Goal: Task Accomplishment & Management: Manage account settings

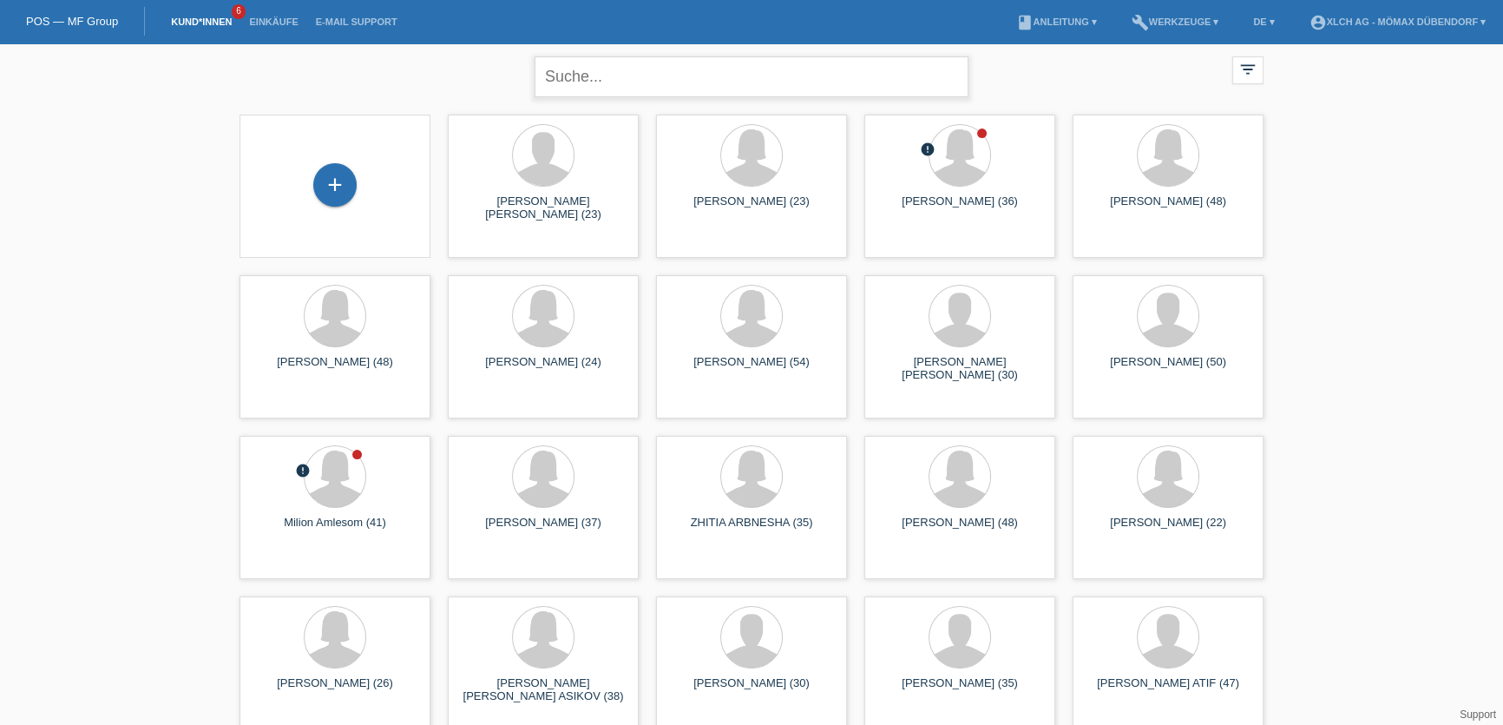
click at [737, 80] on input "text" at bounding box center [752, 76] width 434 height 41
type input "JAN"
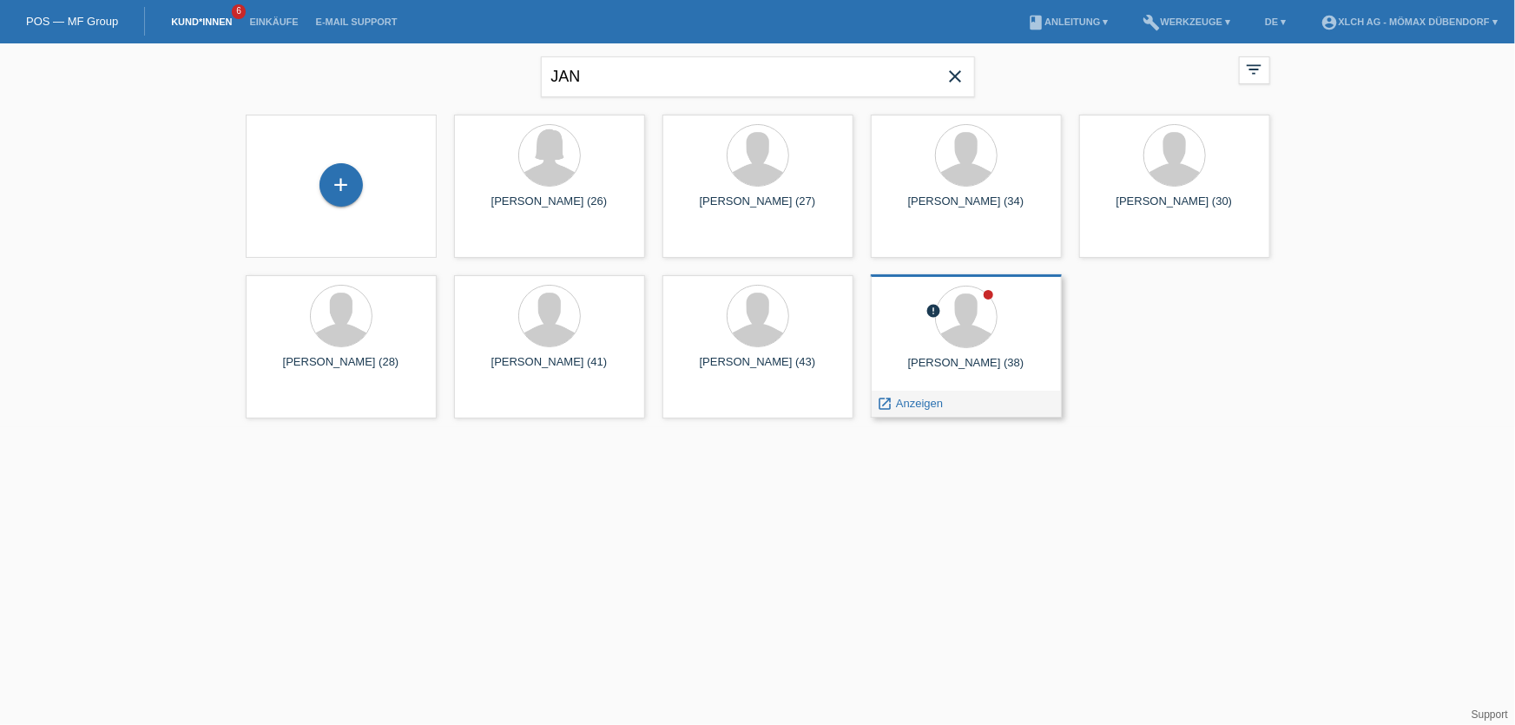
click at [972, 370] on div "Jan Vesely (38)" at bounding box center [965, 370] width 163 height 28
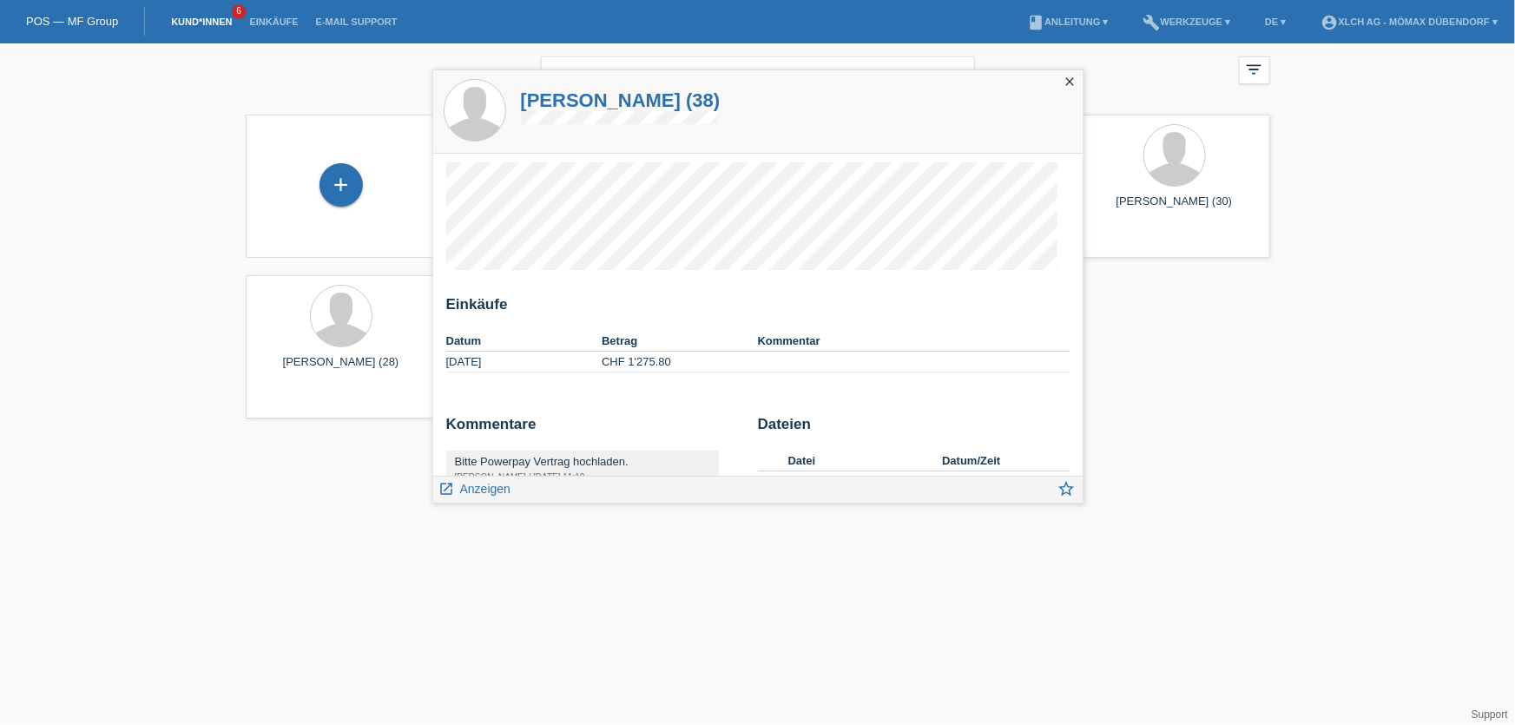
click at [1219, 315] on div "+ Milijana Egeric (26) launch Anzeigen" at bounding box center [758, 266] width 1042 height 321
click at [1069, 81] on icon "close" at bounding box center [1070, 82] width 14 height 14
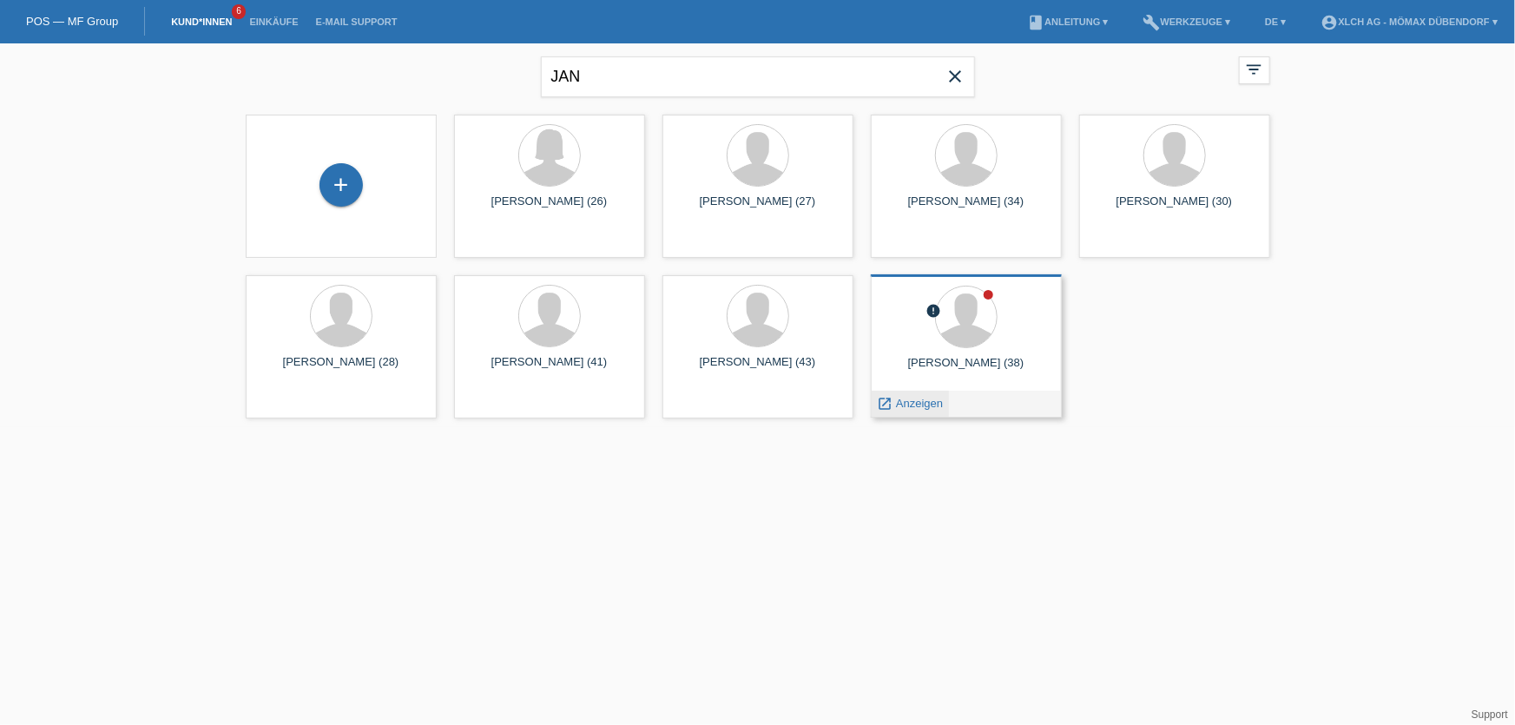
click at [884, 402] on icon "launch" at bounding box center [886, 404] width 16 height 16
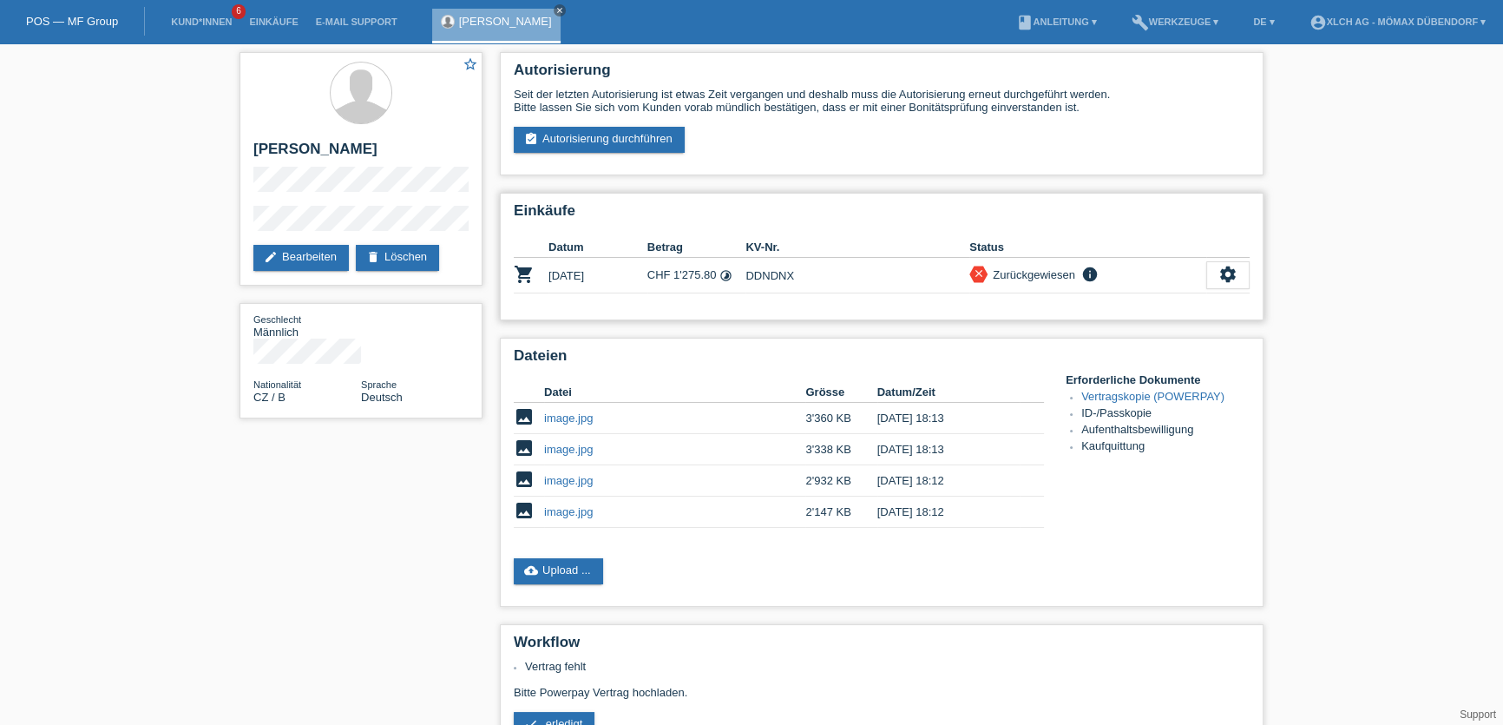
click at [1050, 268] on div "Zurückgewiesen" at bounding box center [1032, 275] width 88 height 18
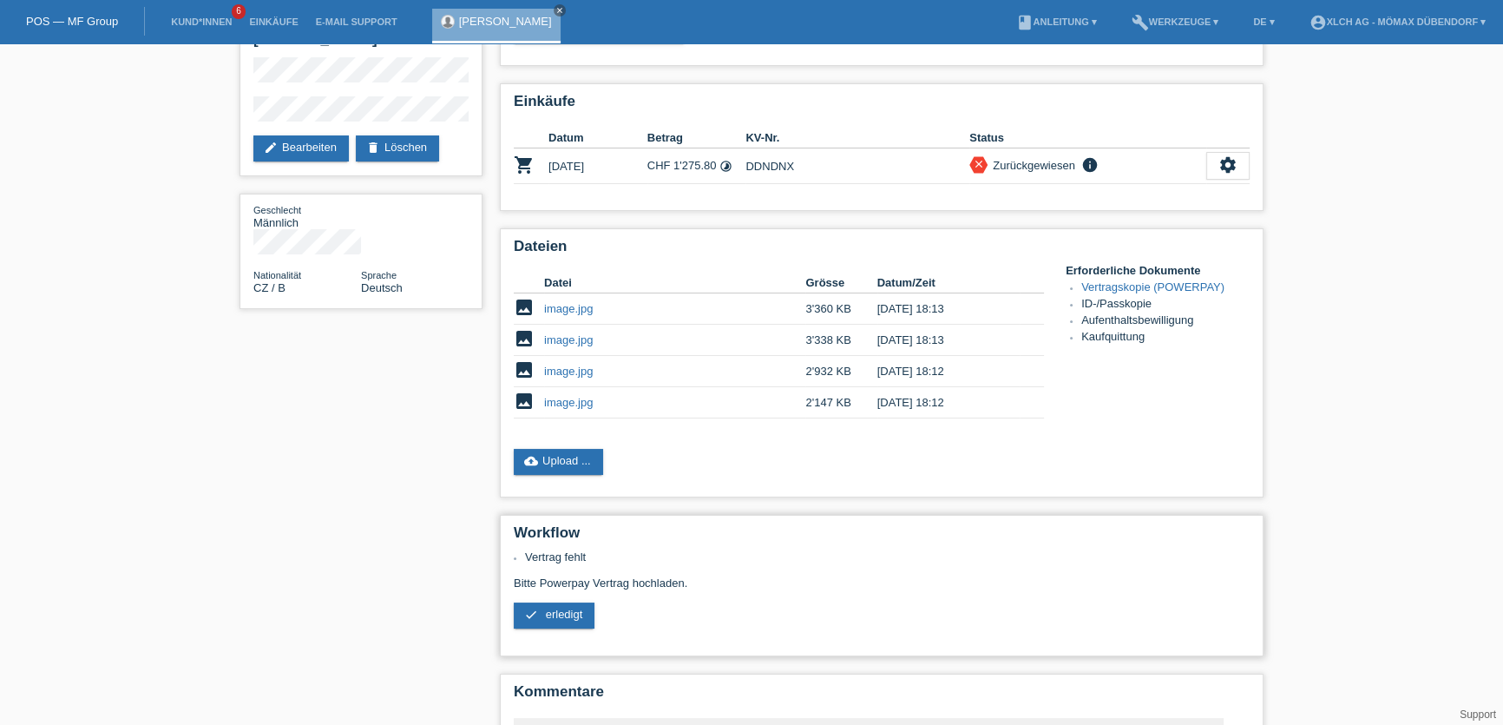
scroll to position [218, 0]
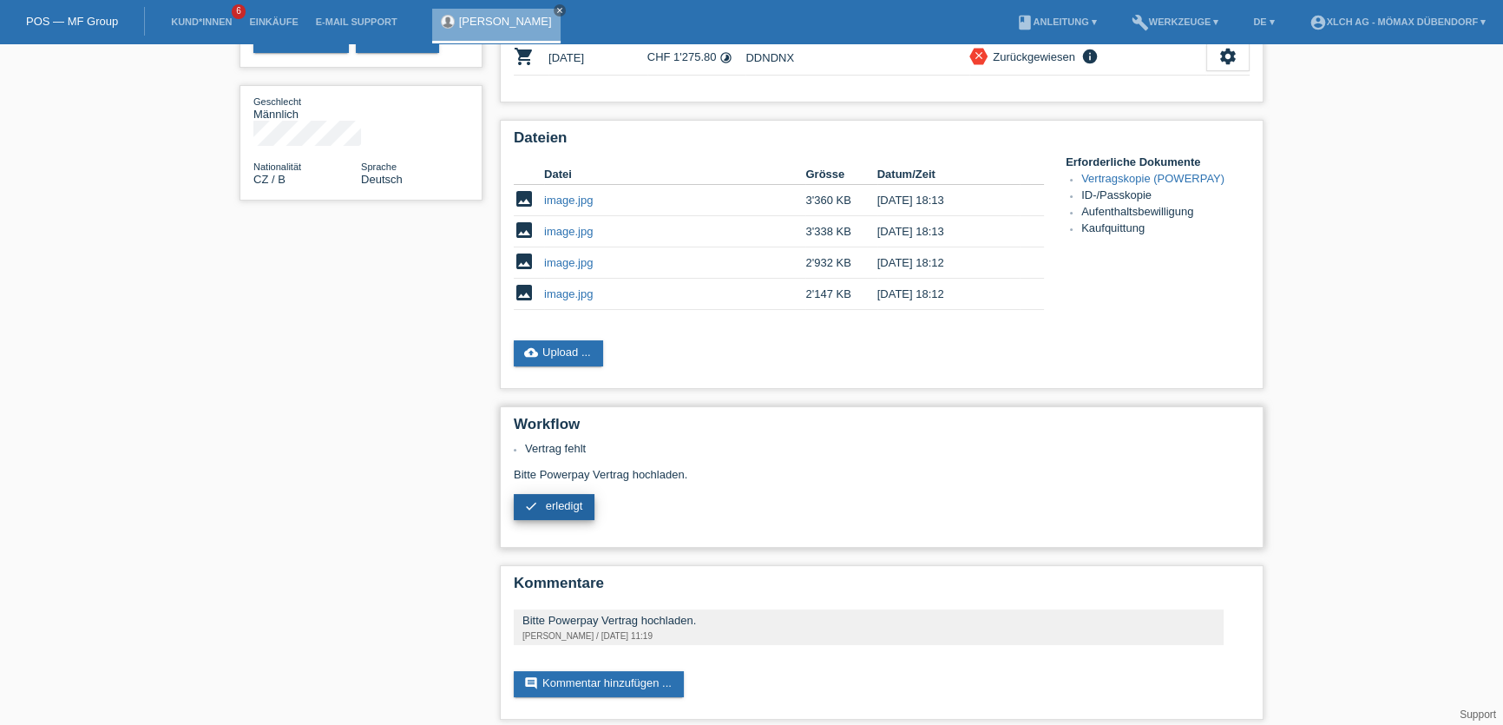
drag, startPoint x: 581, startPoint y: 487, endPoint x: 566, endPoint y: 491, distance: 15.4
click at [580, 494] on link "check erledigt" at bounding box center [554, 507] width 81 height 26
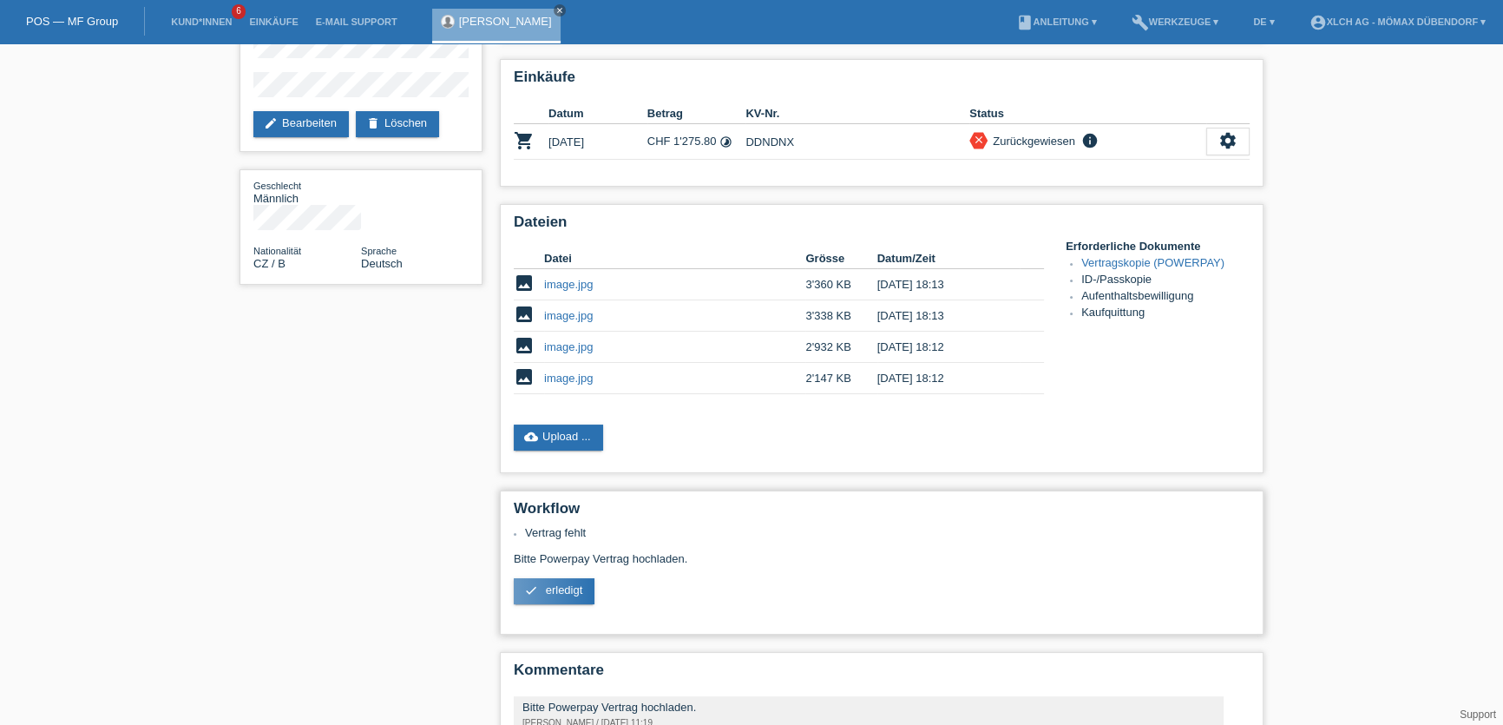
scroll to position [0, 0]
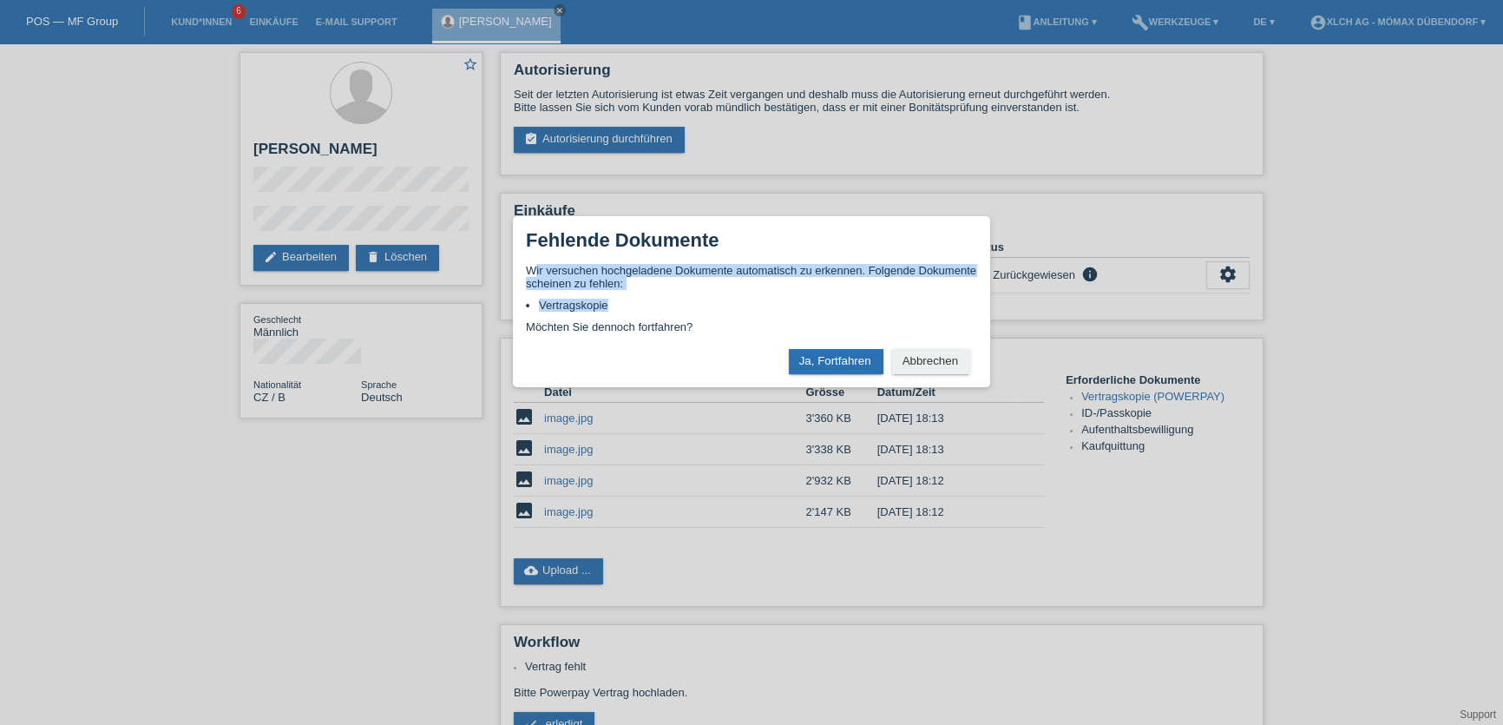
drag, startPoint x: 536, startPoint y: 273, endPoint x: 621, endPoint y: 302, distance: 90.9
click at [621, 302] on div "Wir versuchen hochgeladene Dokumente automatisch zu erkennen. Folgende Dokument…" at bounding box center [751, 298] width 451 height 69
click at [621, 302] on li "Vertragskopie" at bounding box center [758, 305] width 438 height 13
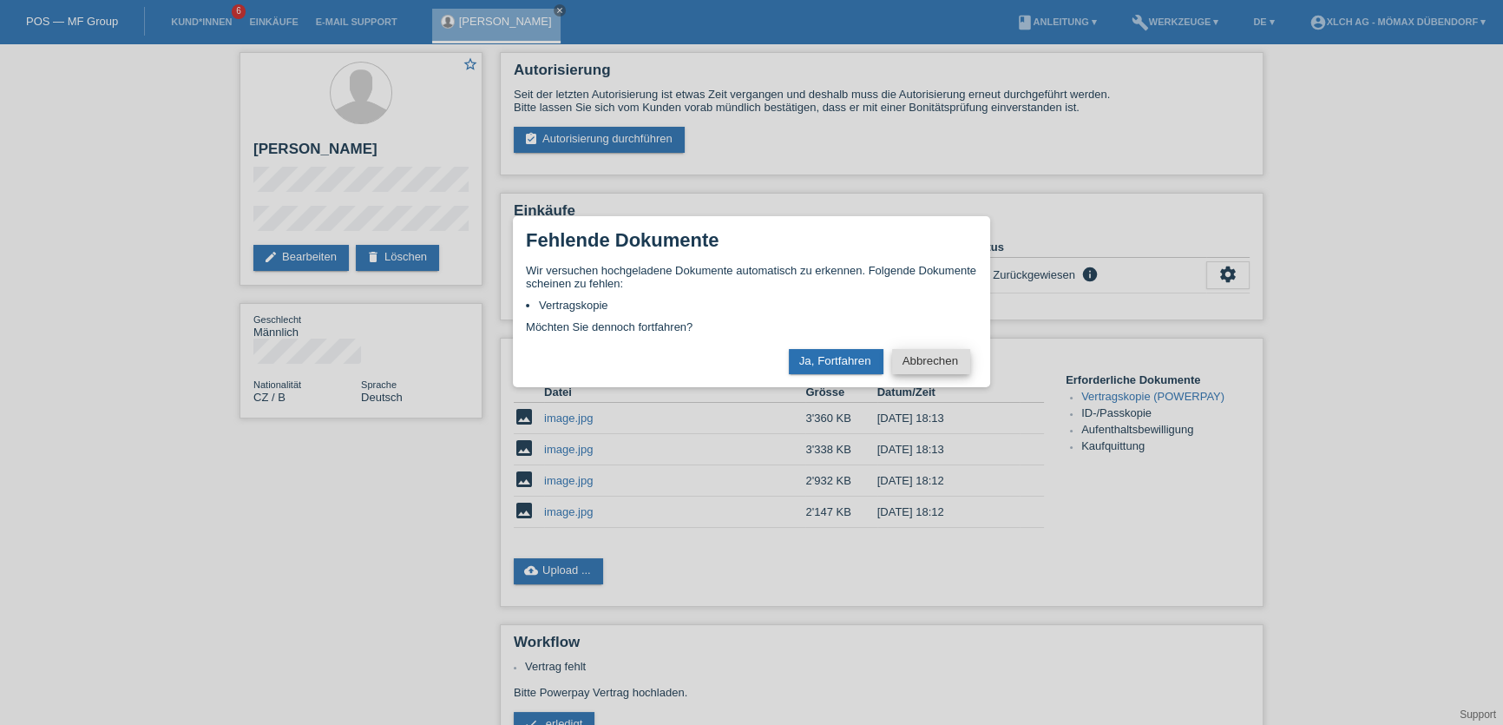
click at [937, 352] on button "Abbrechen" at bounding box center [931, 361] width 78 height 25
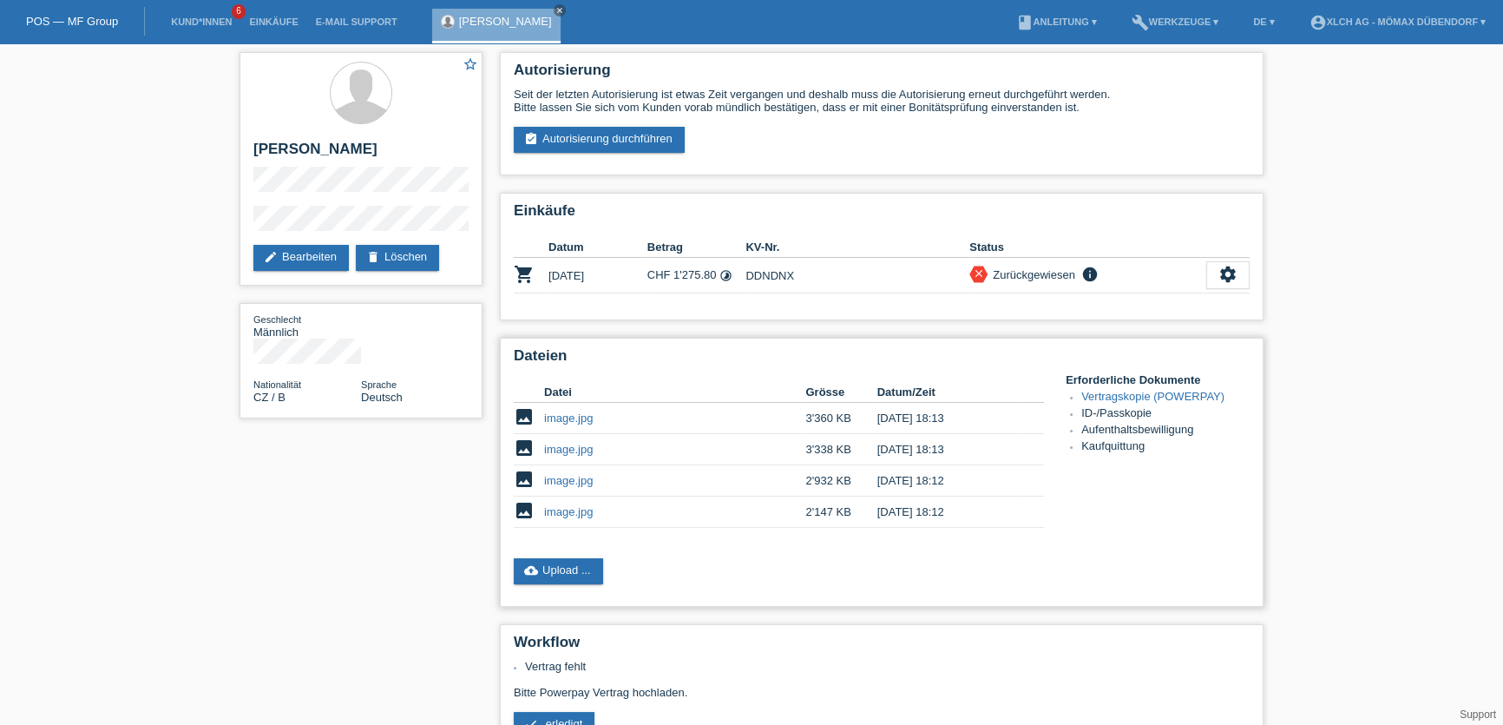
scroll to position [3, 0]
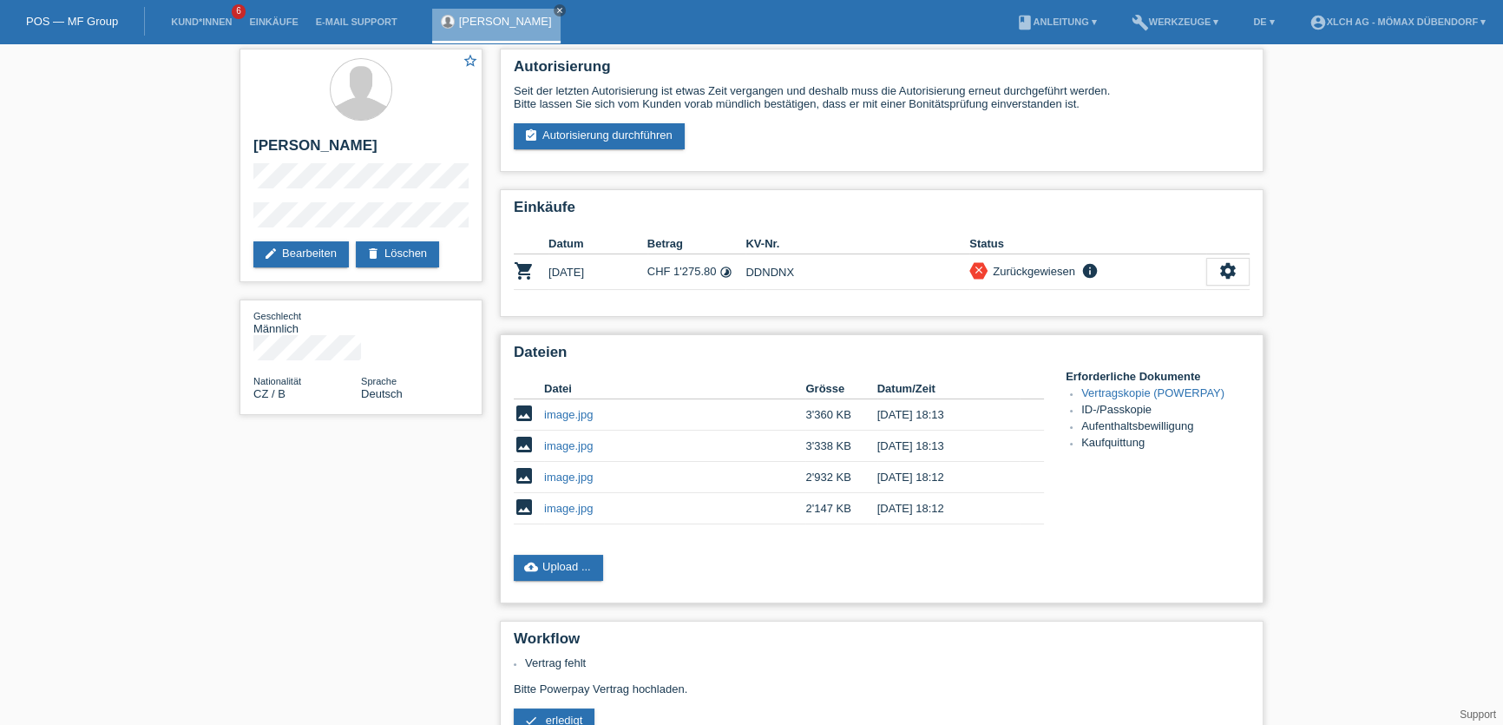
click at [556, 503] on link "image.jpg" at bounding box center [568, 508] width 49 height 13
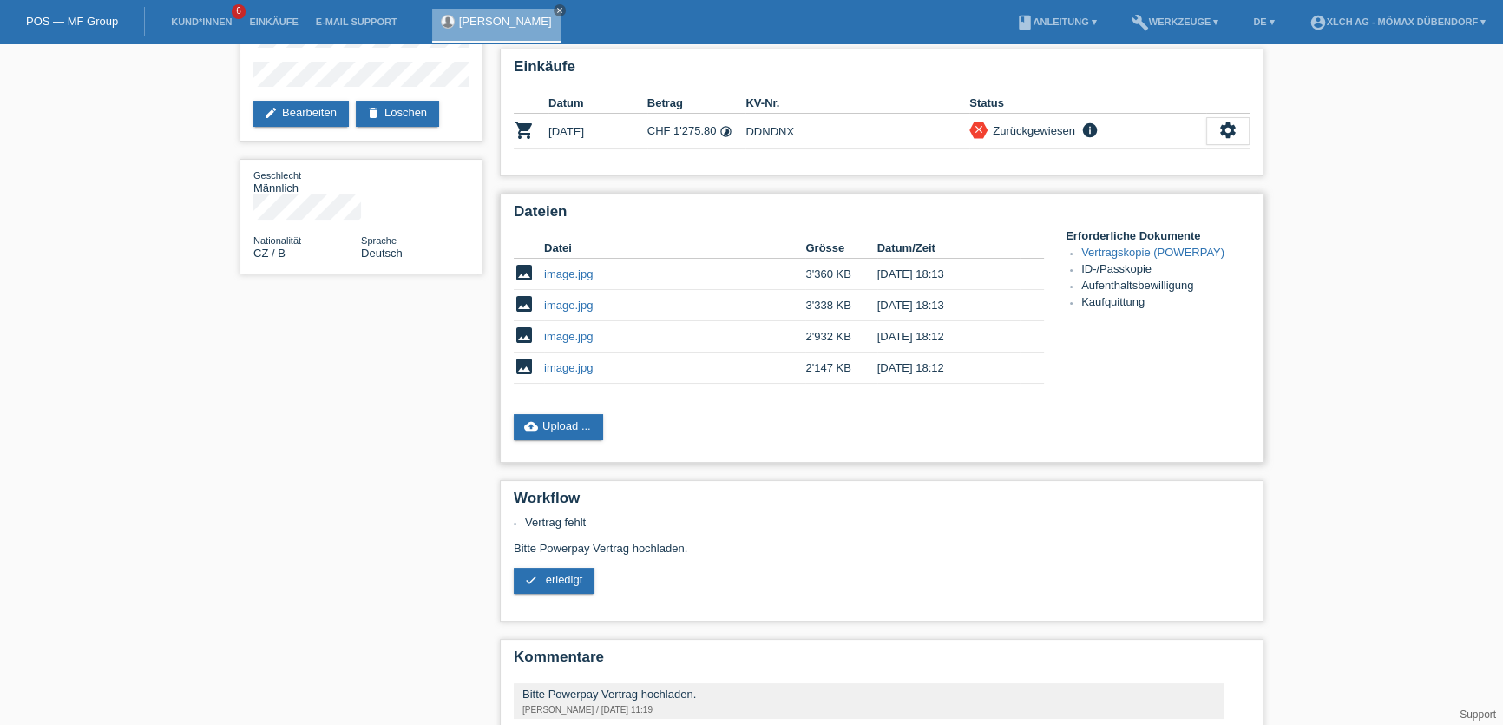
scroll to position [61, 0]
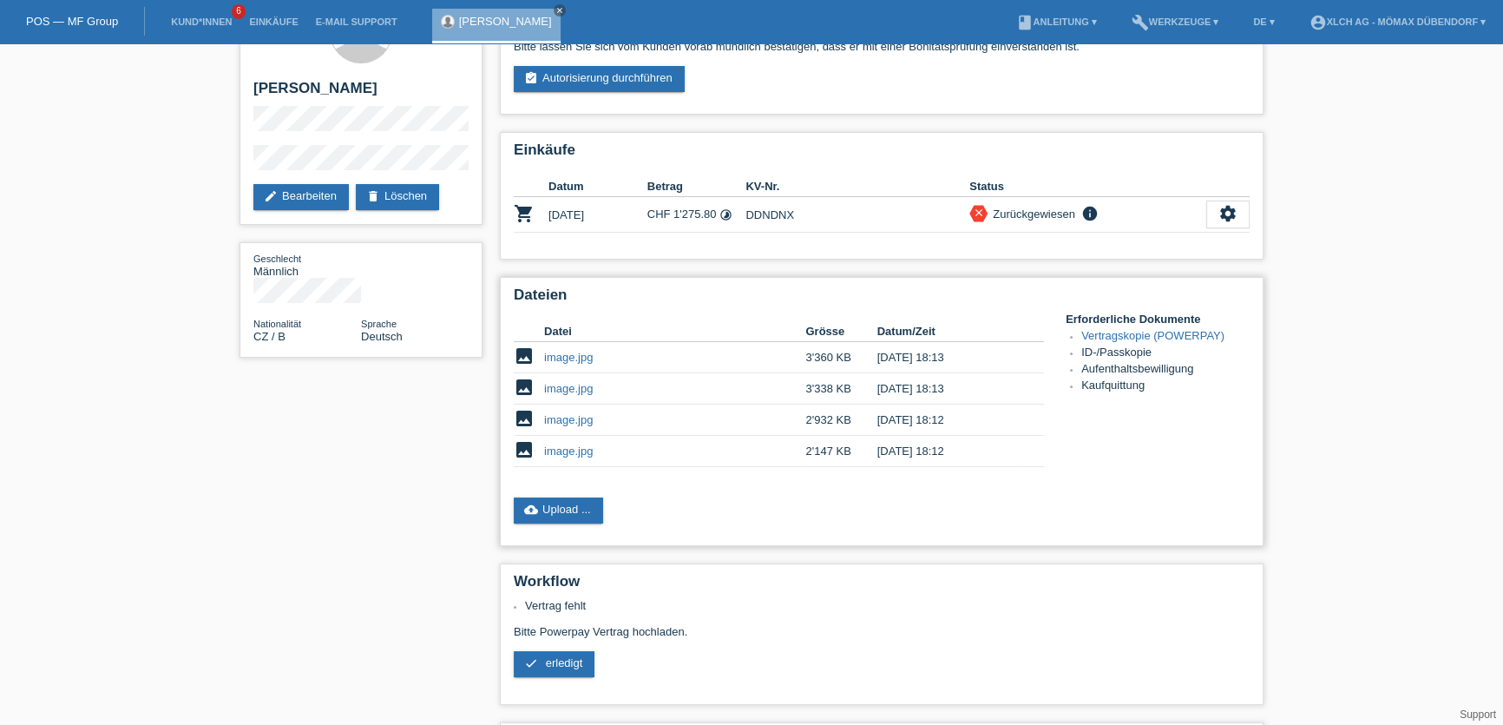
click at [562, 417] on link "image.jpg" at bounding box center [568, 419] width 49 height 13
click at [575, 387] on link "image.jpg" at bounding box center [568, 388] width 49 height 13
click at [1092, 213] on icon "info" at bounding box center [1090, 213] width 21 height 17
click at [1094, 239] on div "Einkäufe Datum Betrag KV-Nr. Status shopping_cart 26.08.2025 CHF 1'275.80 timel…" at bounding box center [882, 196] width 764 height 128
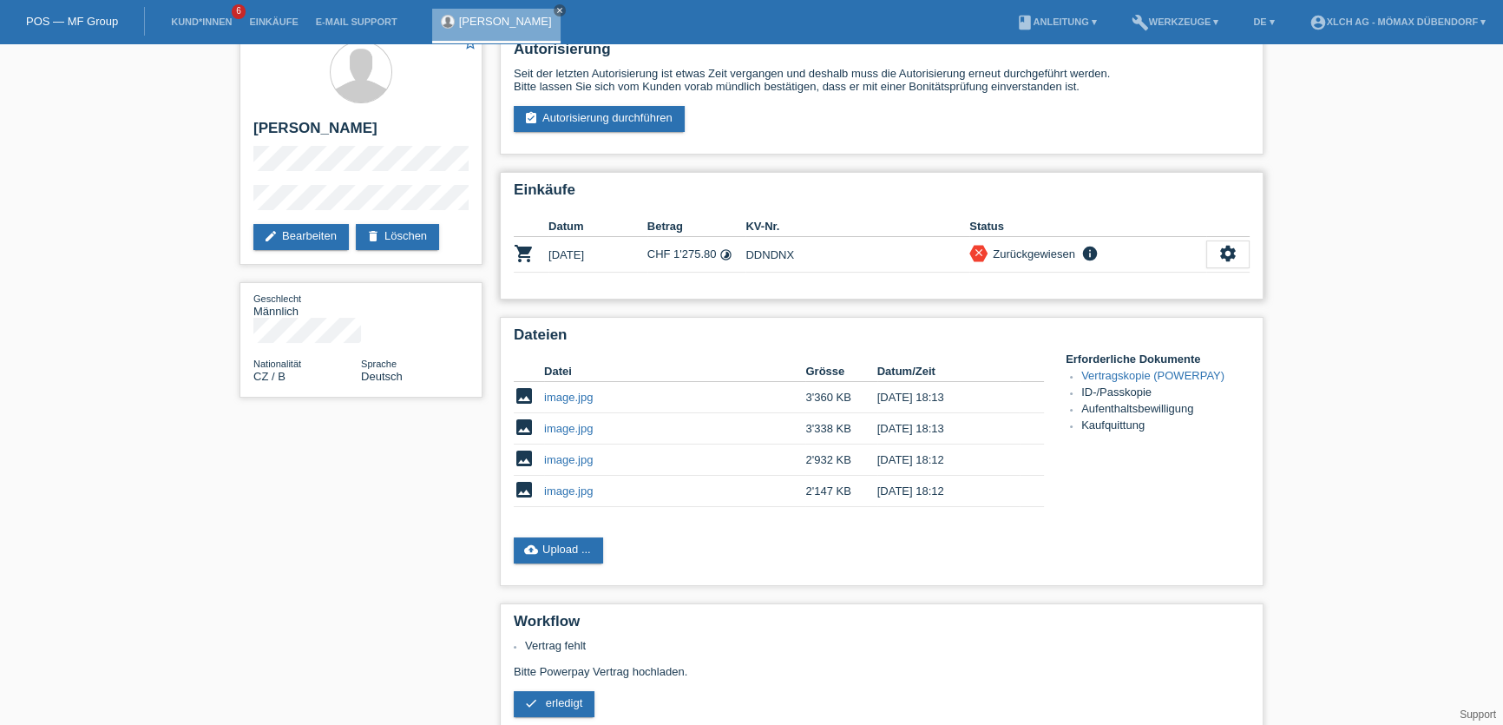
scroll to position [0, 0]
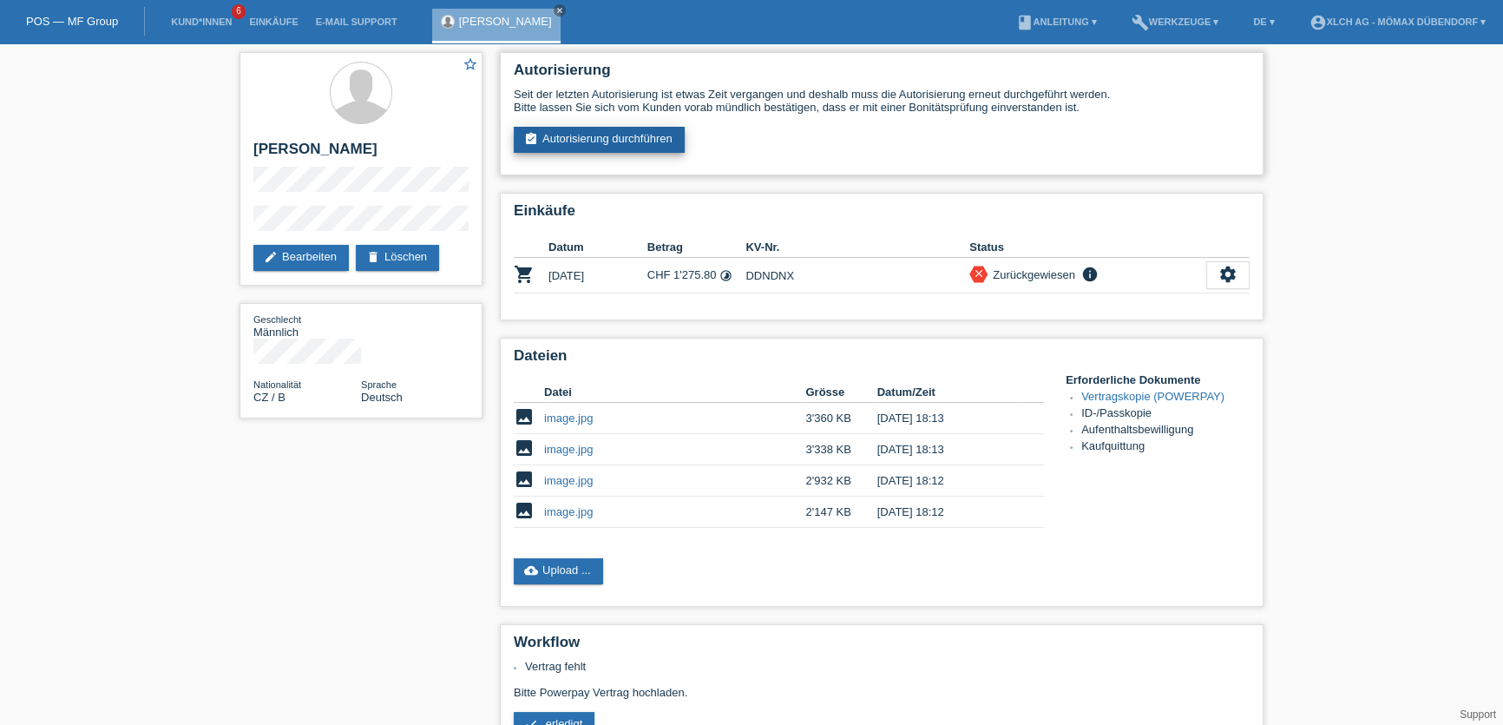
click at [591, 136] on link "assignment_turned_in Autorisierung durchführen" at bounding box center [599, 140] width 171 height 26
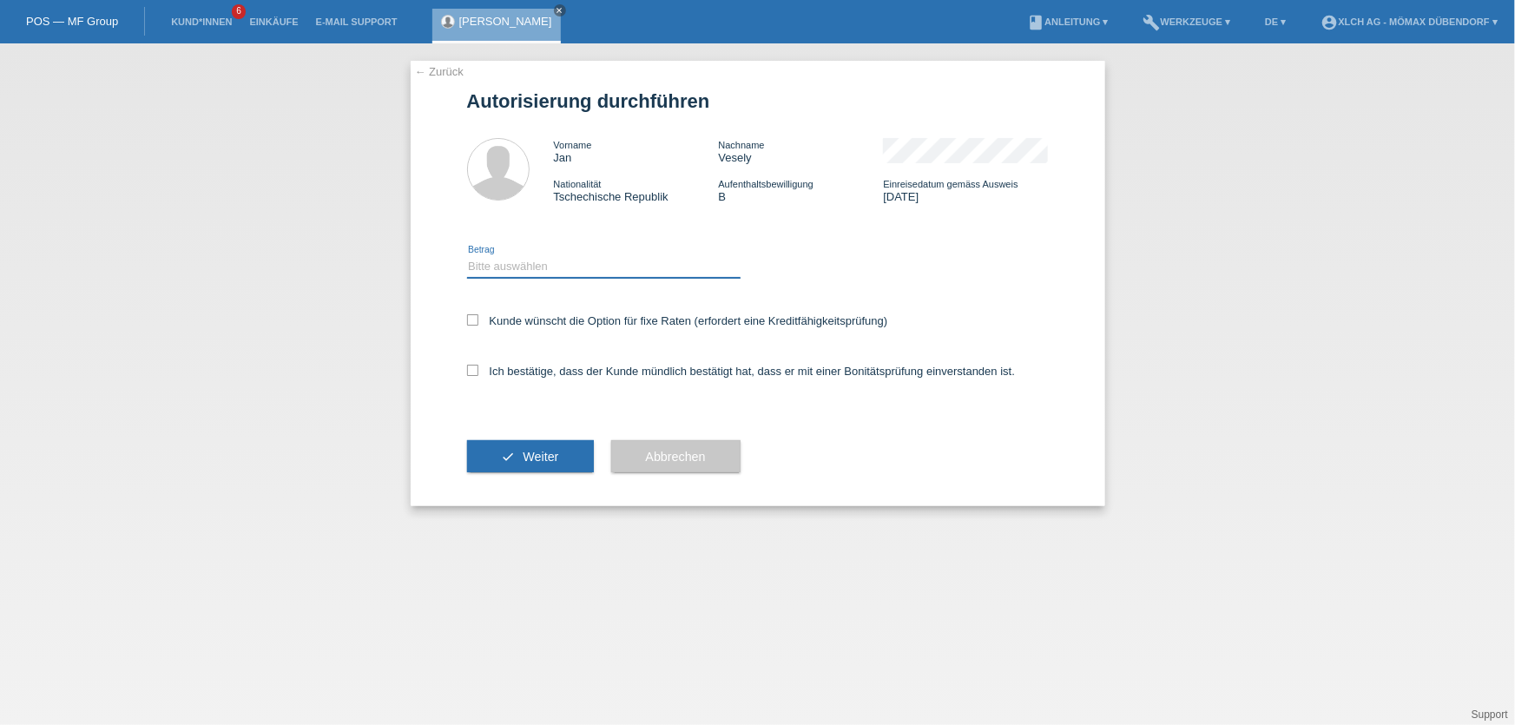
click at [482, 273] on select "Bitte auswählen CHF 1.00 - CHF 499.00 CHF 500.00 - CHF 1'999.00 CHF 2'000.00 - …" at bounding box center [603, 266] width 273 height 21
select select "3"
click at [467, 256] on select "Bitte auswählen CHF 1.00 - CHF 499.00 CHF 500.00 - CHF 1'999.00 CHF 2'000.00 - …" at bounding box center [603, 266] width 273 height 21
click at [475, 321] on icon at bounding box center [472, 319] width 11 height 11
click at [475, 321] on input "Kunde wünscht die Option für fixe Raten (erfordert eine Kreditfähigkeitsprüfung)" at bounding box center [472, 319] width 11 height 11
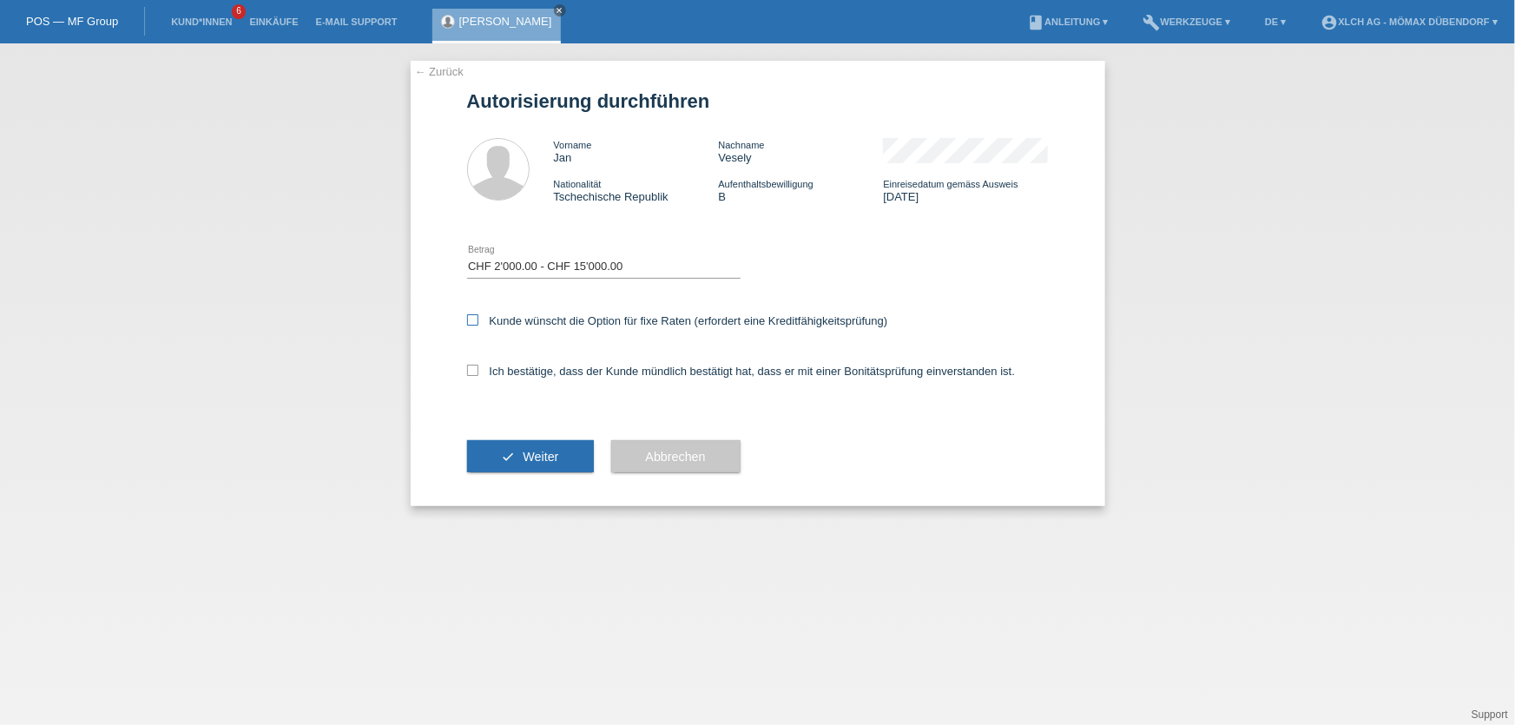
checkbox input "true"
click at [472, 365] on icon at bounding box center [472, 370] width 11 height 11
click at [472, 365] on input "Ich bestätige, dass der Kunde mündlich bestätigt hat, dass er mit einer Bonität…" at bounding box center [472, 370] width 11 height 11
checkbox input "true"
click at [496, 452] on button "check Weiter" at bounding box center [530, 456] width 127 height 33
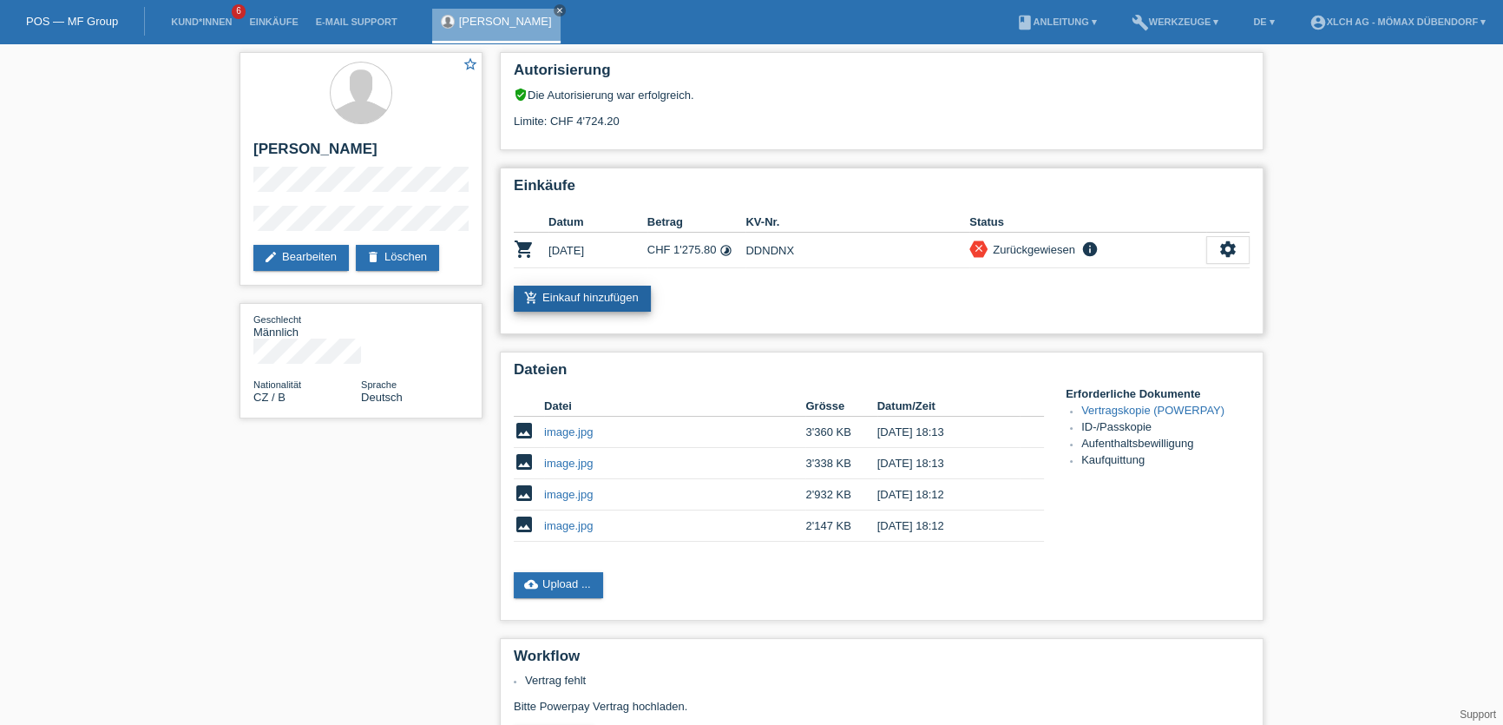
click at [565, 296] on link "add_shopping_cart Einkauf hinzufügen" at bounding box center [582, 299] width 137 height 26
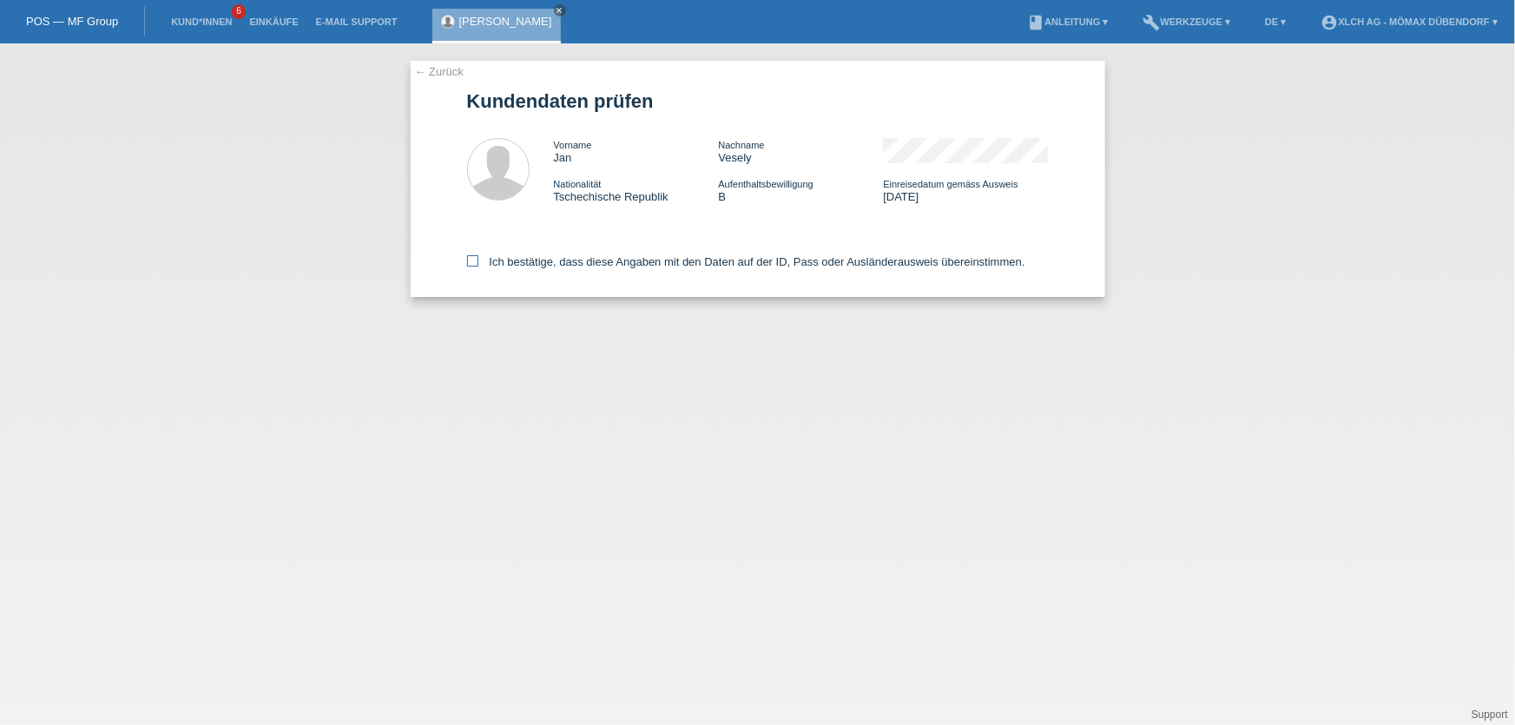
click at [469, 259] on icon at bounding box center [472, 260] width 11 height 11
click at [469, 259] on input "Ich bestätige, dass diese Angaben mit den Daten auf der ID, Pass oder Ausländer…" at bounding box center [472, 260] width 11 height 11
checkbox input "true"
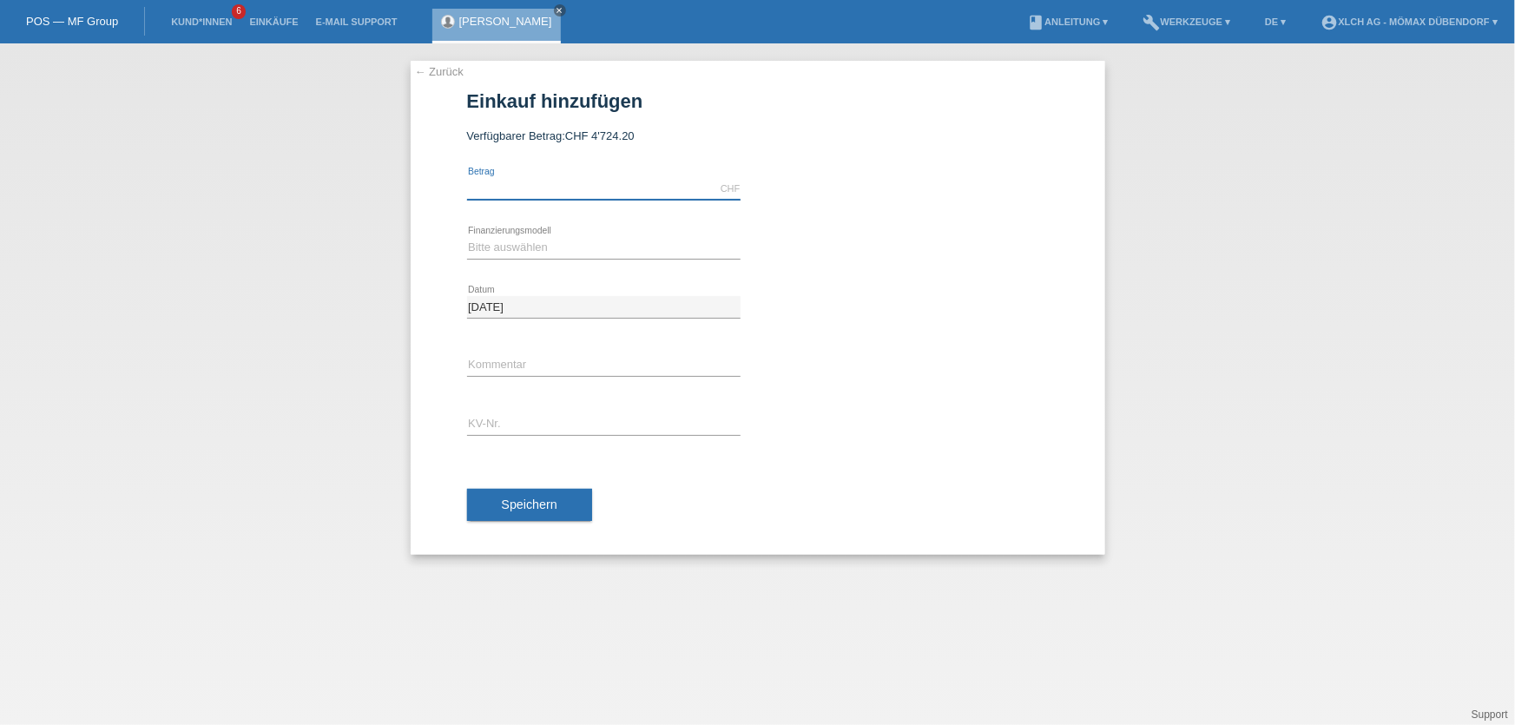
click at [500, 195] on input "text" at bounding box center [603, 189] width 273 height 22
type input "829.70"
drag, startPoint x: 503, startPoint y: 243, endPoint x: 505, endPoint y: 254, distance: 11.6
click at [503, 243] on select "Bitte auswählen Kauf auf Rechnung mit Teilzahlungsoption Fixe Raten - Zinsübern…" at bounding box center [603, 247] width 273 height 21
select select "113"
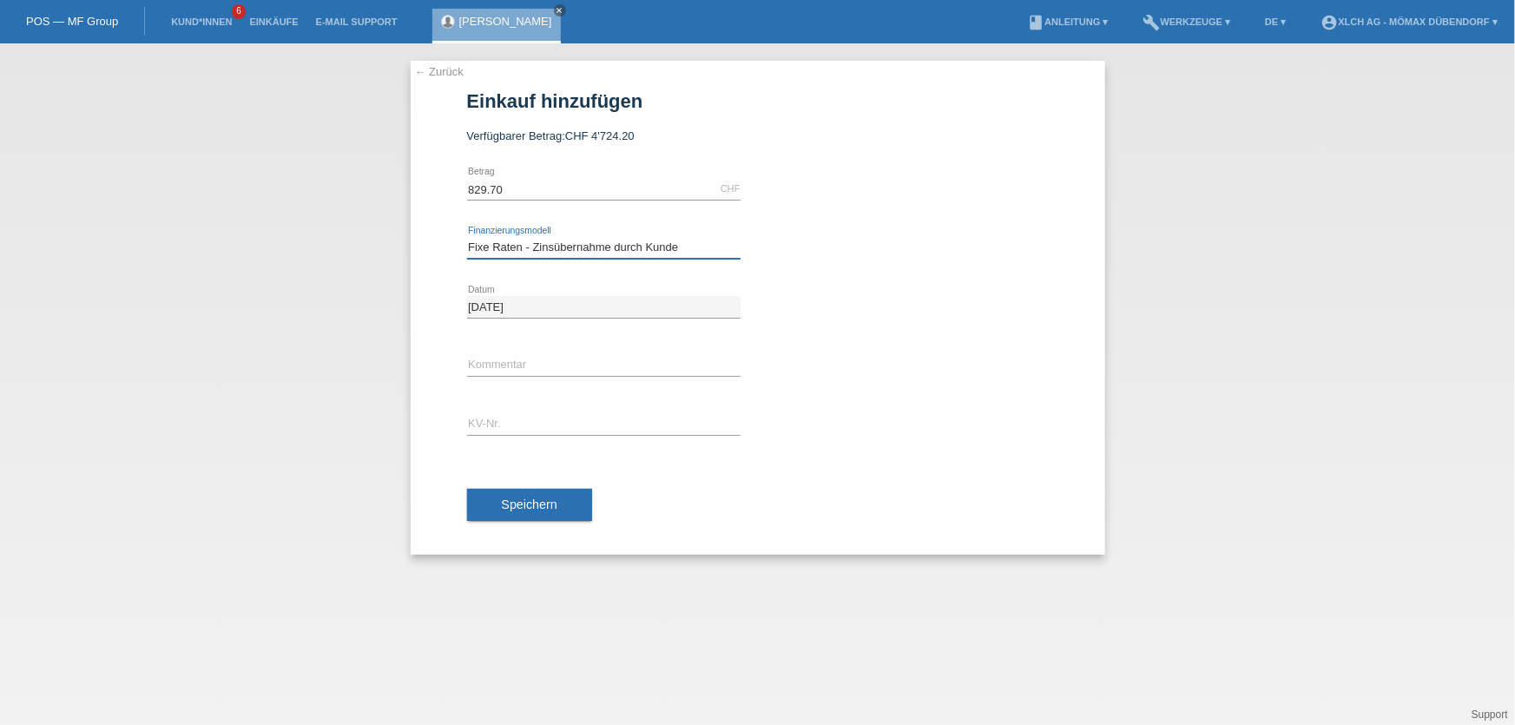
click at [467, 237] on select "Bitte auswählen Kauf auf Rechnung mit Teilzahlungsoption Fixe Raten - Zinsübern…" at bounding box center [603, 247] width 273 height 21
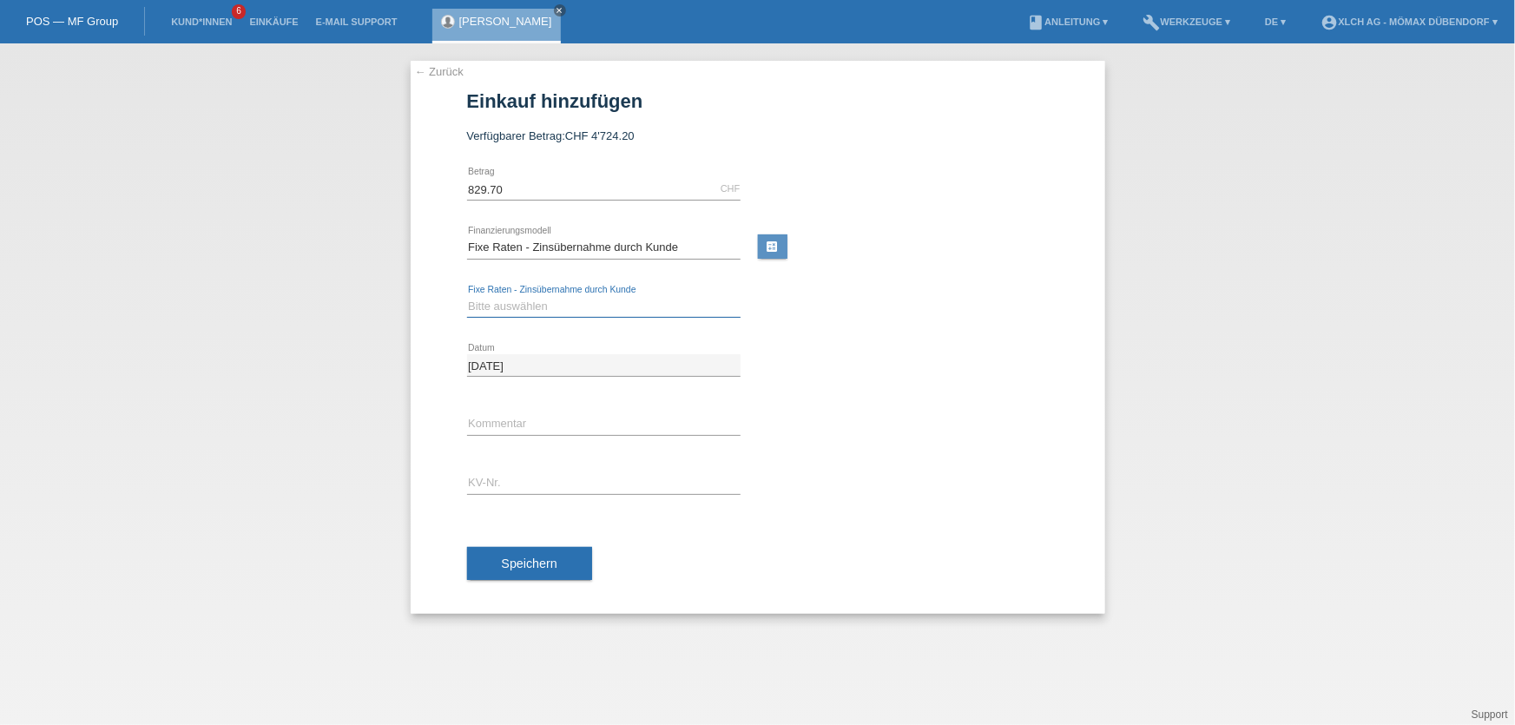
click at [536, 298] on select "Bitte auswählen 6 Raten 12 Raten 24 Raten 36 Raten" at bounding box center [603, 306] width 273 height 21
click at [884, 365] on div "30.08.2025 error Datum" at bounding box center [758, 365] width 582 height 59
click at [599, 308] on select "Bitte auswählen 6 Raten 12 Raten 24 Raten 36 Raten" at bounding box center [603, 306] width 273 height 21
select select "325"
click at [467, 296] on select "Bitte auswählen 6 Raten 12 Raten 24 Raten 36 Raten" at bounding box center [603, 306] width 273 height 21
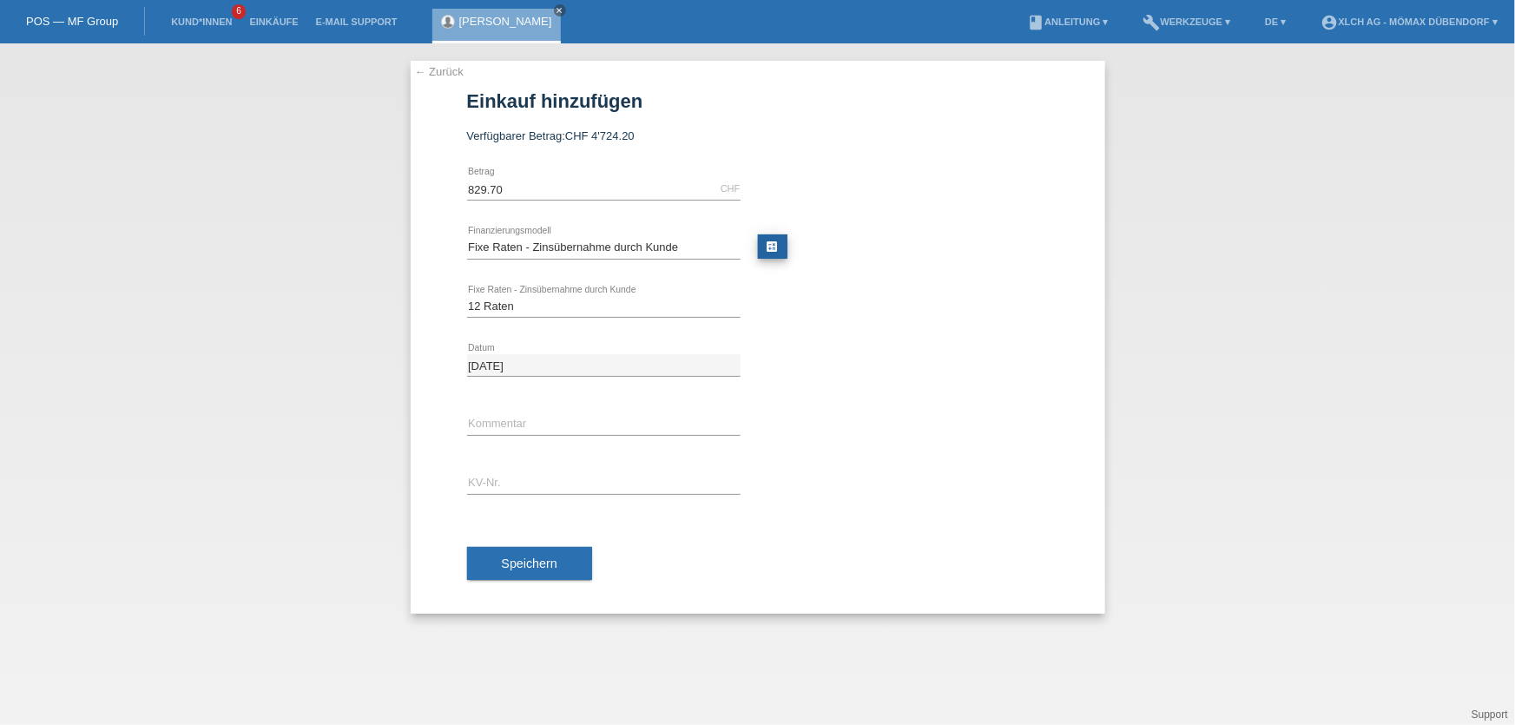
click at [777, 247] on link "calculate" at bounding box center [773, 246] width 30 height 24
type input "829.70"
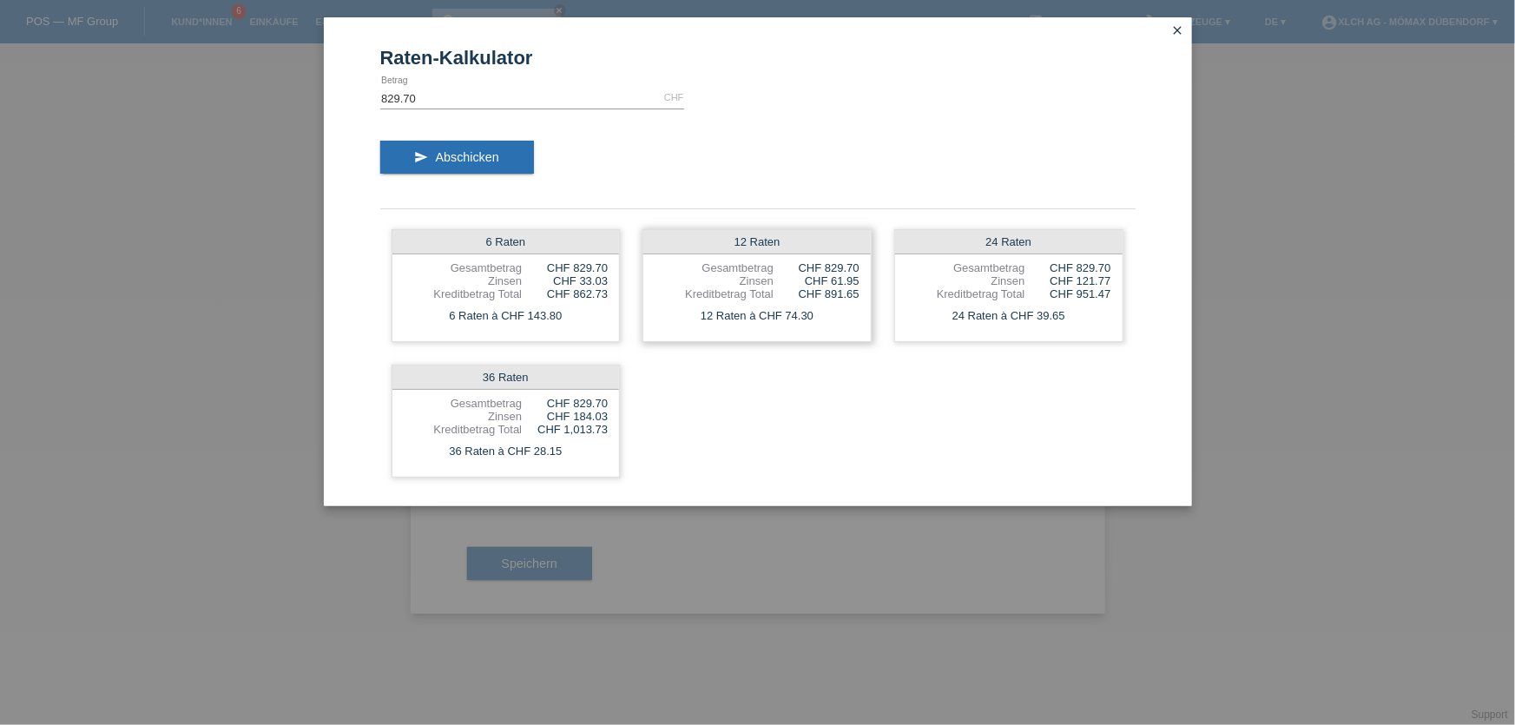
drag, startPoint x: 799, startPoint y: 313, endPoint x: 822, endPoint y: 313, distance: 22.6
click at [822, 313] on div "12 Raten à CHF 74.30" at bounding box center [756, 316] width 227 height 23
drag, startPoint x: 774, startPoint y: 313, endPoint x: 792, endPoint y: 312, distance: 18.2
click at [779, 313] on div "12 Raten à CHF 74.30" at bounding box center [756, 316] width 227 height 23
click at [1173, 33] on icon "close" at bounding box center [1178, 30] width 14 height 14
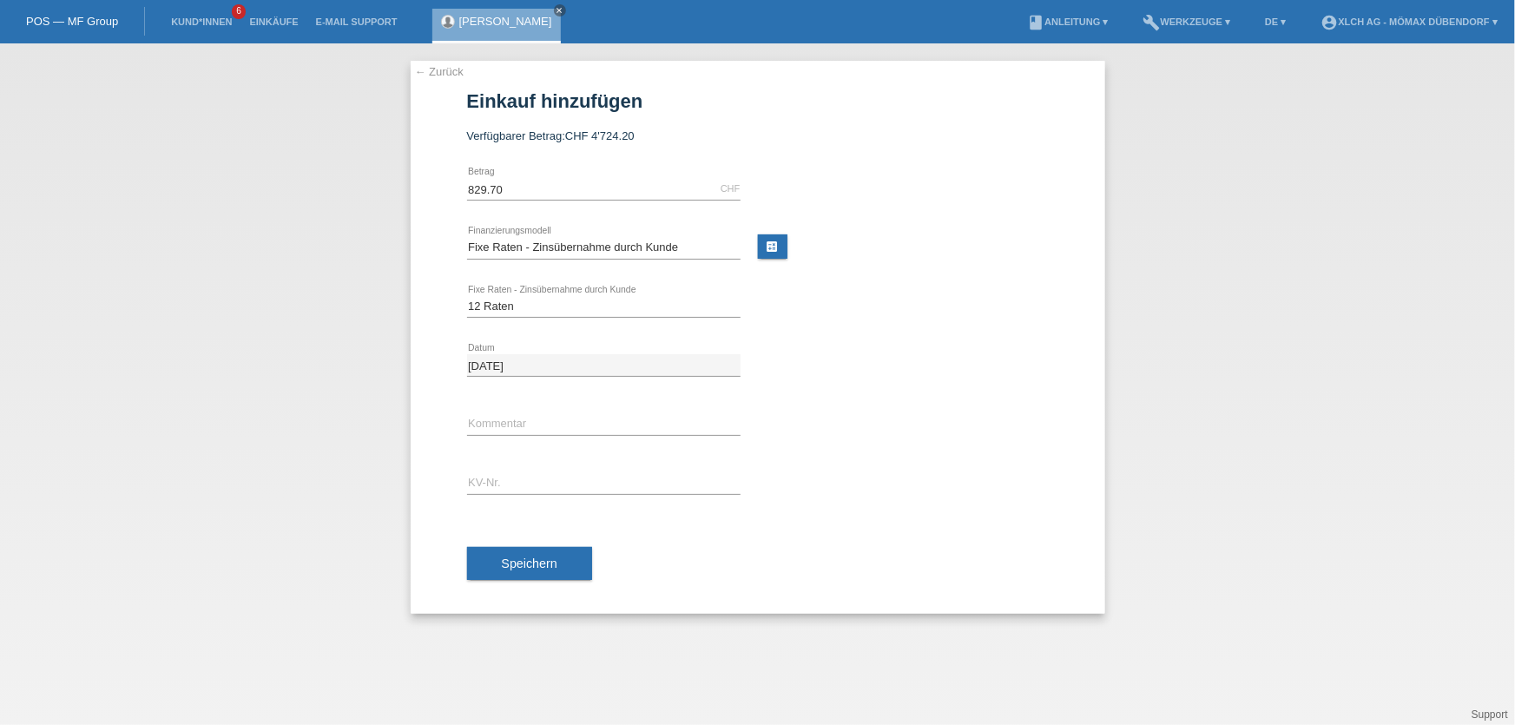
drag, startPoint x: 495, startPoint y: 465, endPoint x: 499, endPoint y: 491, distance: 26.4
click at [495, 466] on div "error KV-Nr." at bounding box center [603, 483] width 273 height 59
drag, startPoint x: 499, startPoint y: 491, endPoint x: 509, endPoint y: 495, distance: 10.2
click at [499, 491] on input "text" at bounding box center [603, 483] width 273 height 22
type input "DDNDRA"
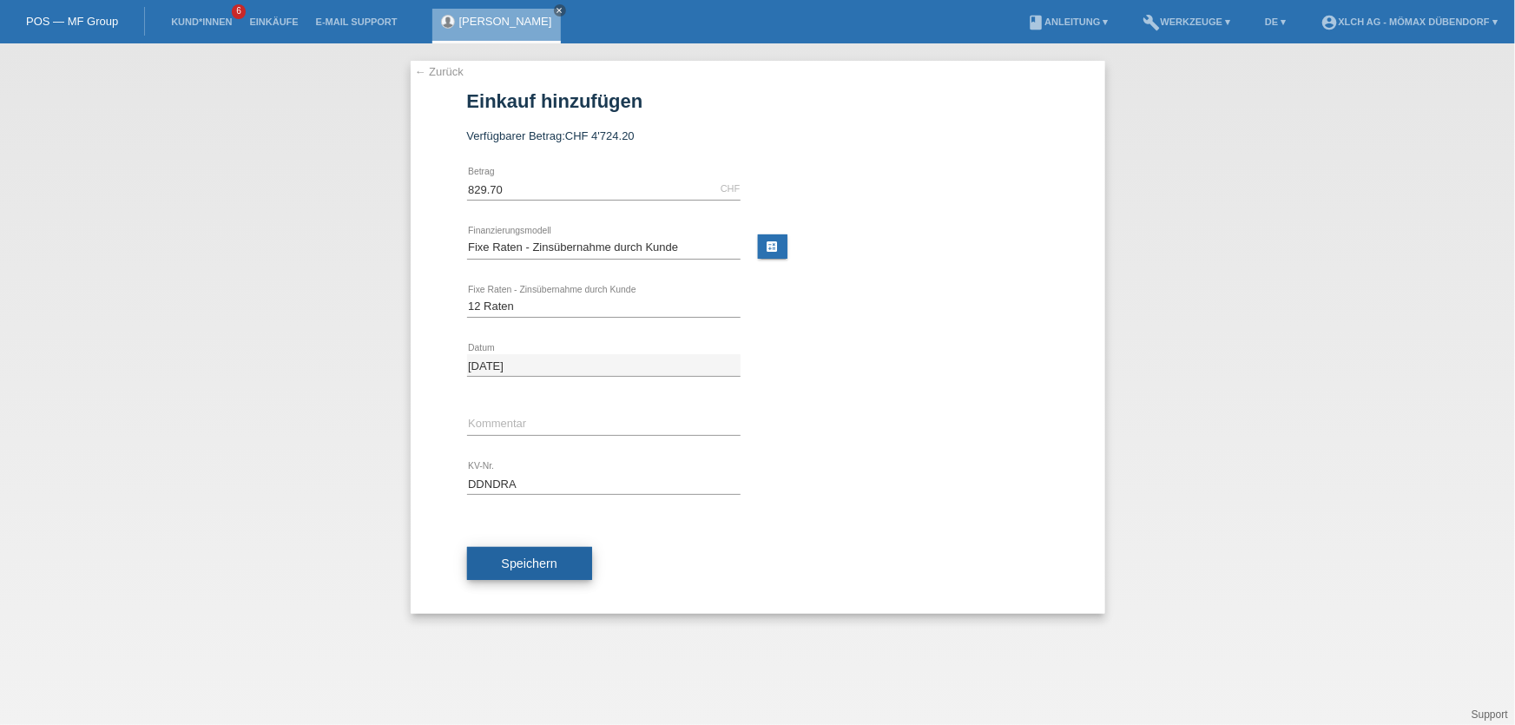
click at [528, 569] on button "Speichern" at bounding box center [529, 563] width 125 height 33
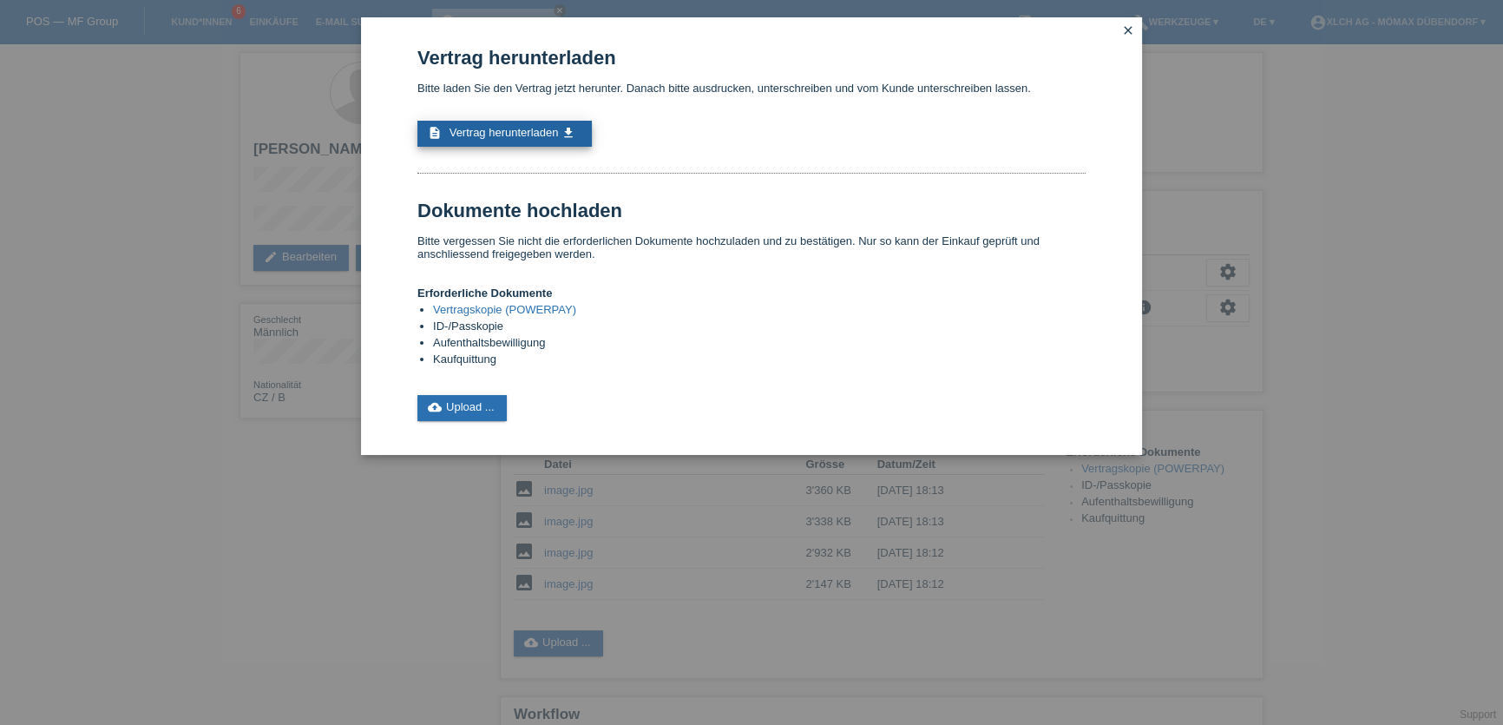
click at [496, 131] on span "Vertrag herunterladen" at bounding box center [504, 132] width 109 height 13
click at [463, 399] on link "cloud_upload Upload ..." at bounding box center [462, 408] width 89 height 26
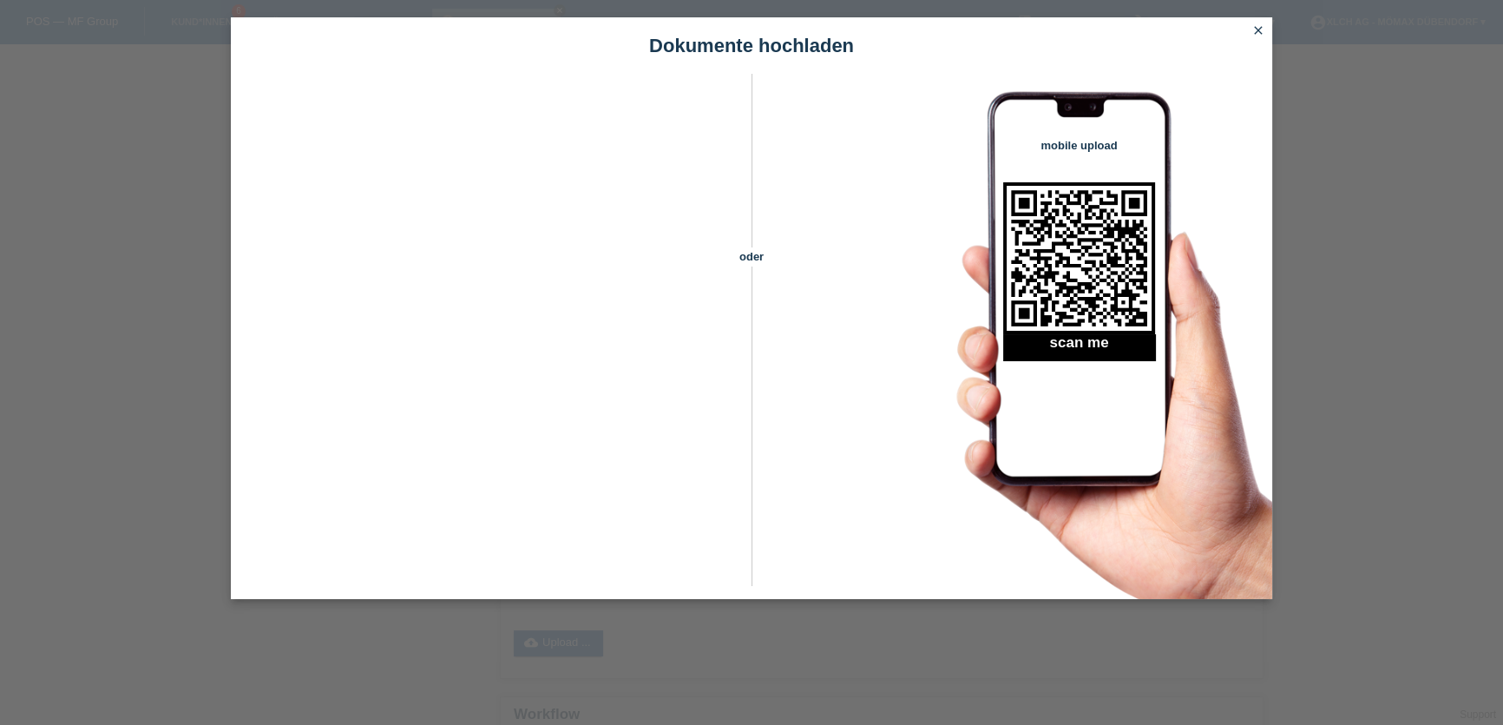
click at [1259, 29] on icon "close" at bounding box center [1259, 30] width 14 height 14
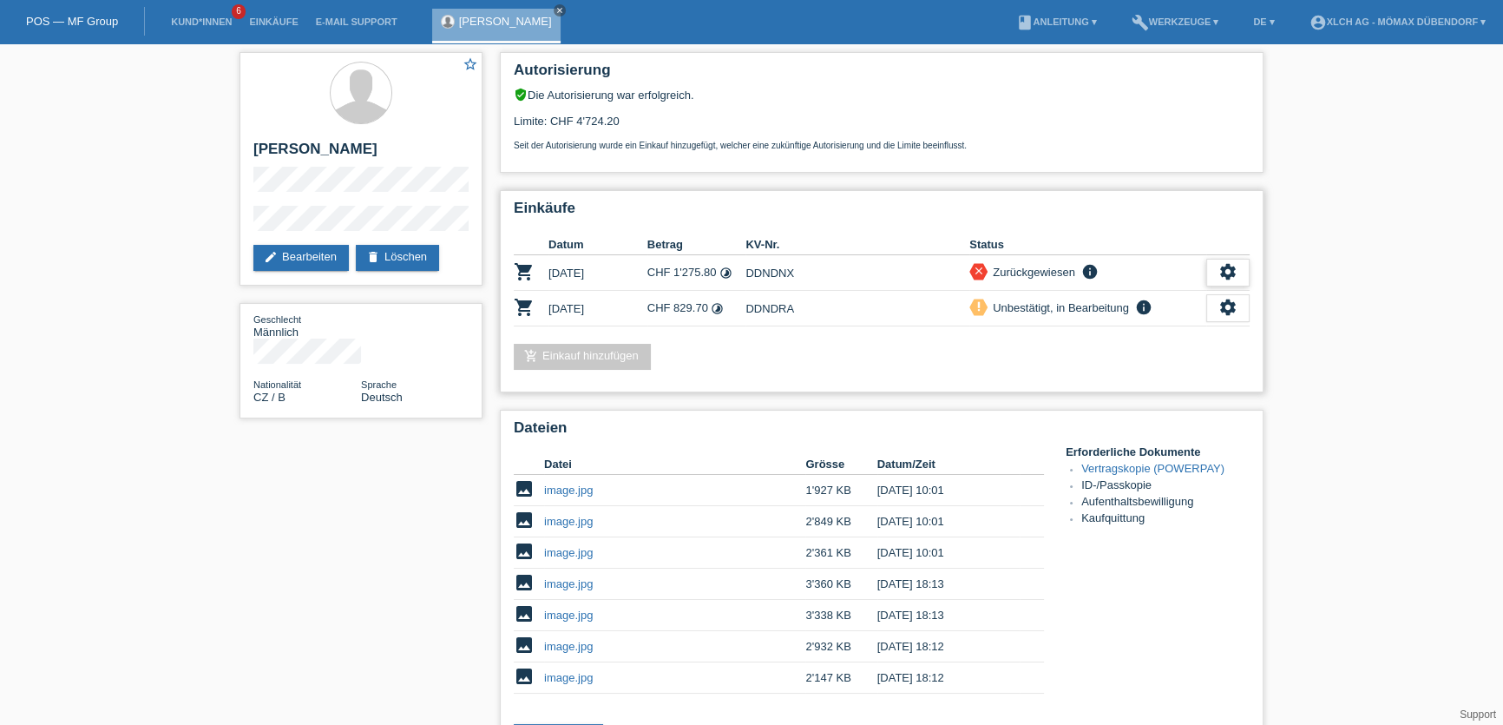
click at [1239, 265] on div "settings" at bounding box center [1228, 273] width 43 height 28
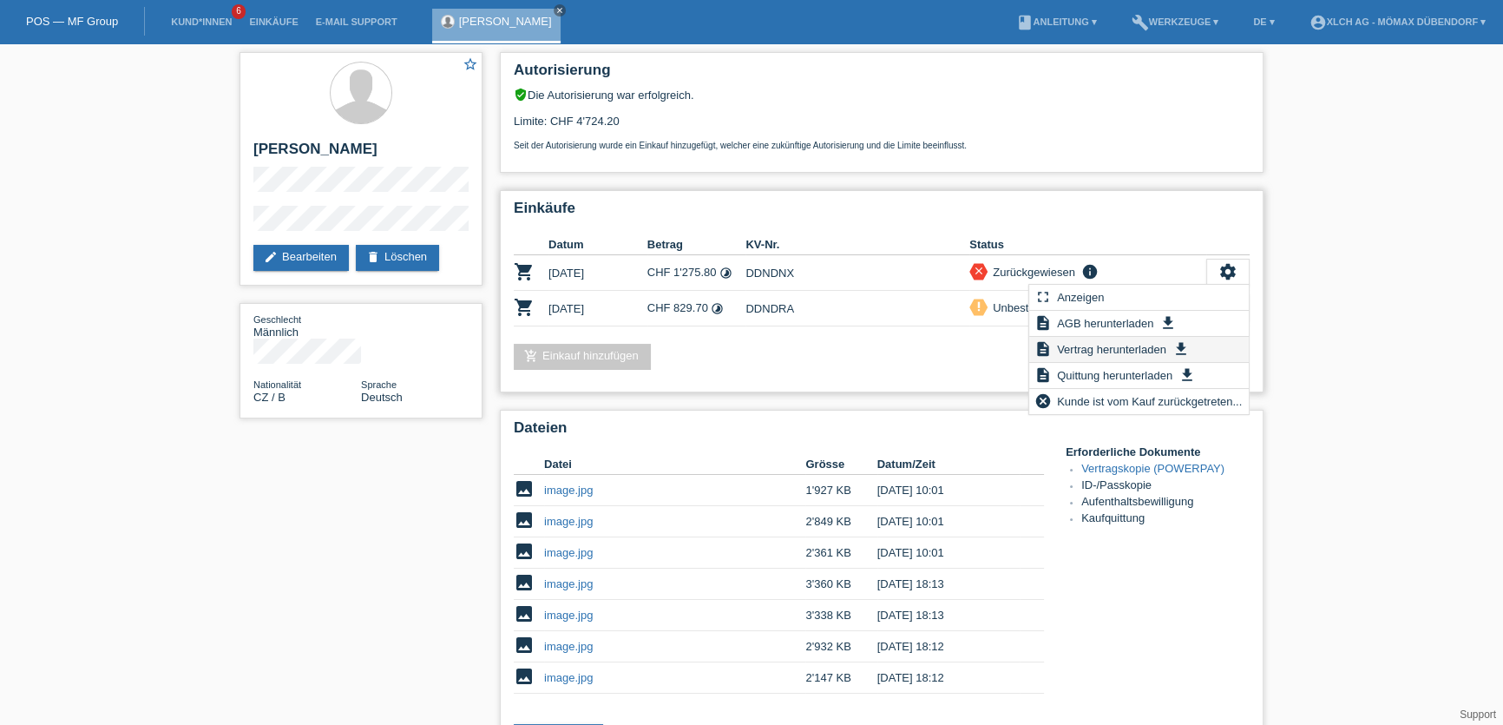
click at [1099, 349] on span "Vertrag herunterladen" at bounding box center [1112, 349] width 115 height 21
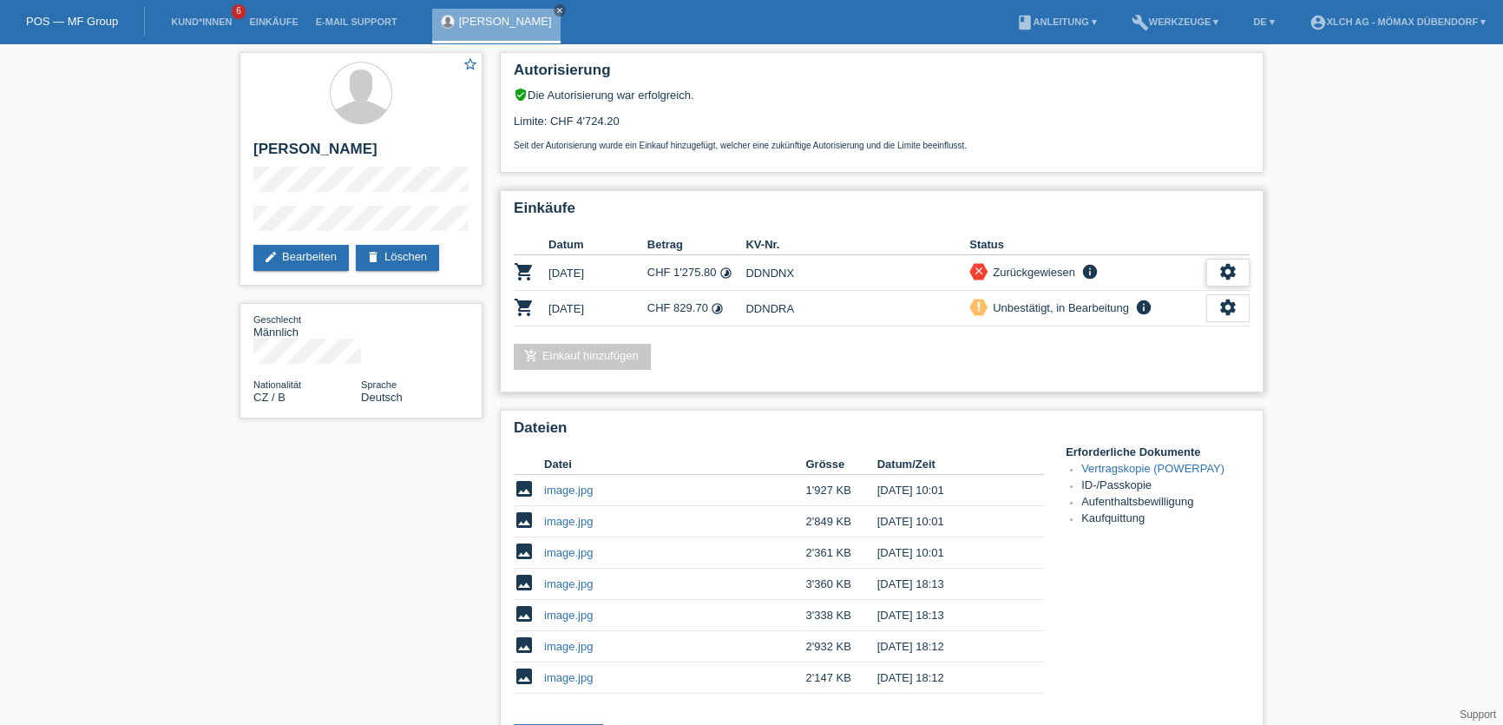
drag, startPoint x: 1232, startPoint y: 270, endPoint x: 1222, endPoint y: 269, distance: 9.6
click at [1231, 270] on icon "settings" at bounding box center [1228, 271] width 19 height 19
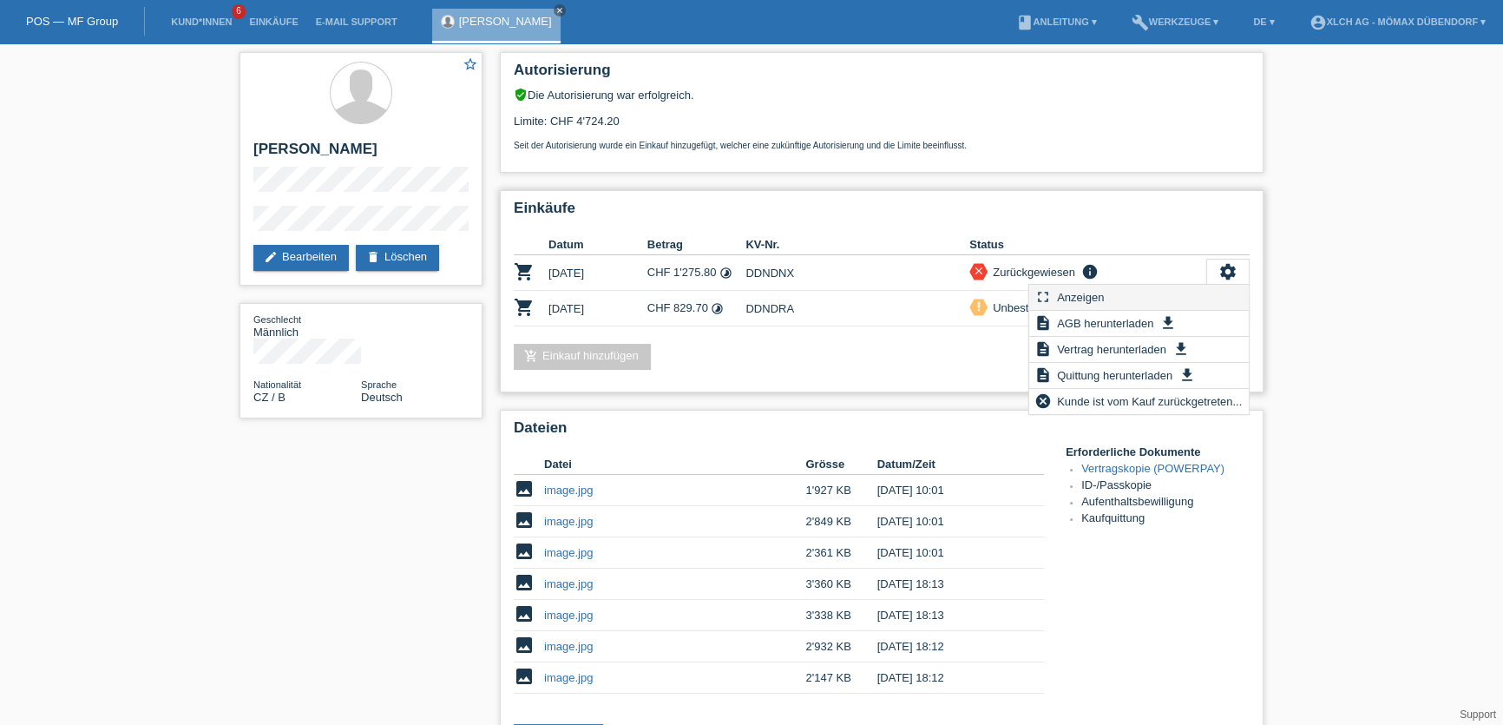
click at [1101, 303] on span "Anzeigen" at bounding box center [1081, 296] width 52 height 21
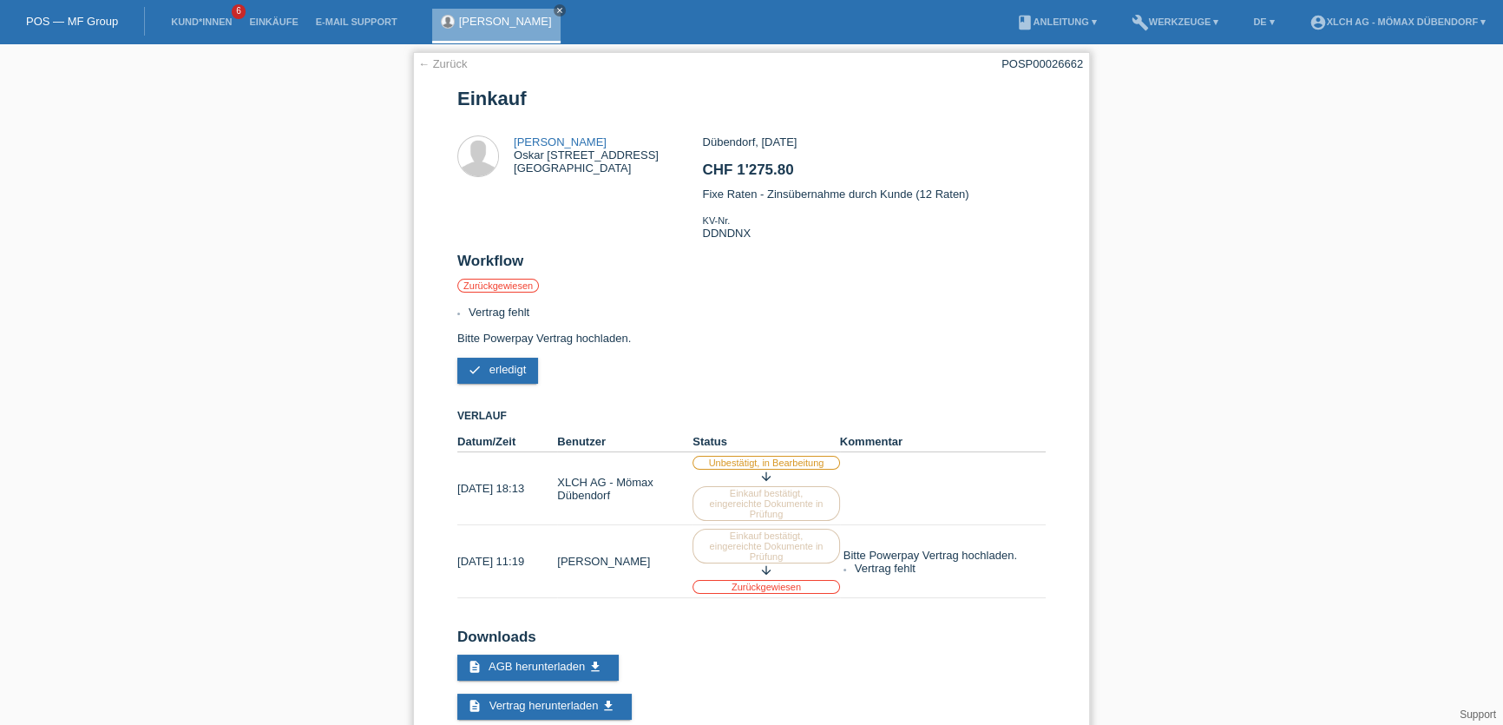
click at [450, 62] on link "← Zurück" at bounding box center [442, 63] width 49 height 13
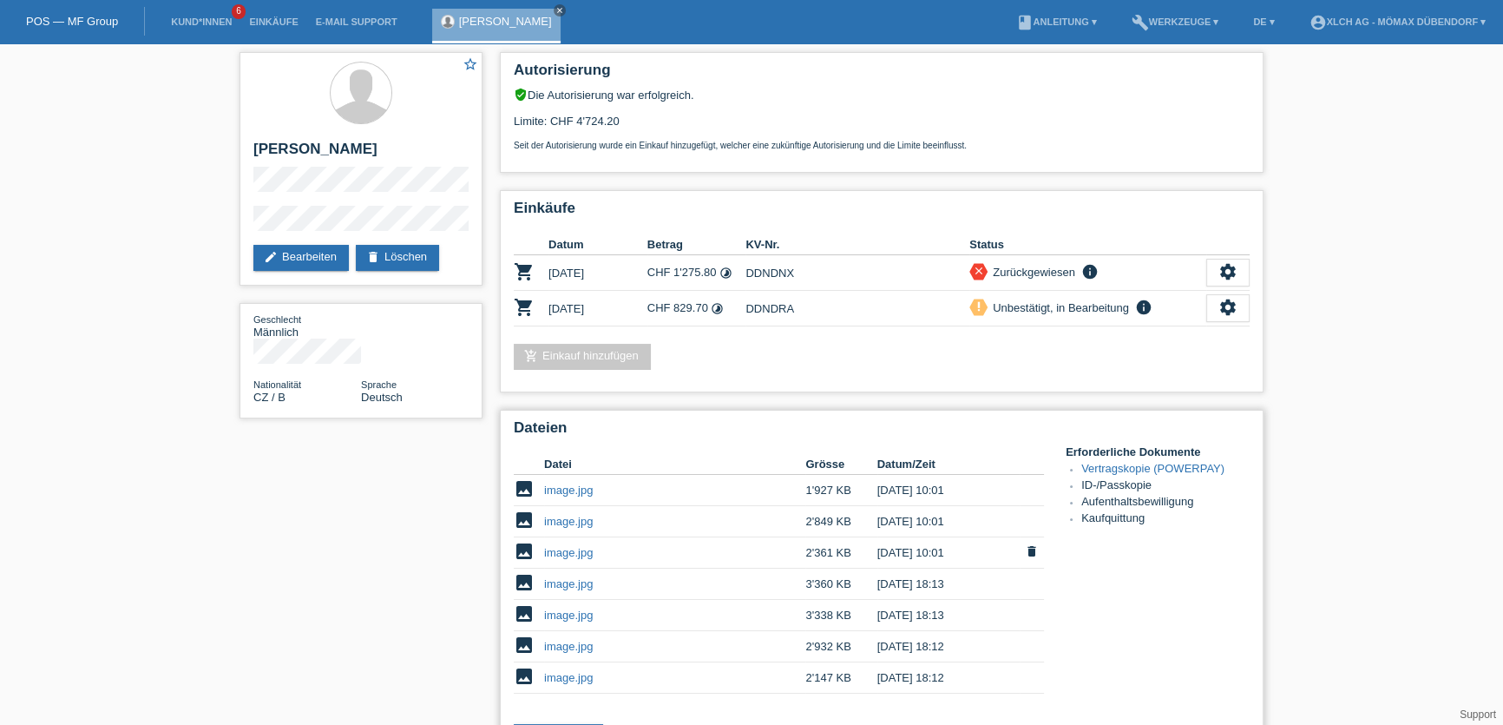
scroll to position [315, 0]
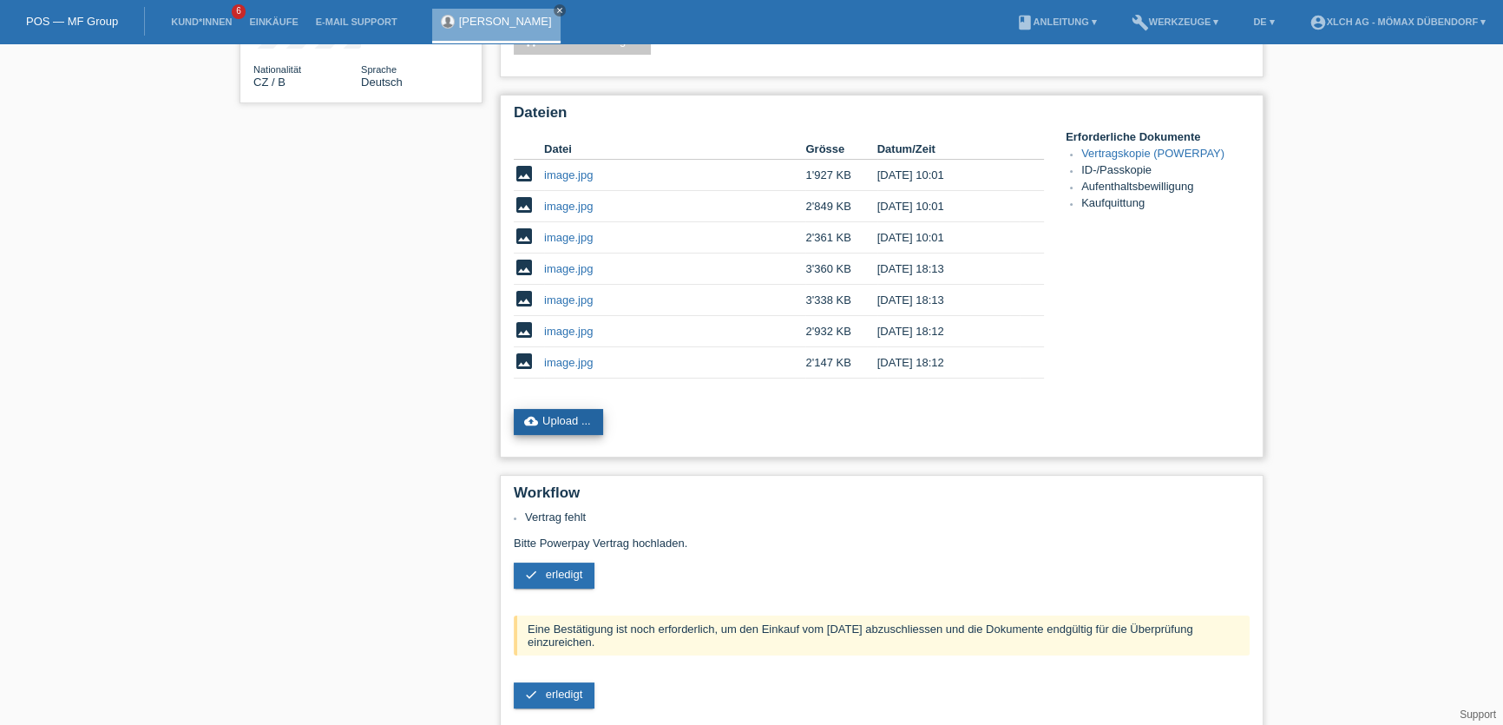
click at [564, 409] on link "cloud_upload Upload ..." at bounding box center [558, 422] width 89 height 26
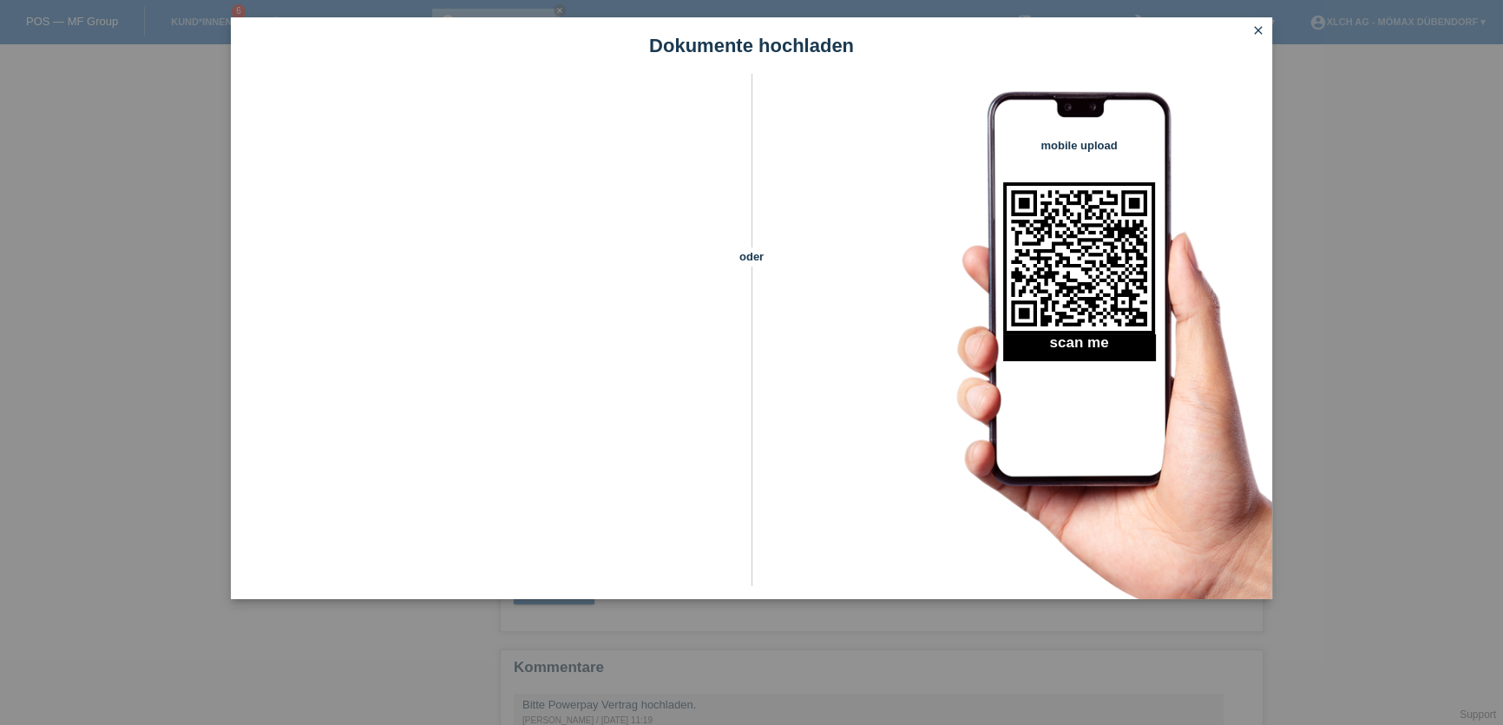
scroll to position [499, 0]
click at [1258, 32] on icon "close" at bounding box center [1259, 30] width 14 height 14
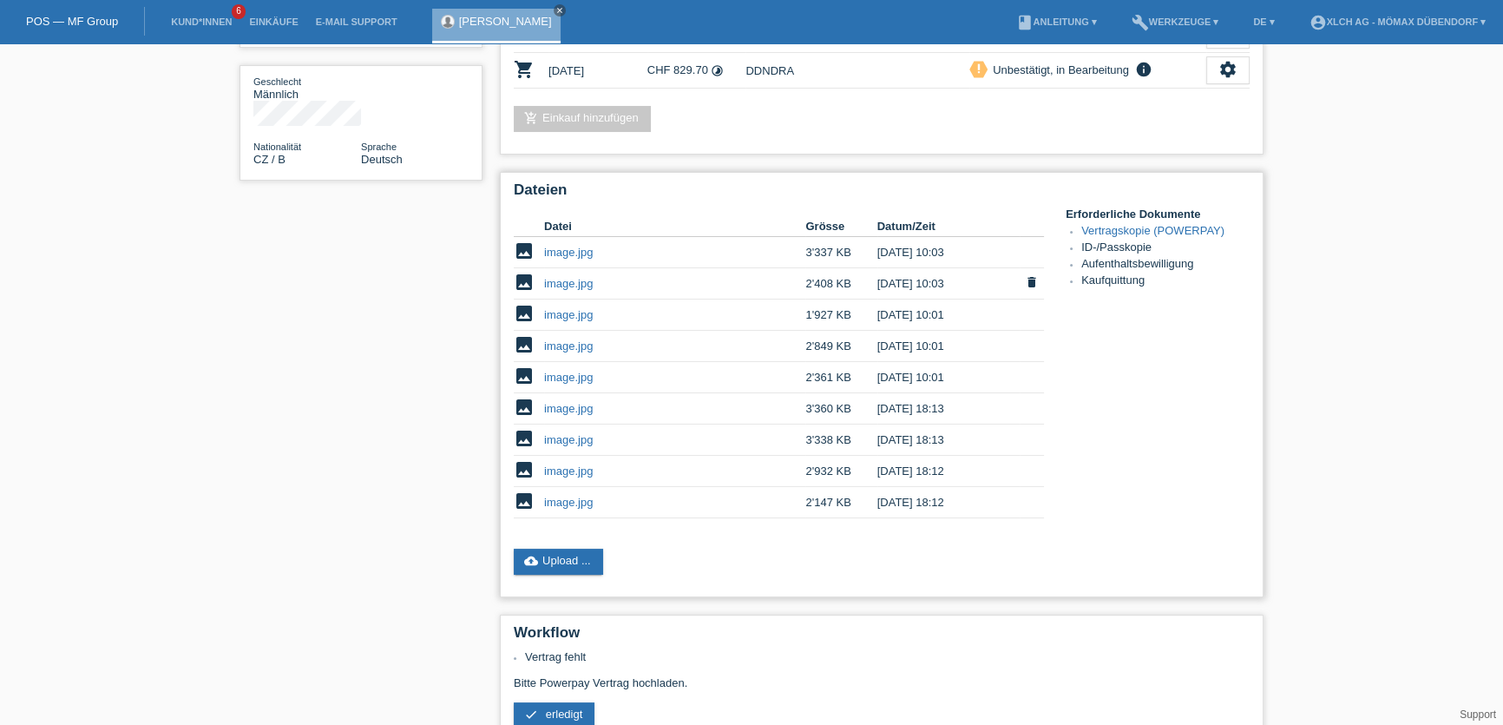
scroll to position [473, 0]
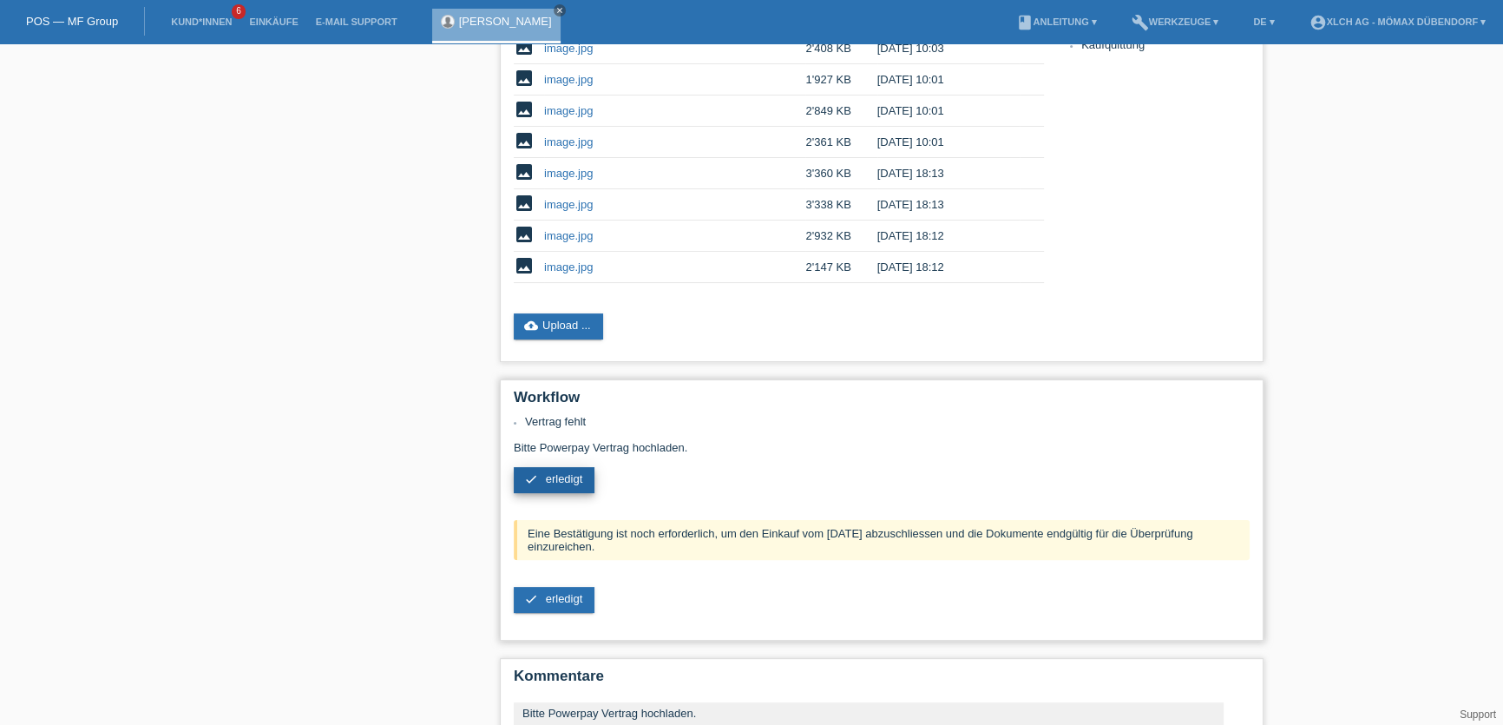
click at [560, 472] on span "erledigt" at bounding box center [564, 478] width 37 height 13
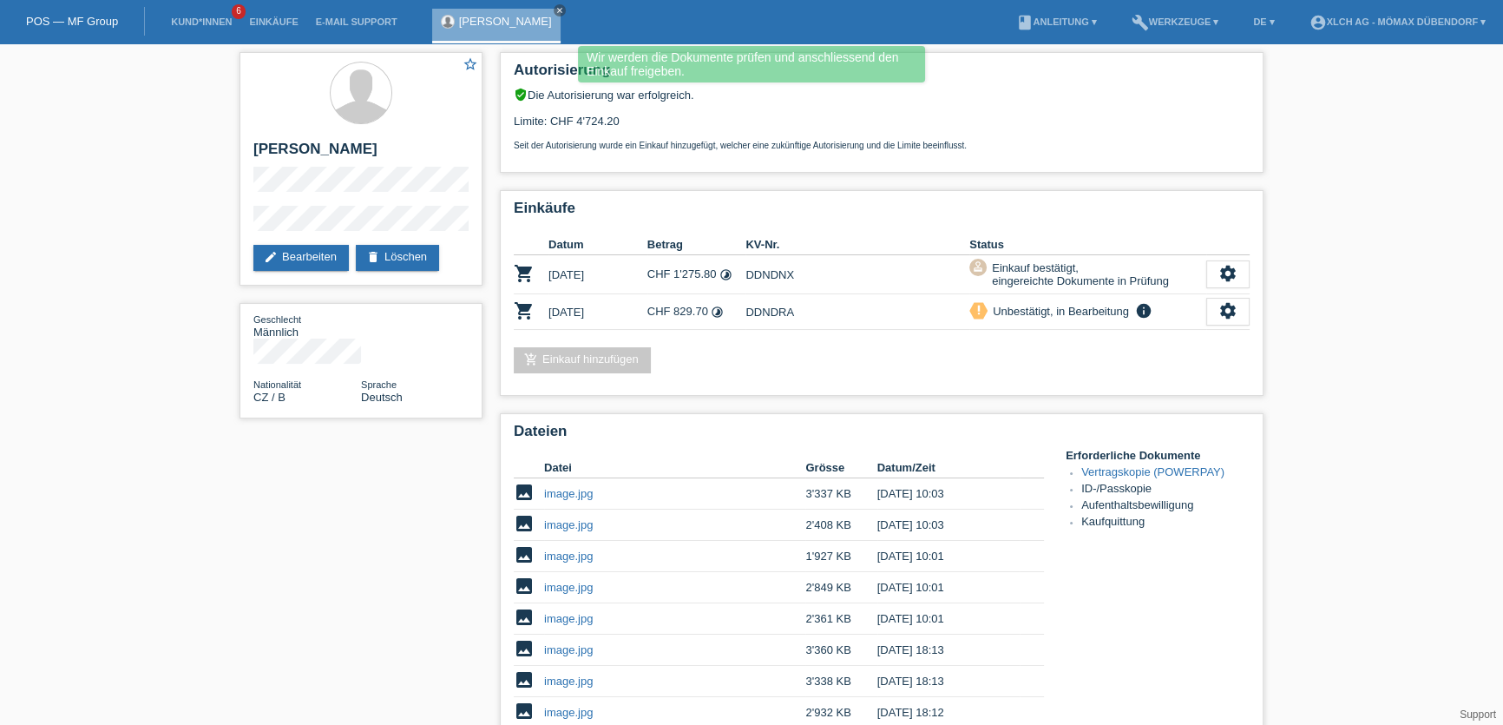
scroll to position [394, 0]
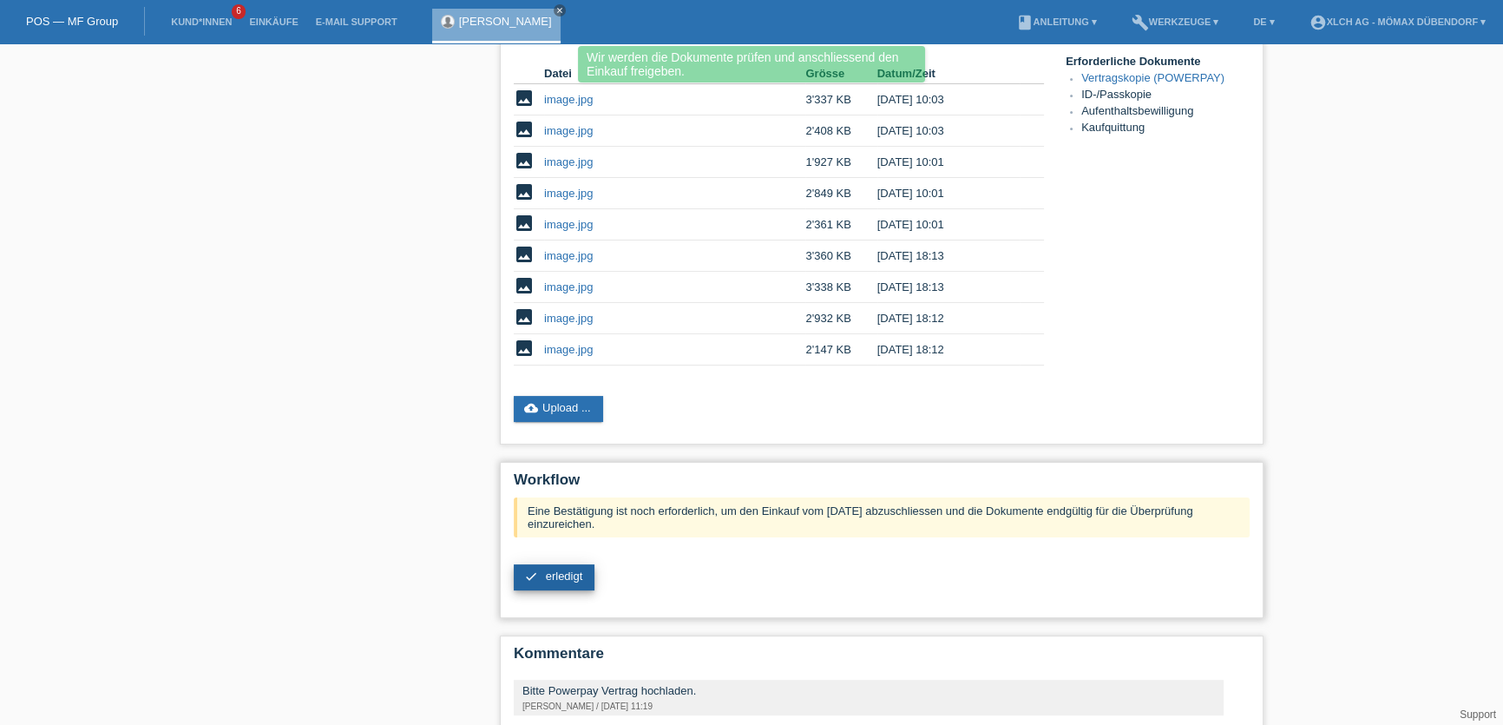
click at [547, 569] on span "erledigt" at bounding box center [564, 575] width 37 height 13
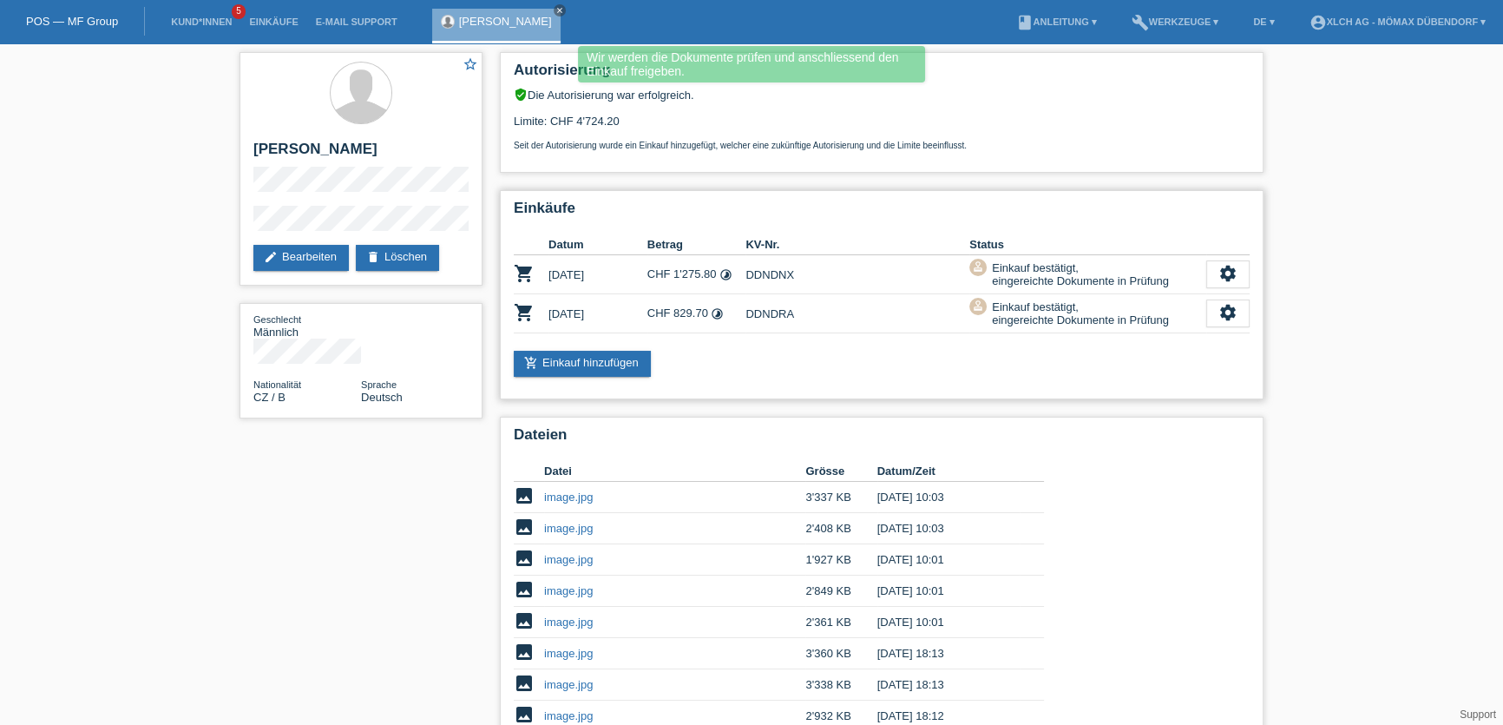
drag, startPoint x: 1017, startPoint y: 253, endPoint x: 1165, endPoint y: 323, distance: 163.1
click at [1165, 323] on tbody "shopping_cart [DATE] CHF 1'275.80 timelapse DDNDNX approval" at bounding box center [882, 294] width 736 height 78
click at [1121, 306] on div "Einkauf bestätigt, eingereichte Dokumente in Prüfung" at bounding box center [1078, 313] width 182 height 31
drag, startPoint x: 1010, startPoint y: 253, endPoint x: 1068, endPoint y: 264, distance: 58.2
click at [1068, 264] on td "approval Einkauf bestätigt, eingereichte Dokumente in Prüfung" at bounding box center [1088, 274] width 237 height 39
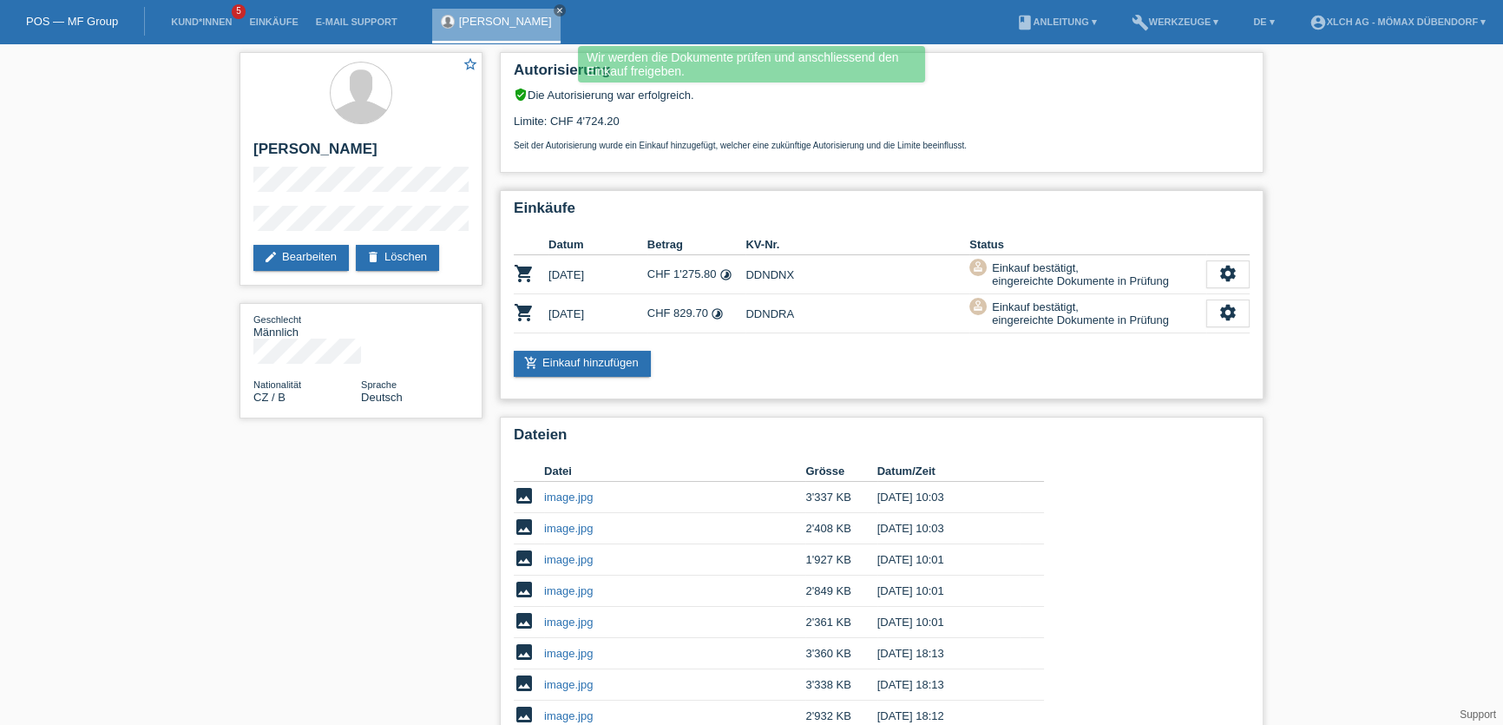
click at [1072, 281] on div "Einkauf bestätigt, eingereichte Dokumente in Prüfung" at bounding box center [1078, 274] width 182 height 31
click at [1108, 280] on div "Einkauf bestätigt, eingereichte Dokumente in Prüfung" at bounding box center [1078, 274] width 182 height 31
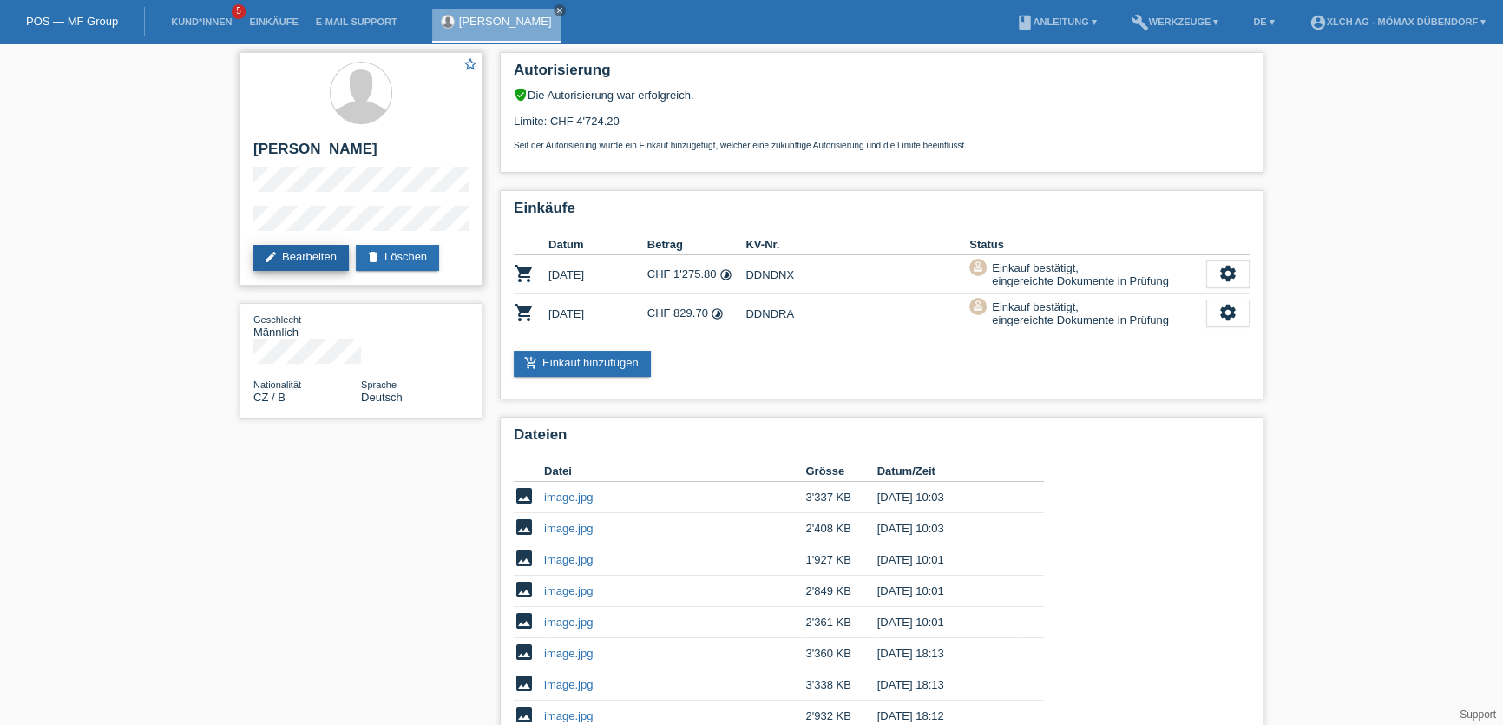
click at [305, 260] on link "edit Bearbeiten" at bounding box center [300, 258] width 95 height 26
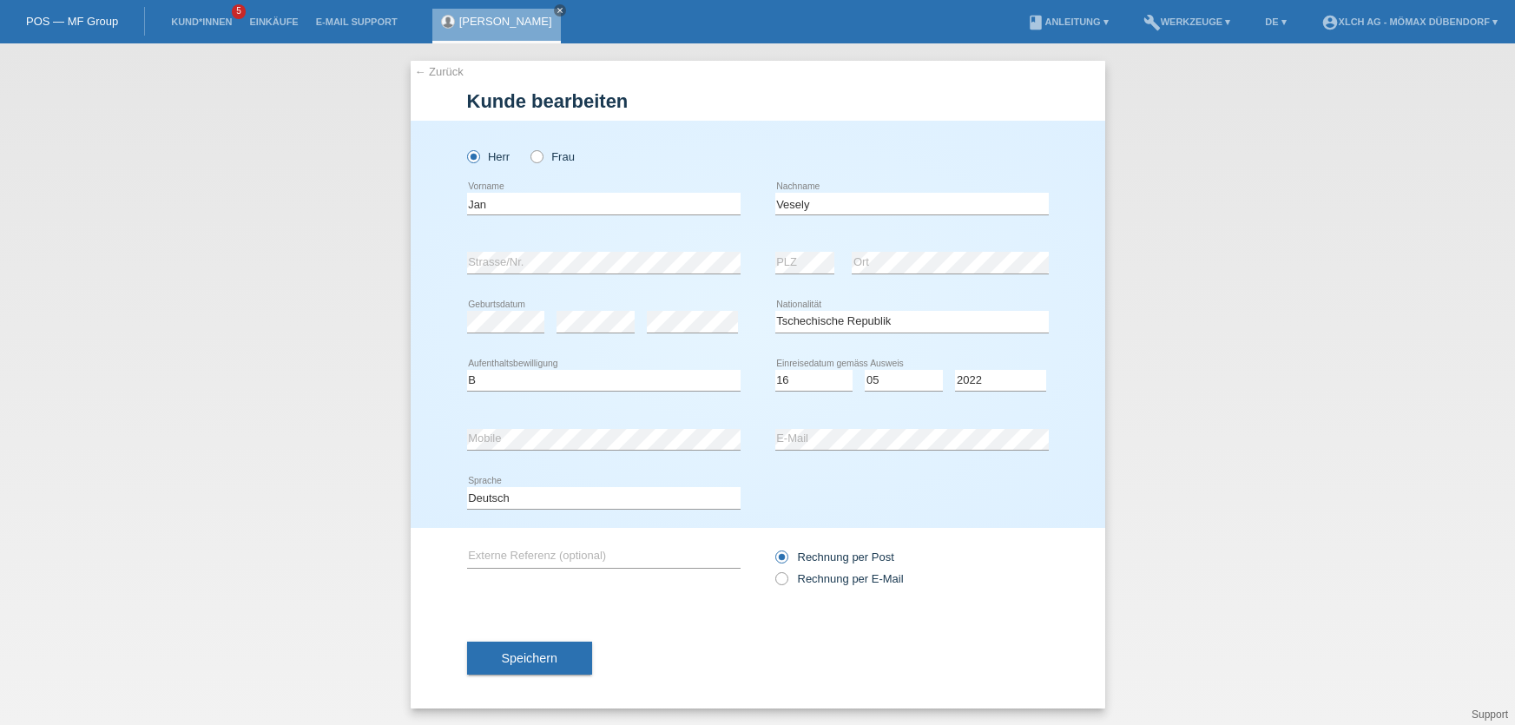
select select "CZ"
select select "B"
select select "16"
select select "05"
select select "2022"
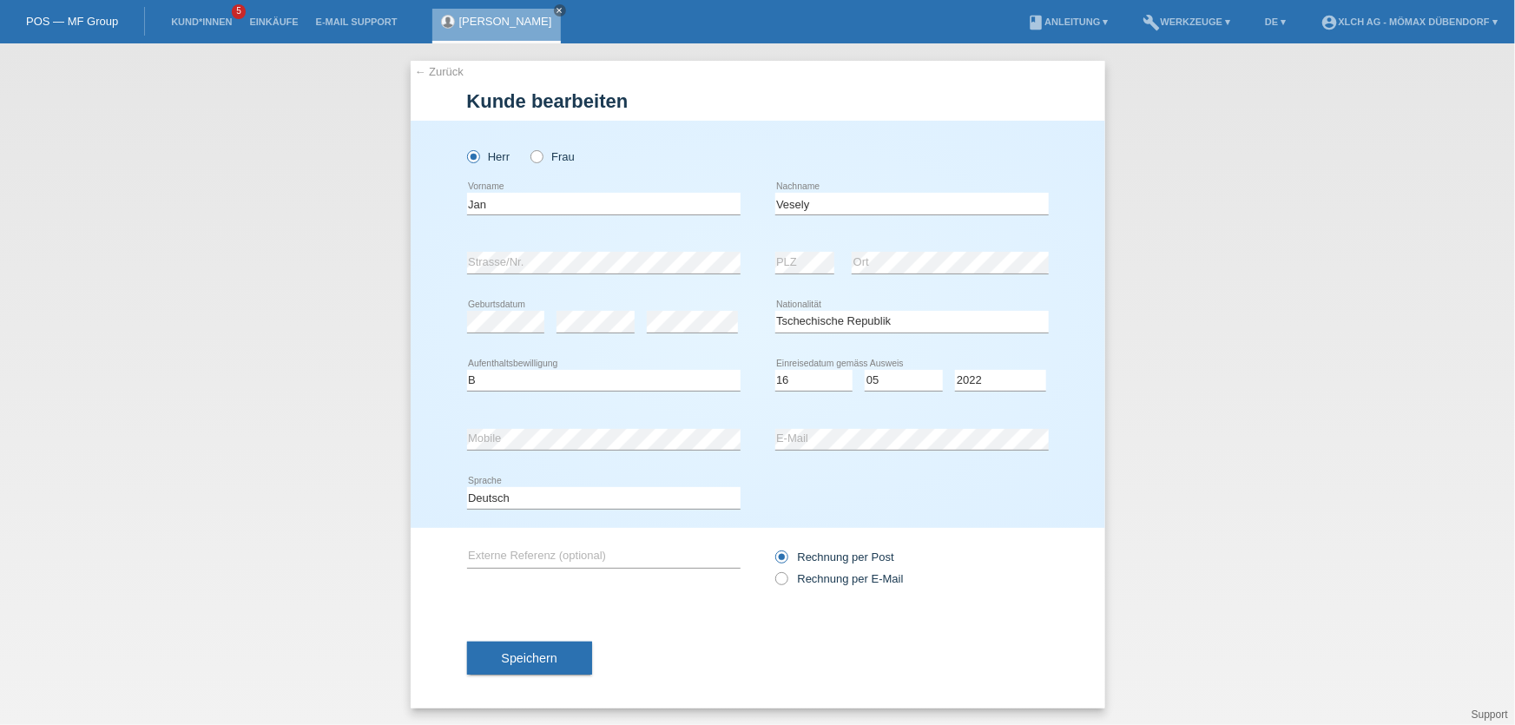
click at [435, 69] on link "← Zurück" at bounding box center [439, 71] width 49 height 13
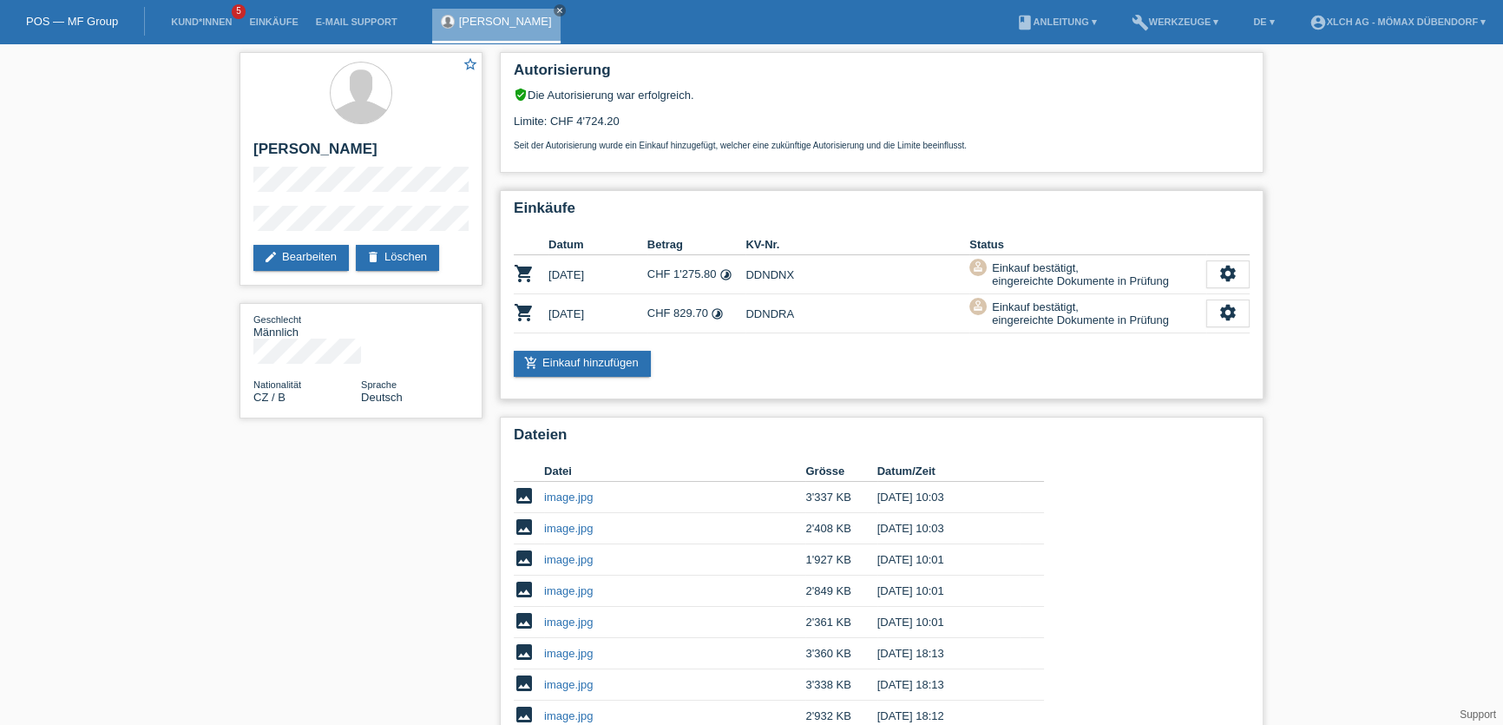
click at [777, 272] on td "DDNDNX" at bounding box center [858, 274] width 224 height 39
copy td "DDNDNX"
click at [599, 92] on div "verified_user Die Autorisierung war erfolgreich." at bounding box center [882, 95] width 736 height 14
click at [186, 17] on link "Kund*innen" at bounding box center [201, 21] width 78 height 10
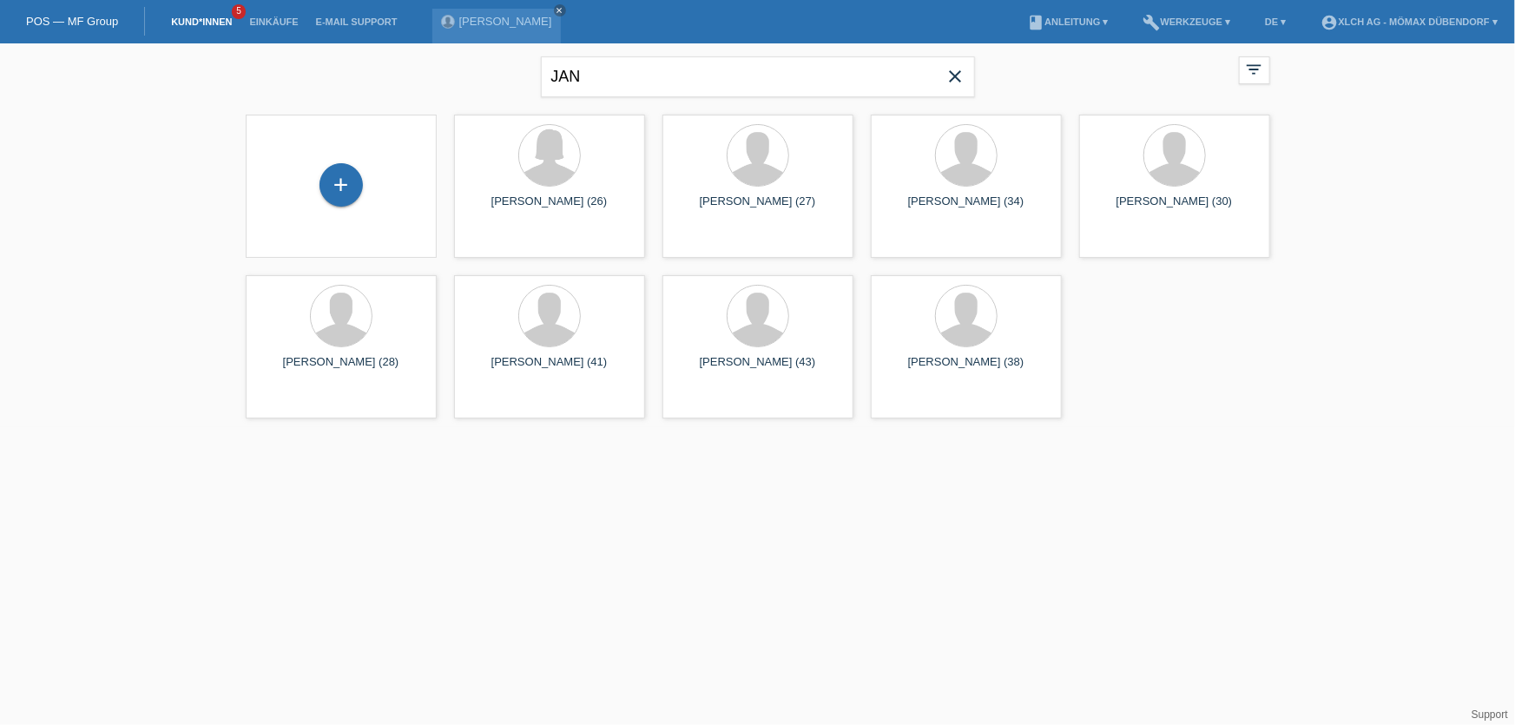
click at [513, 7] on div "[PERSON_NAME] close" at bounding box center [500, 21] width 137 height 43
click at [556, 8] on icon "close" at bounding box center [560, 10] width 9 height 9
click at [954, 75] on icon "close" at bounding box center [955, 76] width 21 height 21
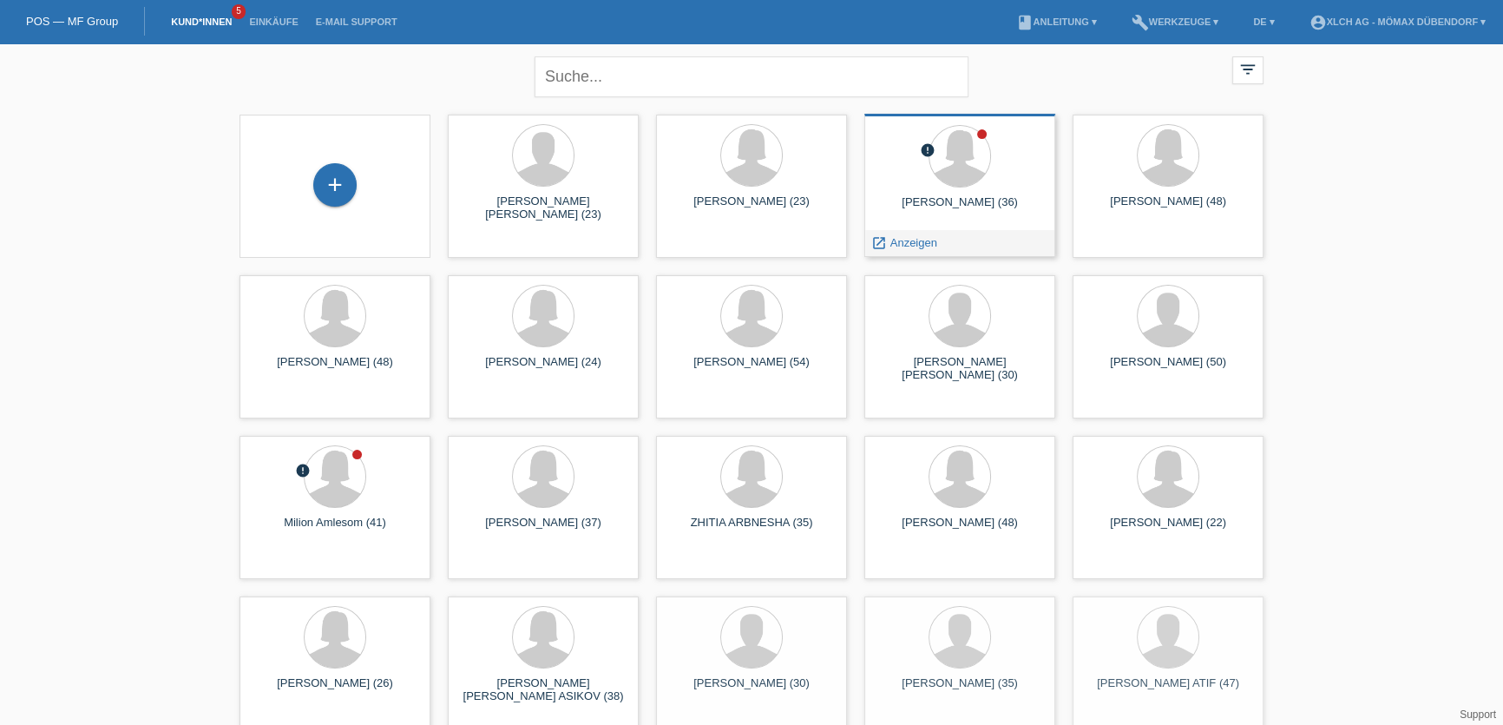
click at [944, 210] on div "[PERSON_NAME] (36)" at bounding box center [959, 209] width 163 height 28
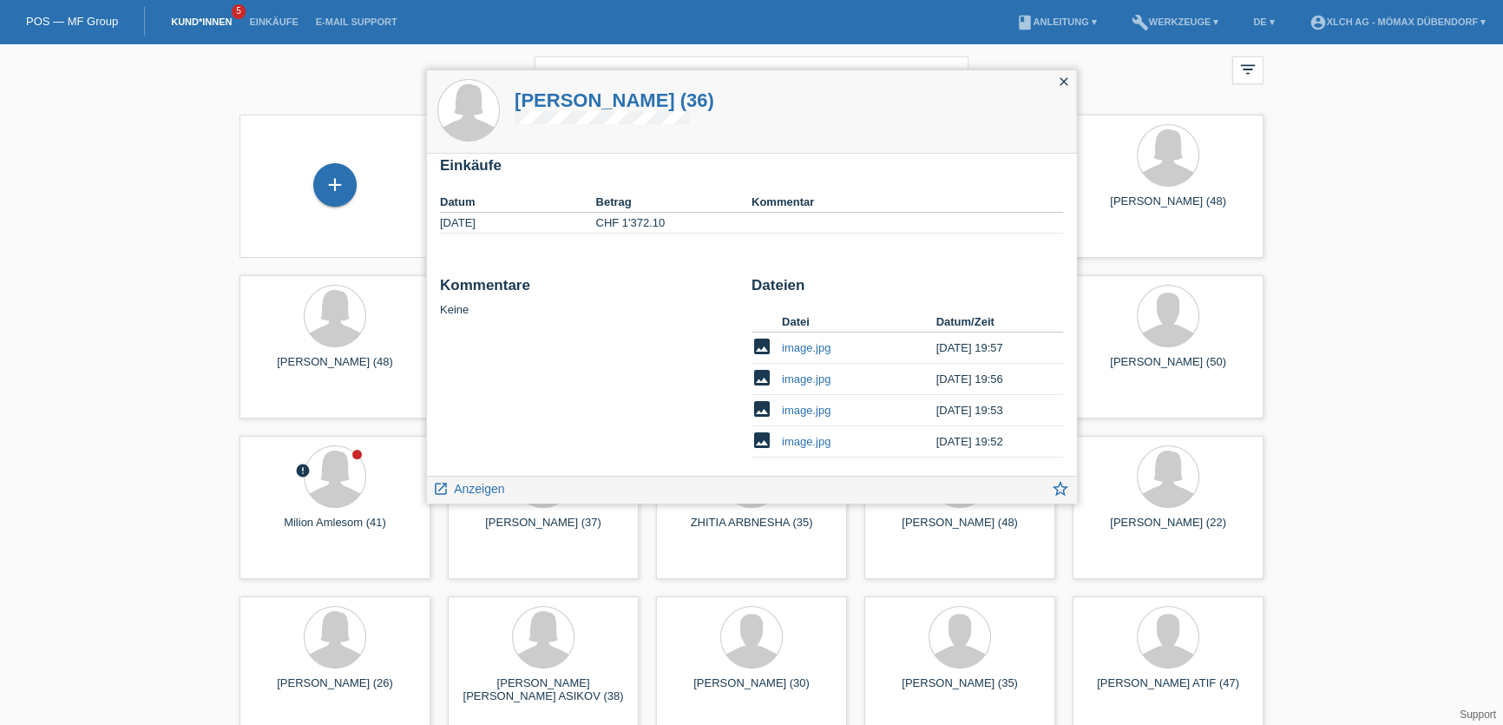
scroll to position [128, 0]
click at [442, 483] on icon "launch" at bounding box center [441, 489] width 16 height 16
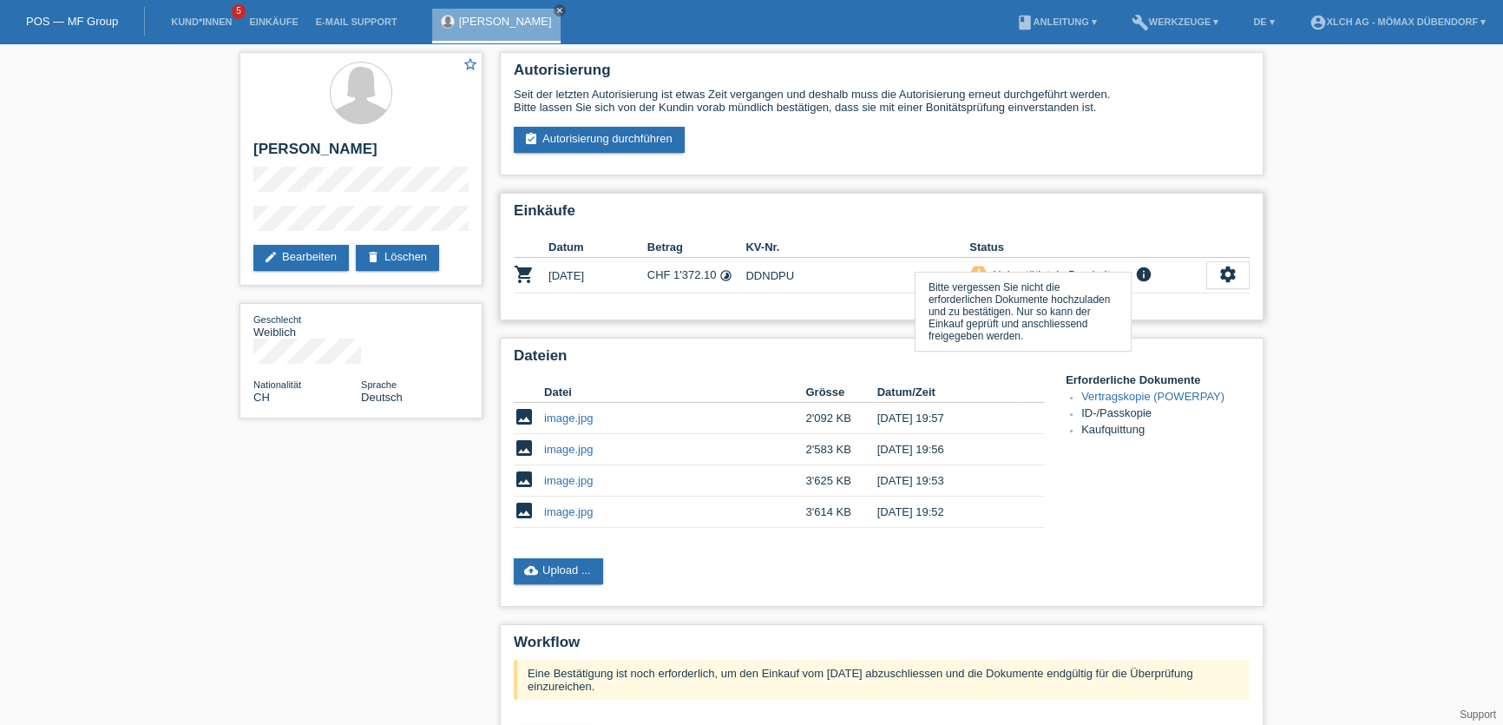
click at [1138, 274] on icon "info" at bounding box center [1144, 274] width 21 height 17
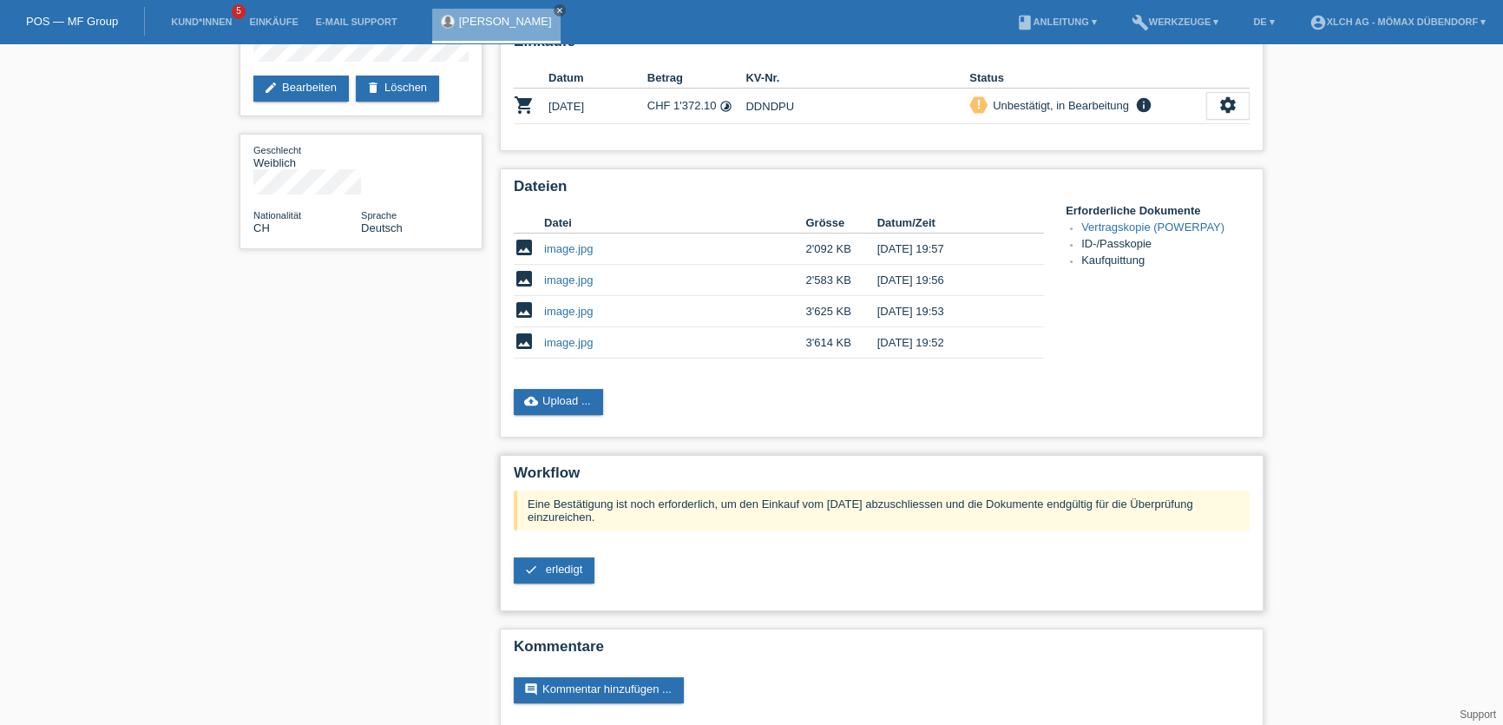
scroll to position [177, 0]
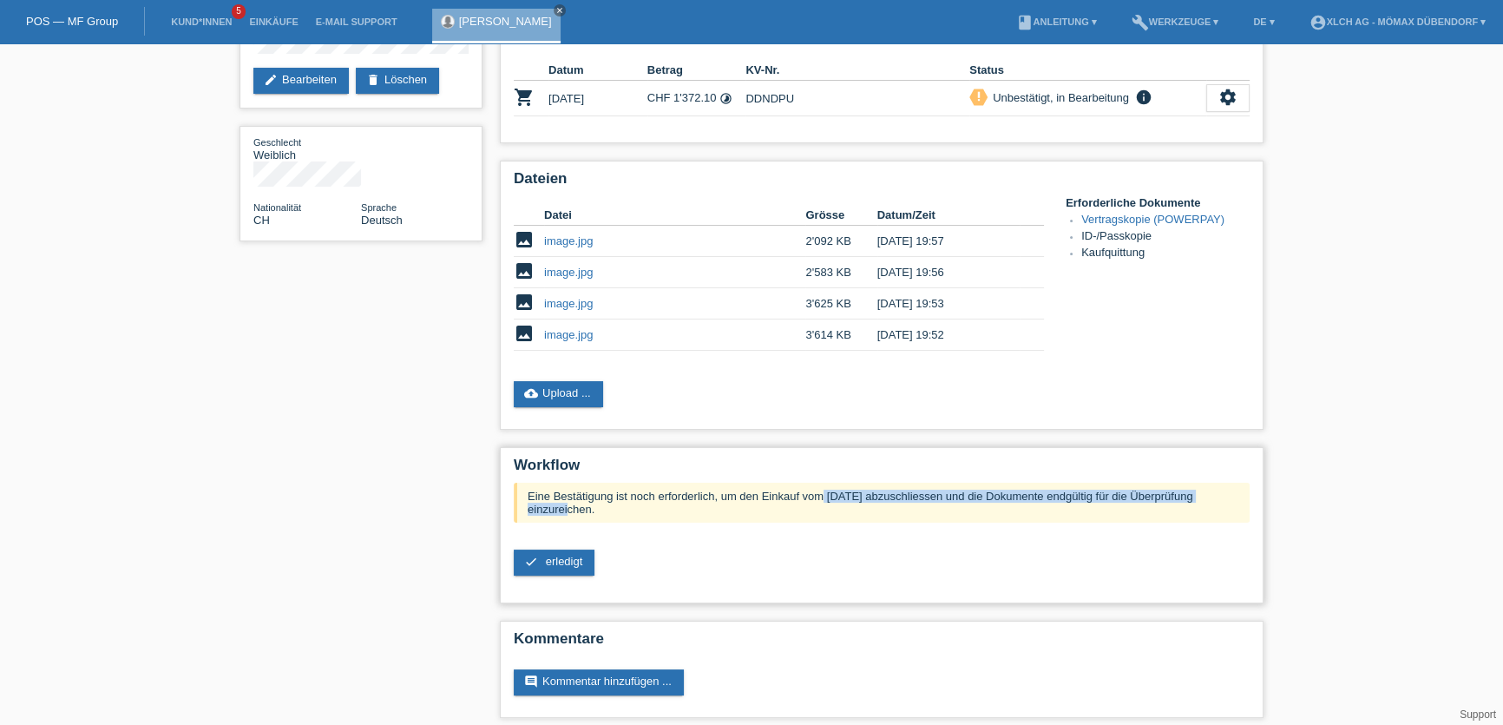
drag, startPoint x: 576, startPoint y: 487, endPoint x: 983, endPoint y: 489, distance: 406.2
click at [983, 489] on div "Eine Bestätigung ist noch erforderlich, um den Einkauf vom 27.08.2025 abzuschli…" at bounding box center [882, 503] width 736 height 40
click at [984, 496] on div "Eine Bestätigung ist noch erforderlich, um den Einkauf vom 27.08.2025 abzuschli…" at bounding box center [882, 503] width 736 height 40
click at [554, 555] on span "erledigt" at bounding box center [564, 561] width 37 height 13
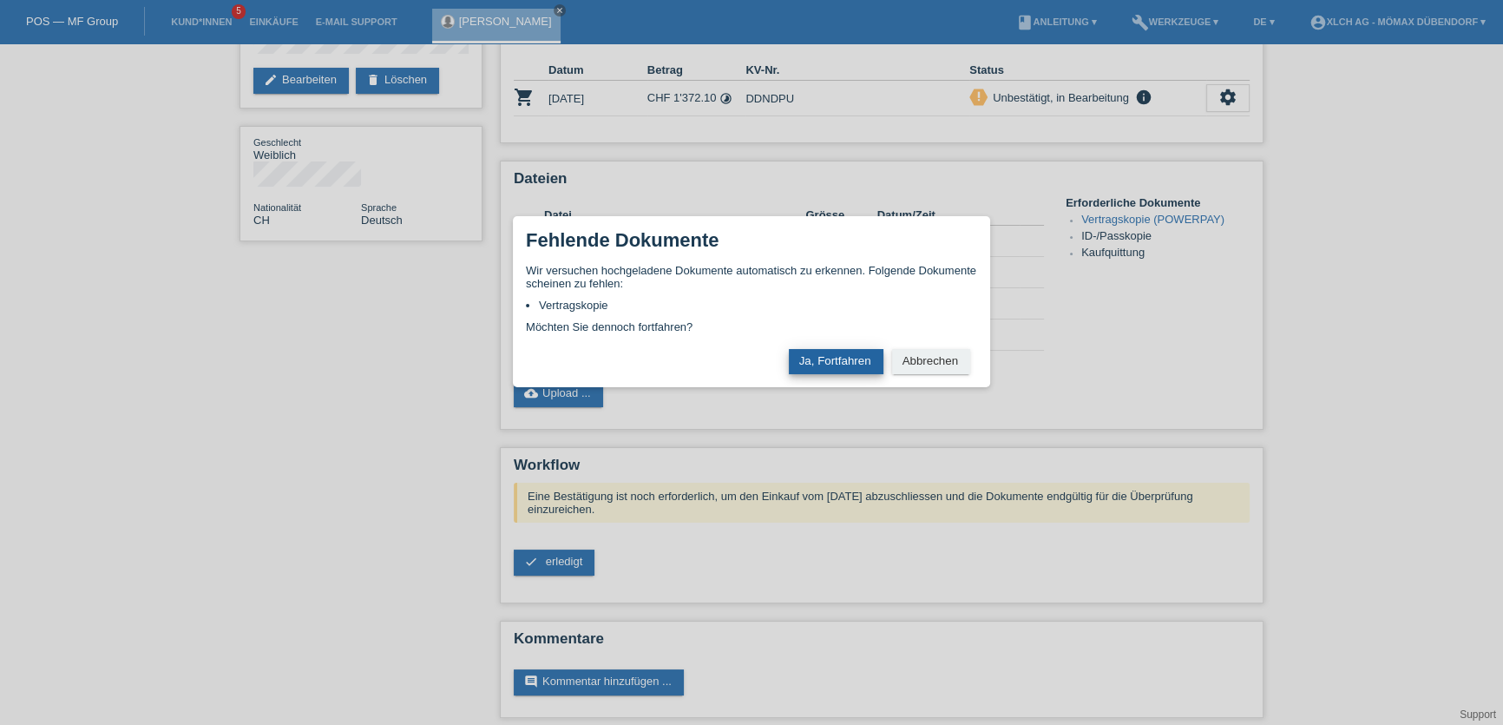
click at [856, 354] on button "Ja, Fortfahren" at bounding box center [836, 361] width 95 height 25
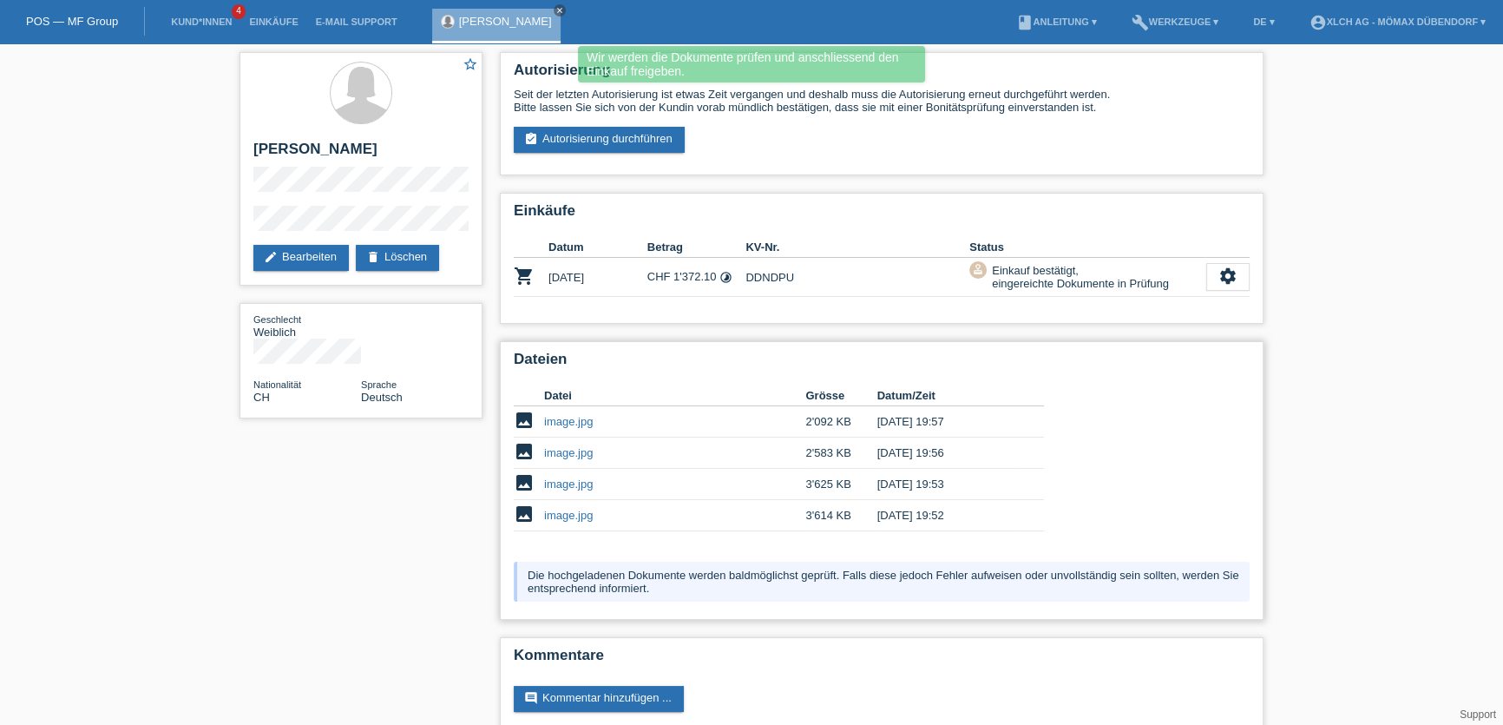
click at [577, 510] on link "image.jpg" at bounding box center [568, 515] width 49 height 13
click at [565, 482] on link "image.jpg" at bounding box center [568, 483] width 49 height 13
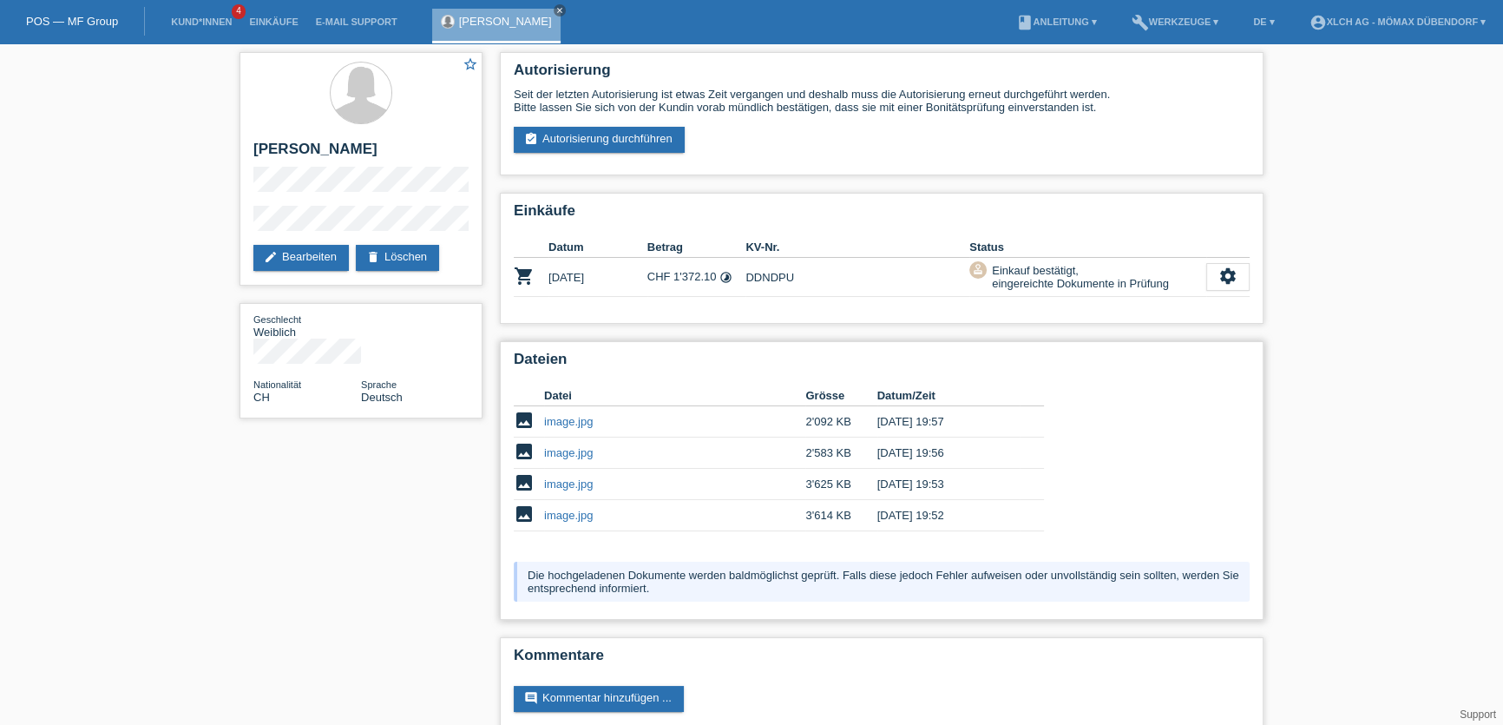
click at [560, 449] on link "image.jpg" at bounding box center [568, 452] width 49 height 13
click at [560, 415] on link "image.jpg" at bounding box center [568, 421] width 49 height 13
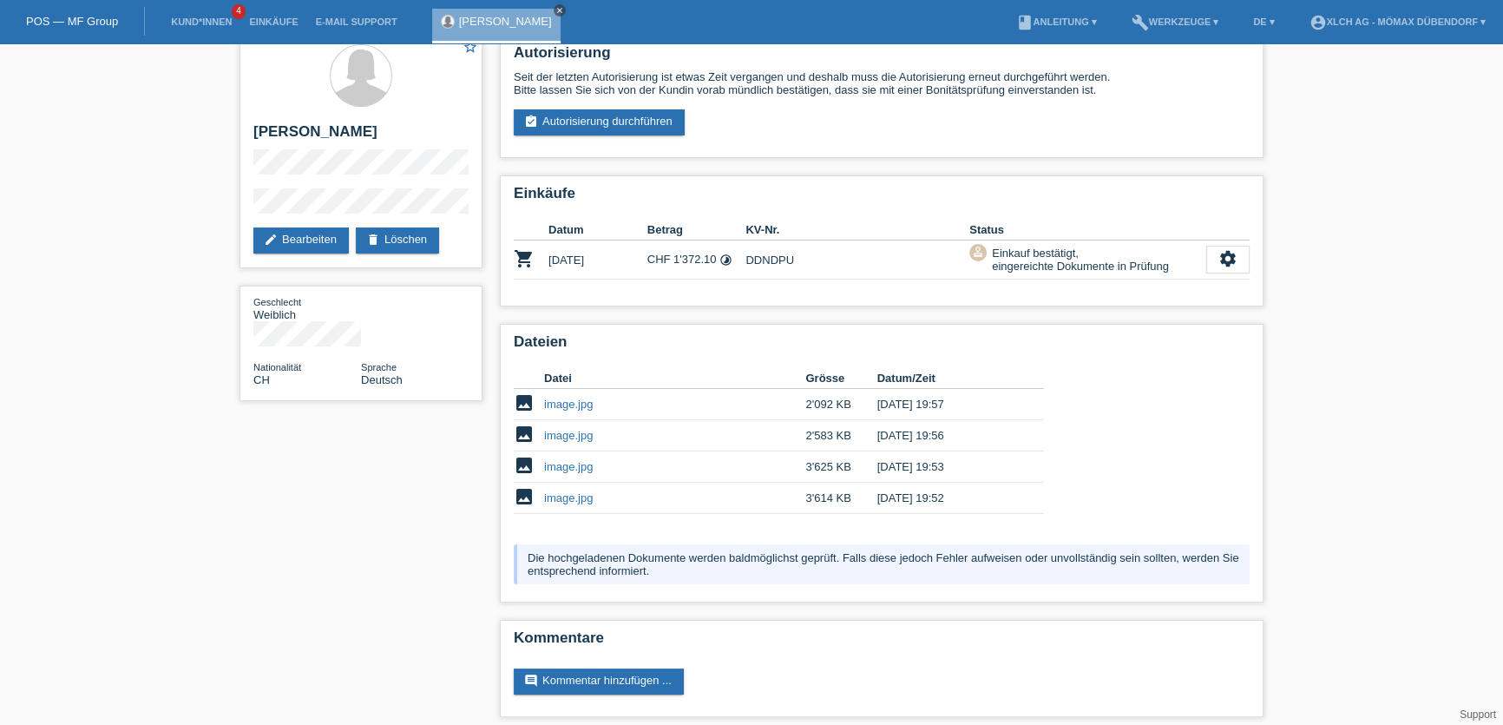
click at [556, 6] on icon "close" at bounding box center [560, 10] width 9 height 9
click at [209, 22] on link "Kund*innen" at bounding box center [201, 21] width 78 height 10
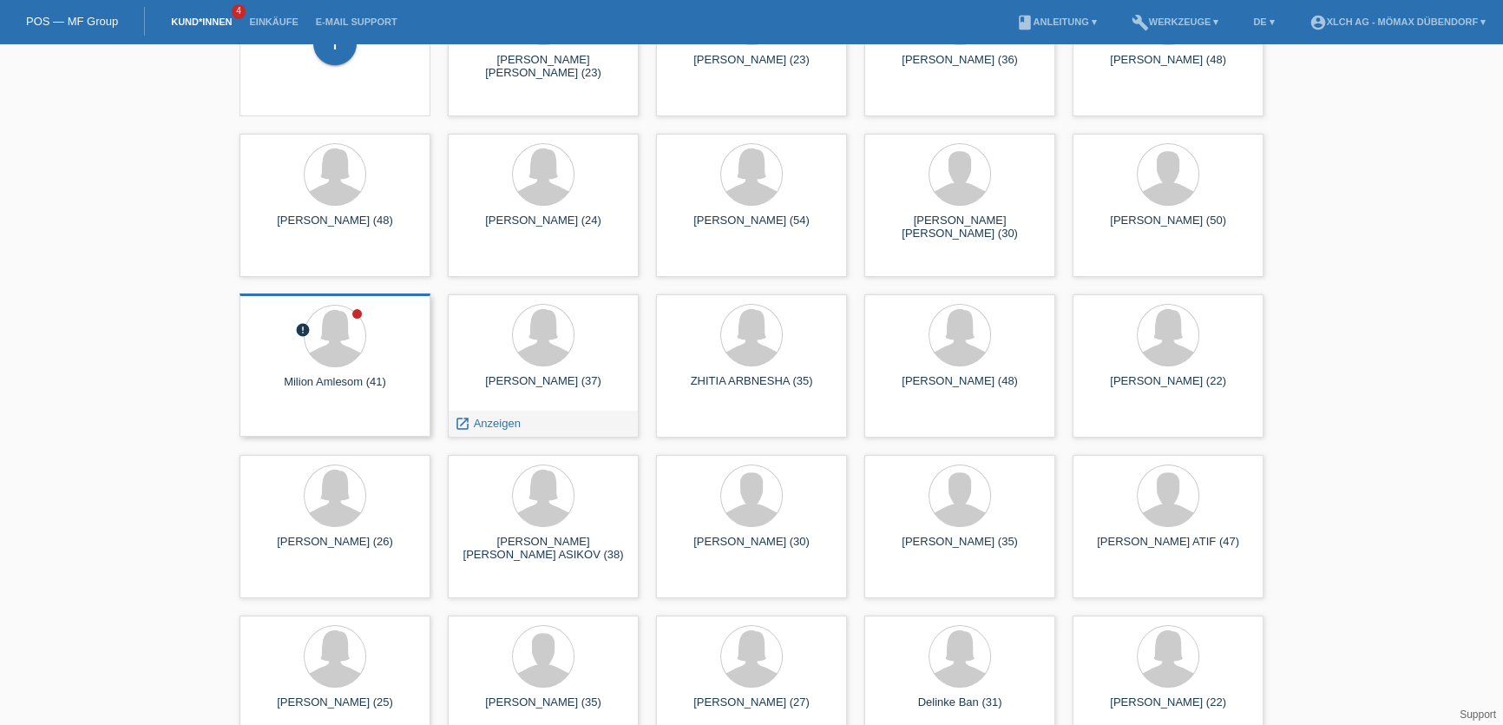
scroll to position [157, 0]
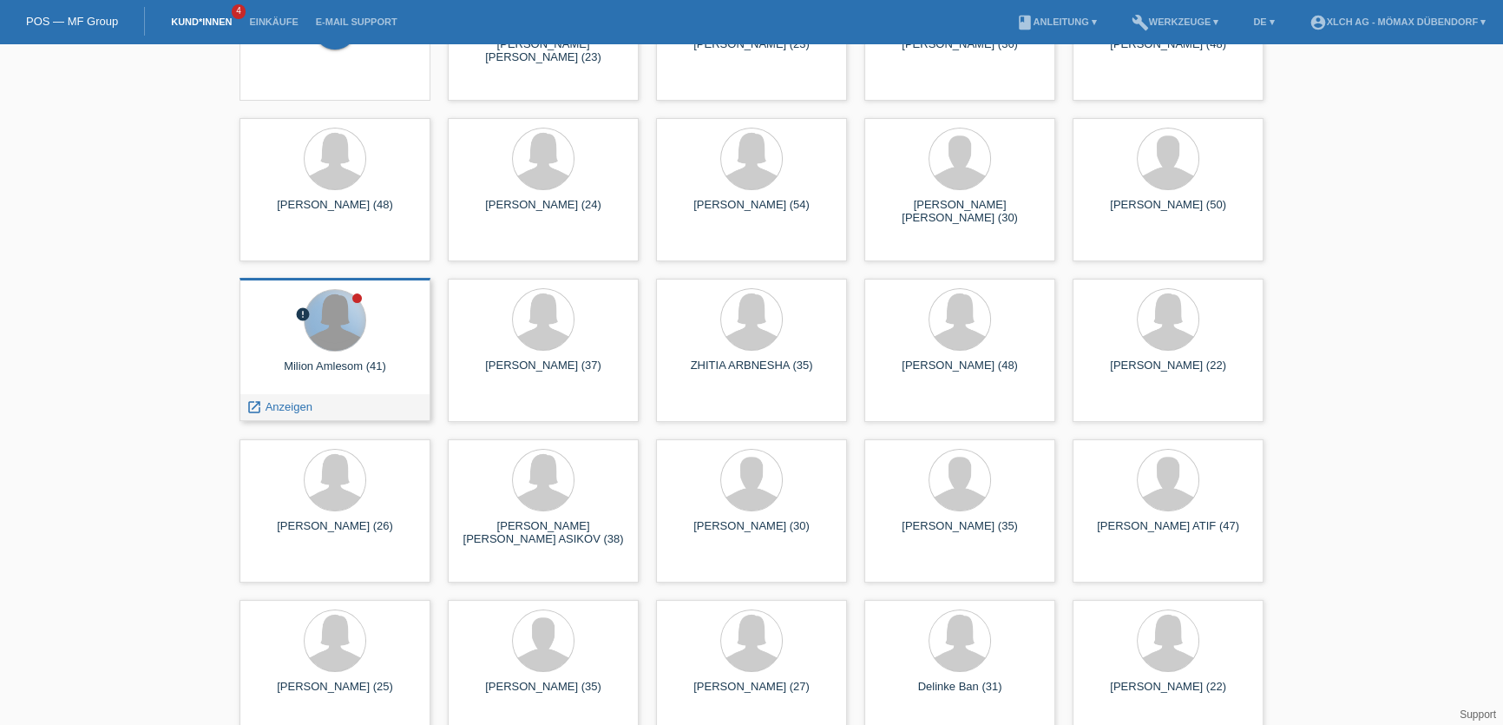
click at [336, 337] on div at bounding box center [335, 320] width 61 height 61
click at [342, 344] on div at bounding box center [335, 320] width 61 height 61
click at [299, 410] on span "Anzeigen" at bounding box center [289, 406] width 47 height 13
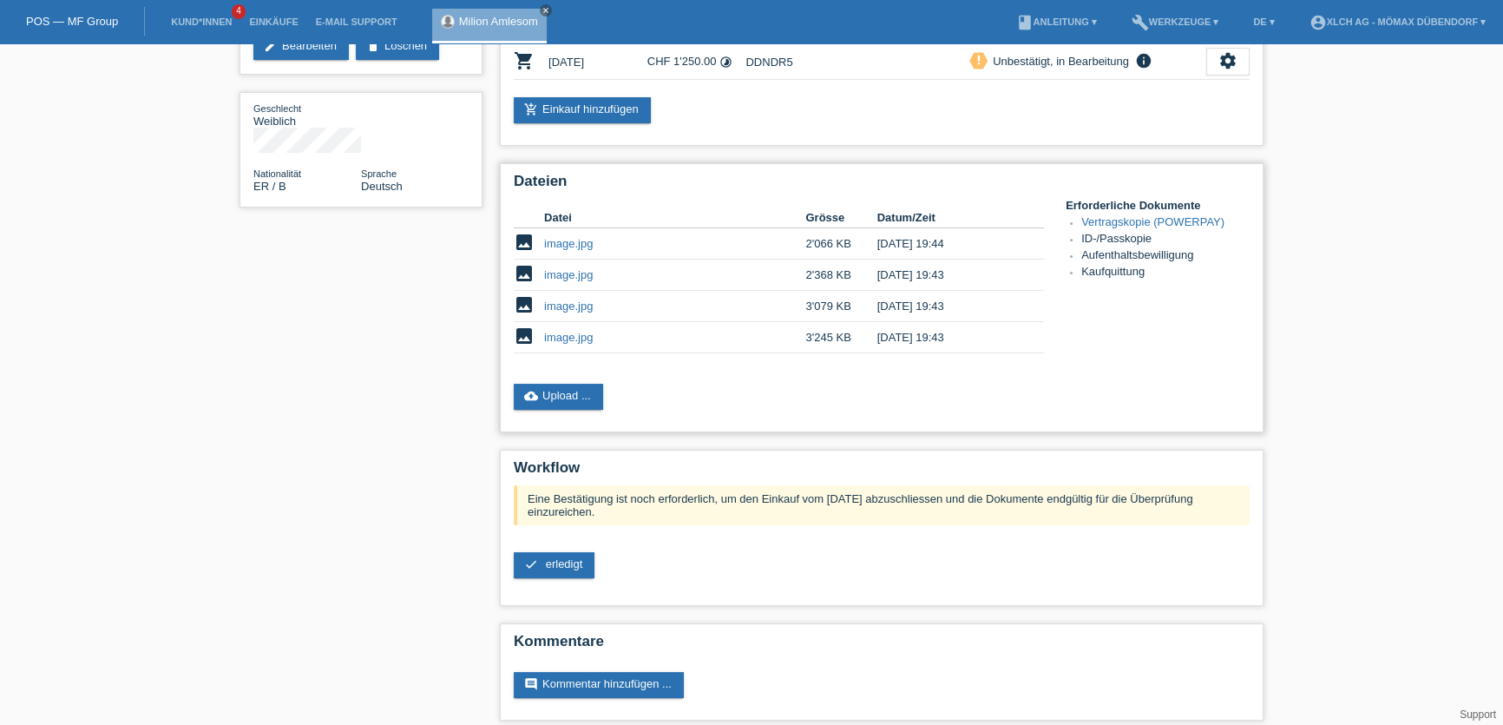
scroll to position [213, 0]
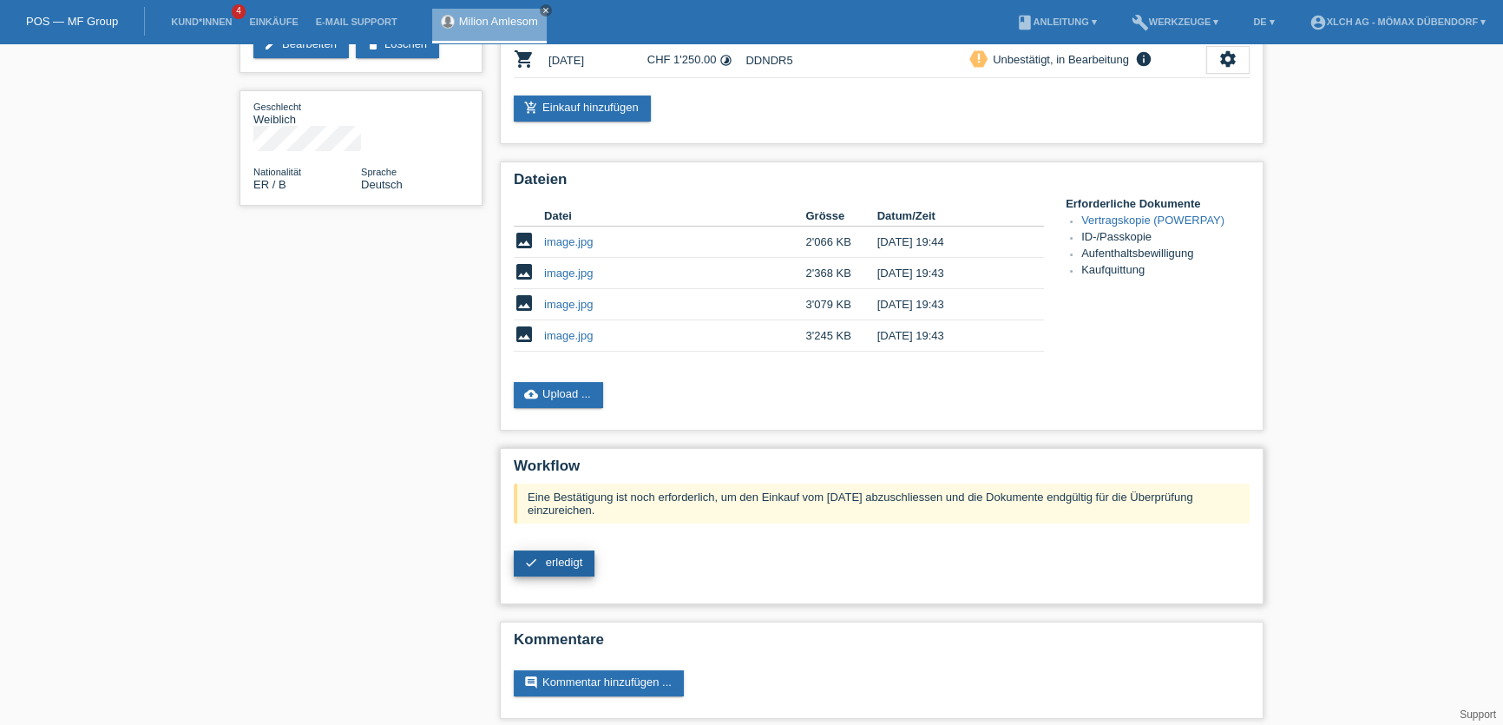
click at [573, 560] on link "check erledigt" at bounding box center [554, 563] width 81 height 26
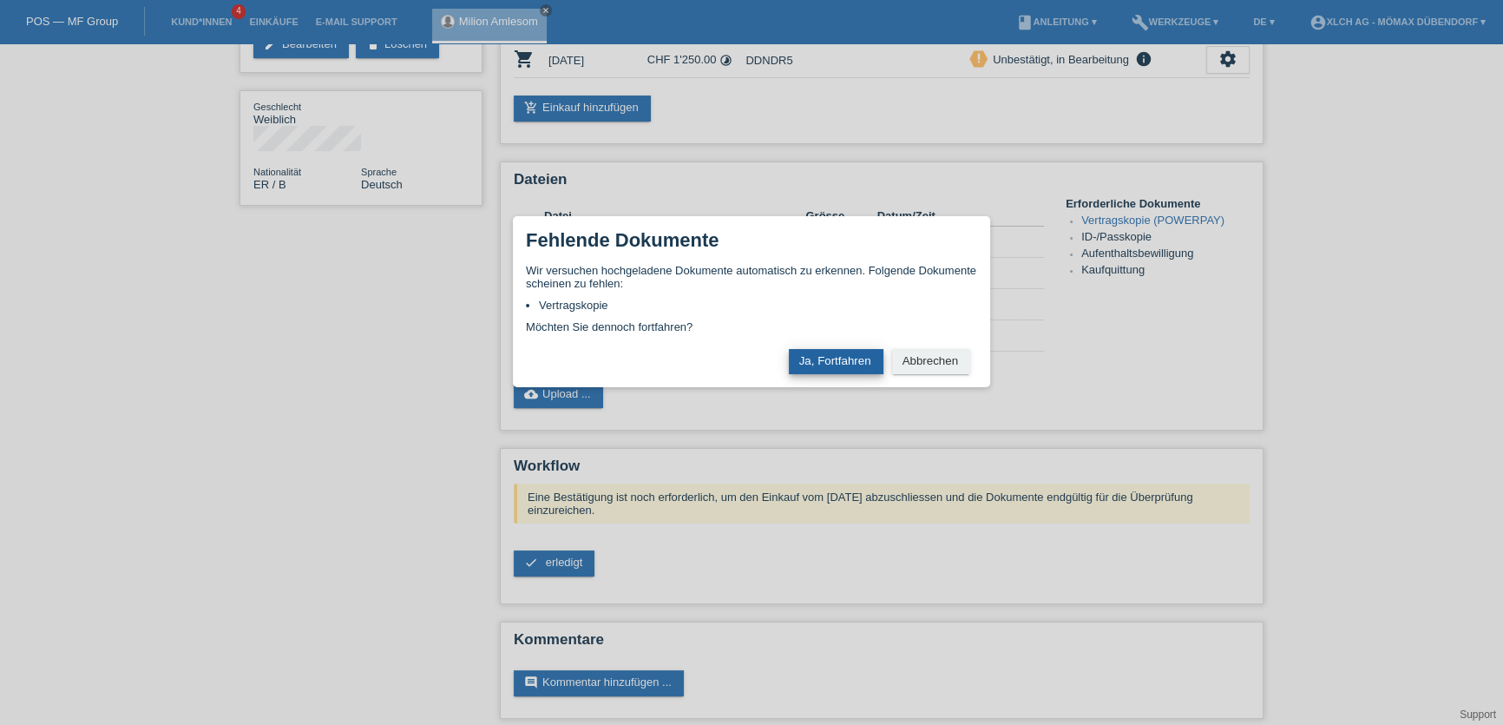
click at [833, 352] on button "Ja, Fortfahren" at bounding box center [836, 361] width 95 height 25
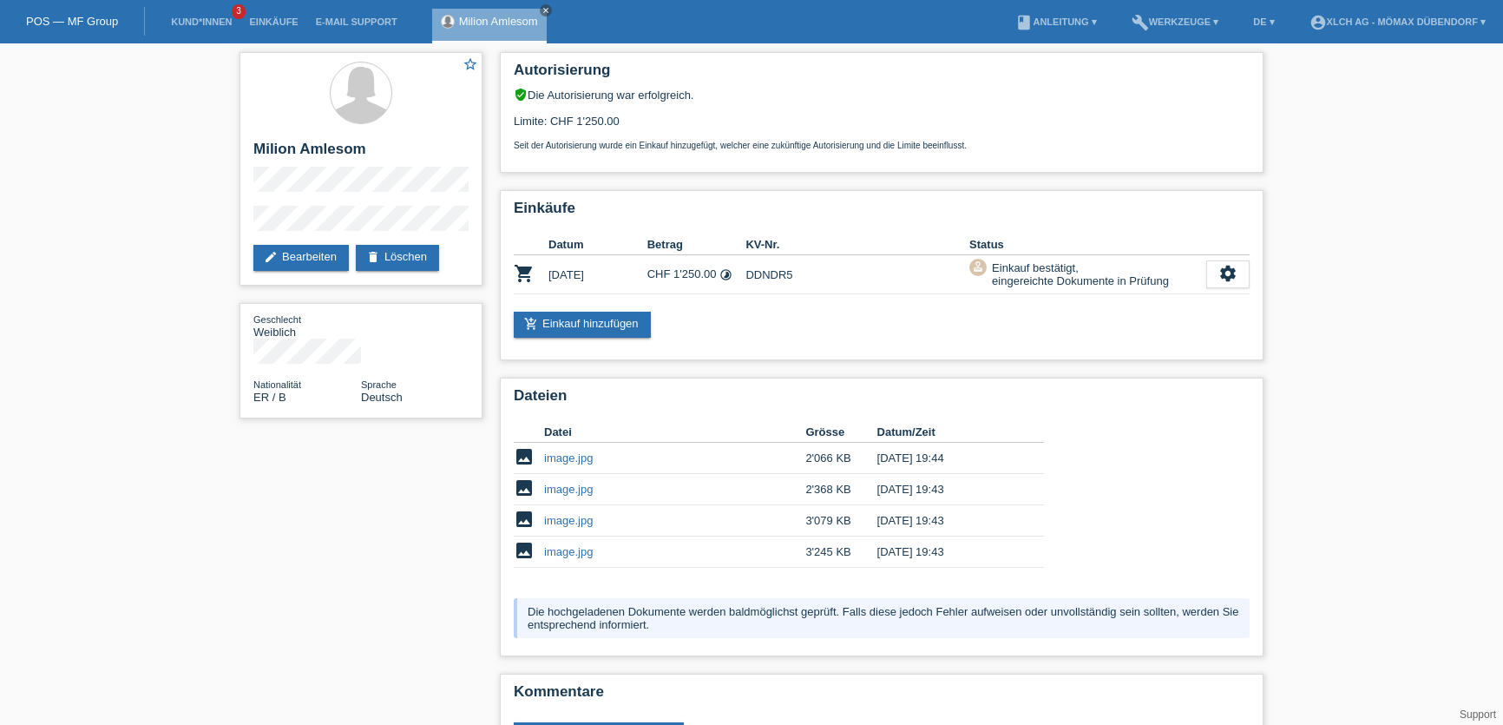
scroll to position [53, 0]
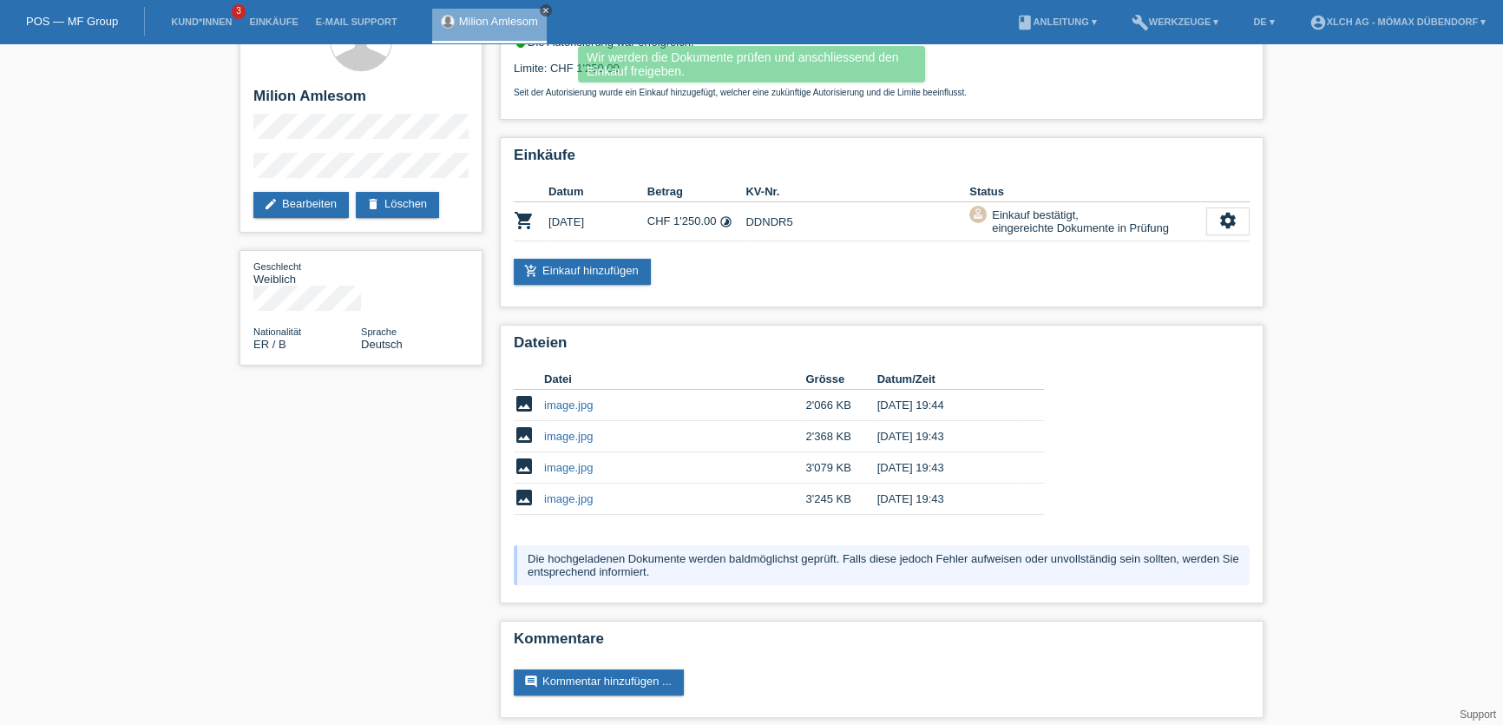
click at [543, 10] on icon "close" at bounding box center [546, 10] width 9 height 9
click at [204, 21] on link "Kund*innen" at bounding box center [201, 21] width 78 height 10
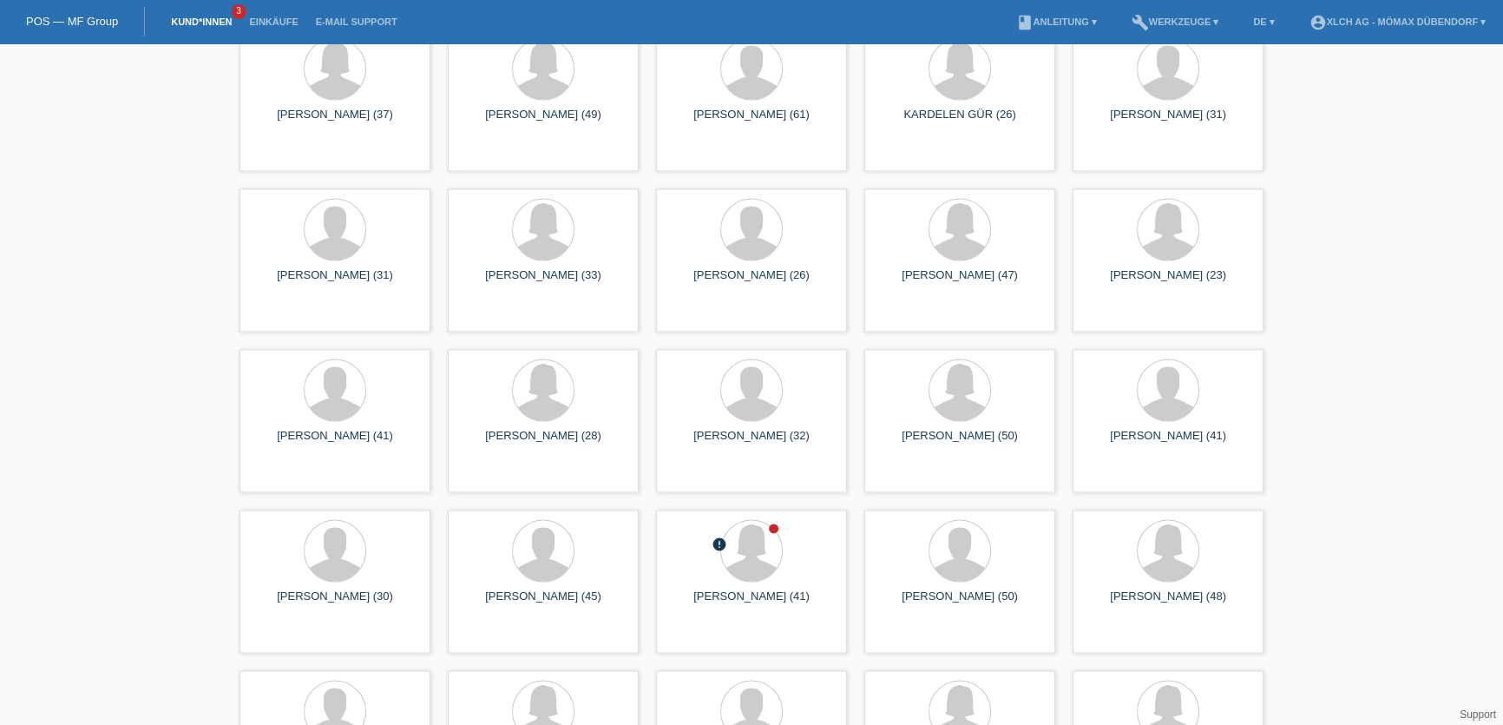
scroll to position [3653, 0]
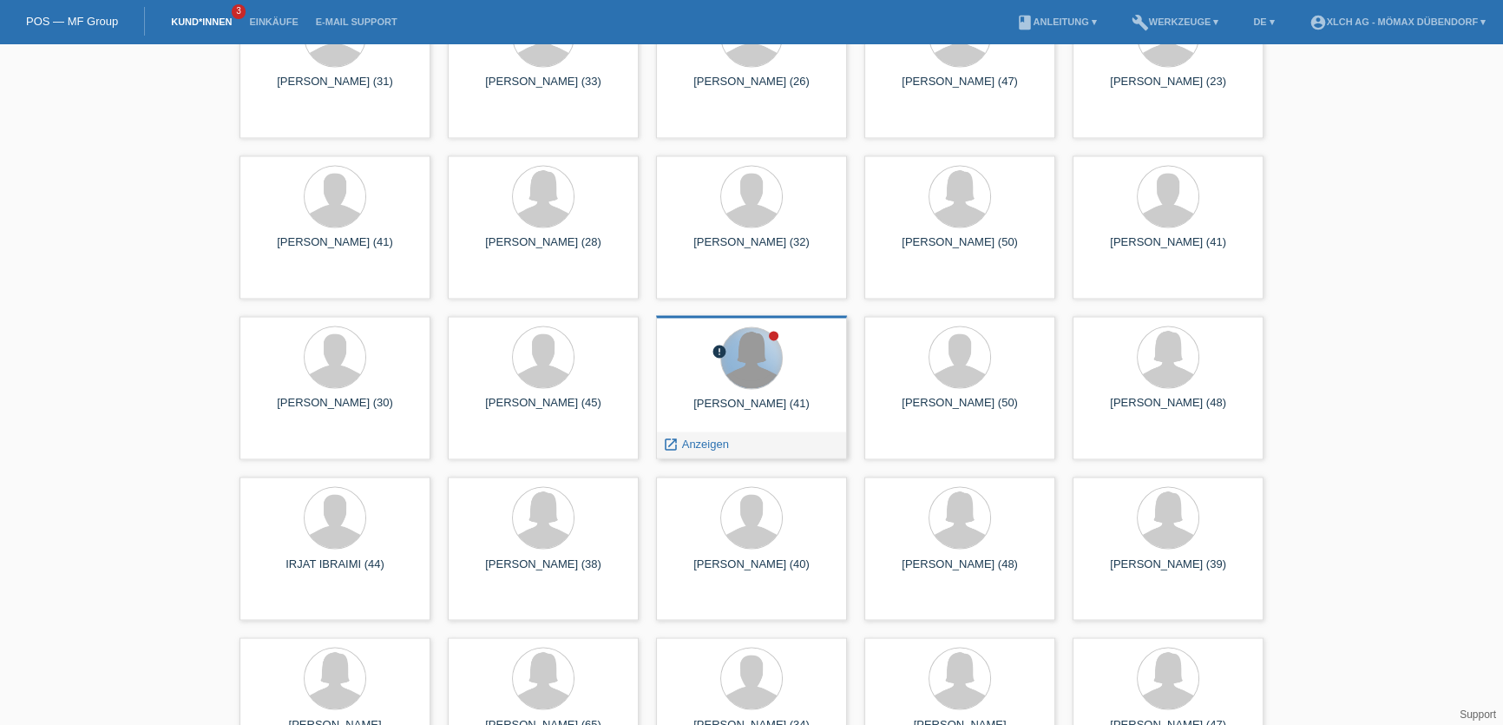
click at [778, 368] on div at bounding box center [751, 357] width 61 height 61
click at [709, 444] on span "Anzeigen" at bounding box center [705, 443] width 47 height 13
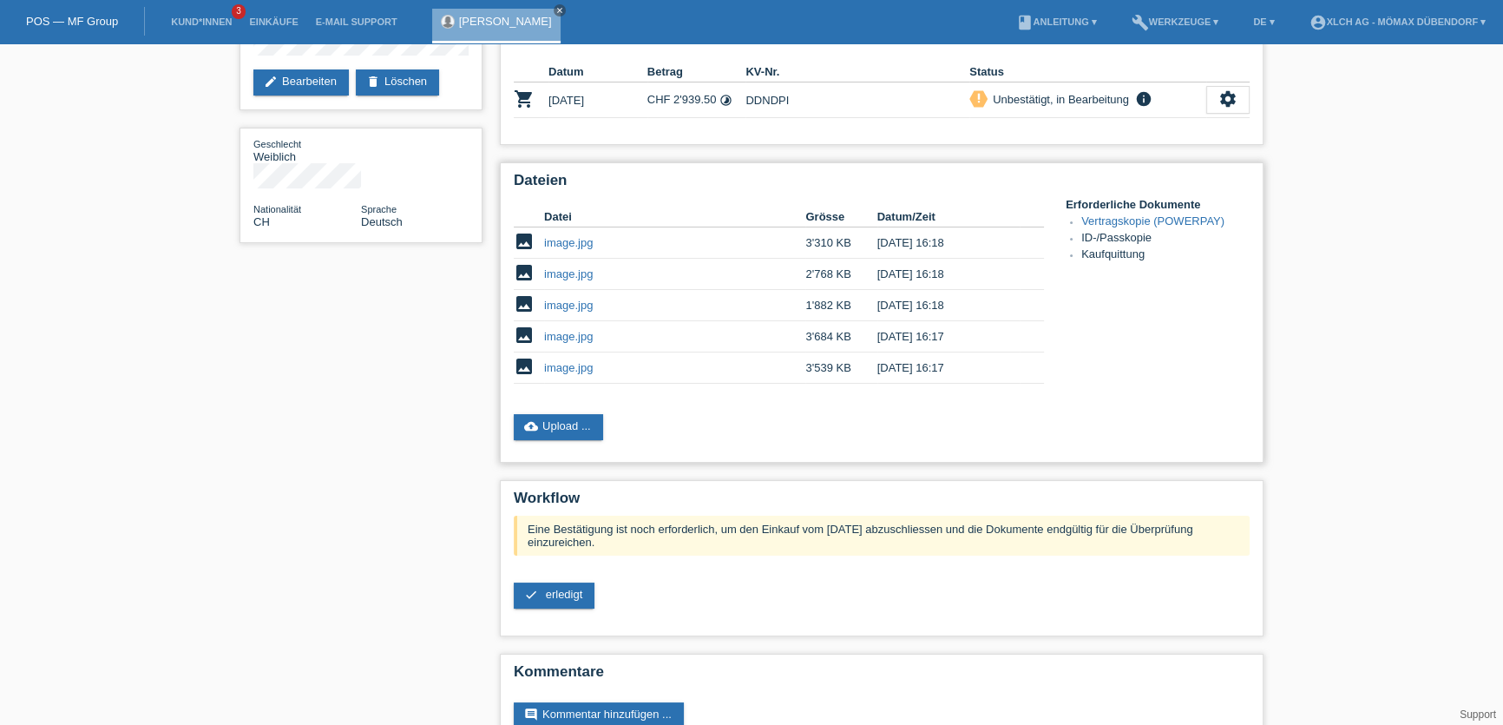
scroll to position [207, 0]
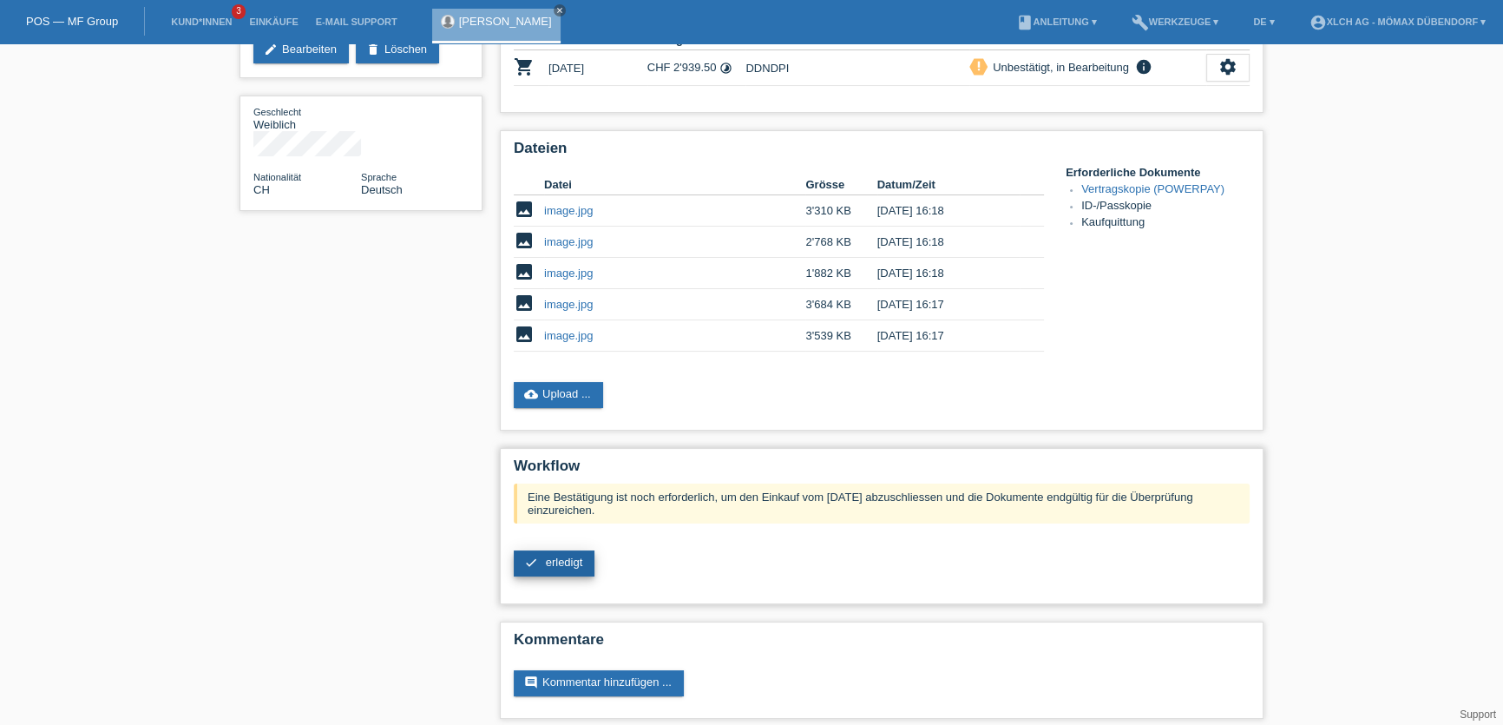
click at [563, 556] on span "erledigt" at bounding box center [564, 562] width 37 height 13
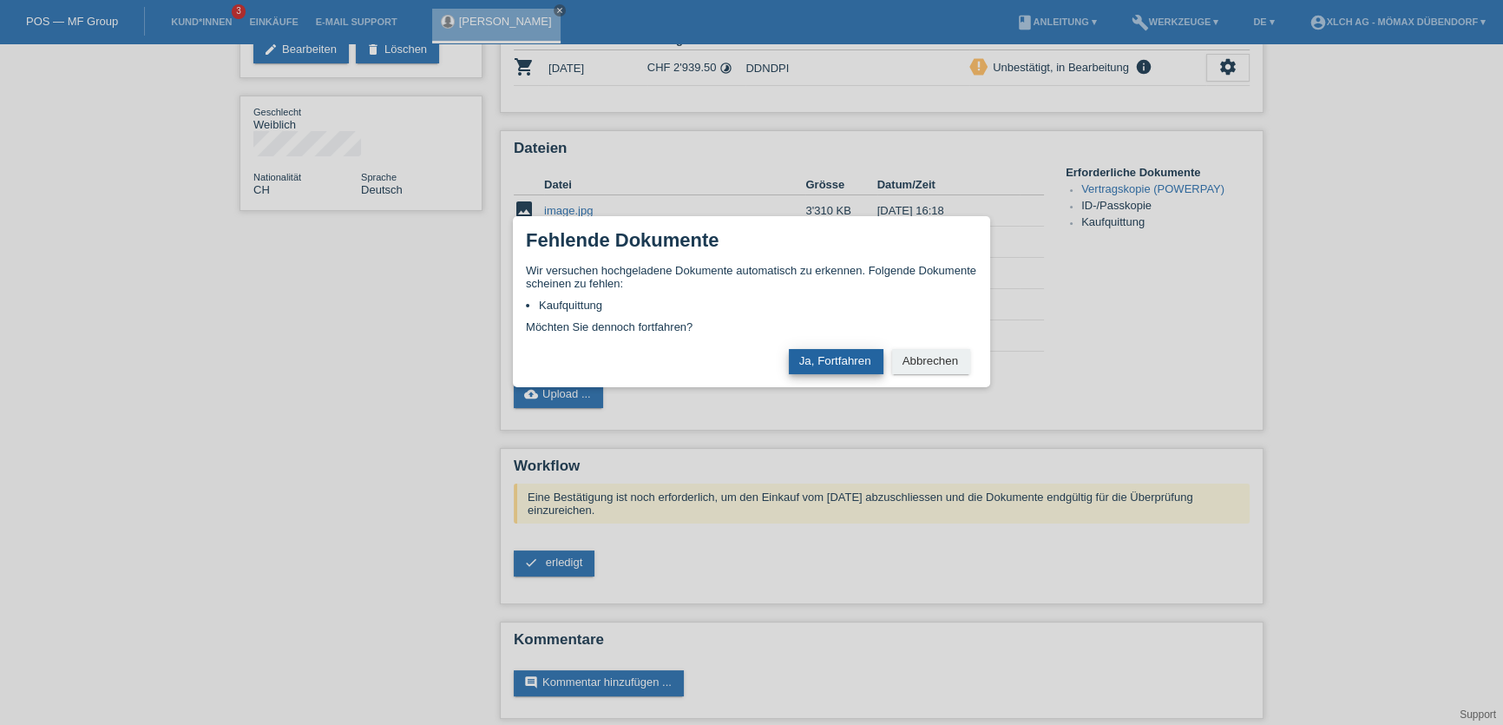
click at [809, 367] on button "Ja, Fortfahren" at bounding box center [836, 361] width 95 height 25
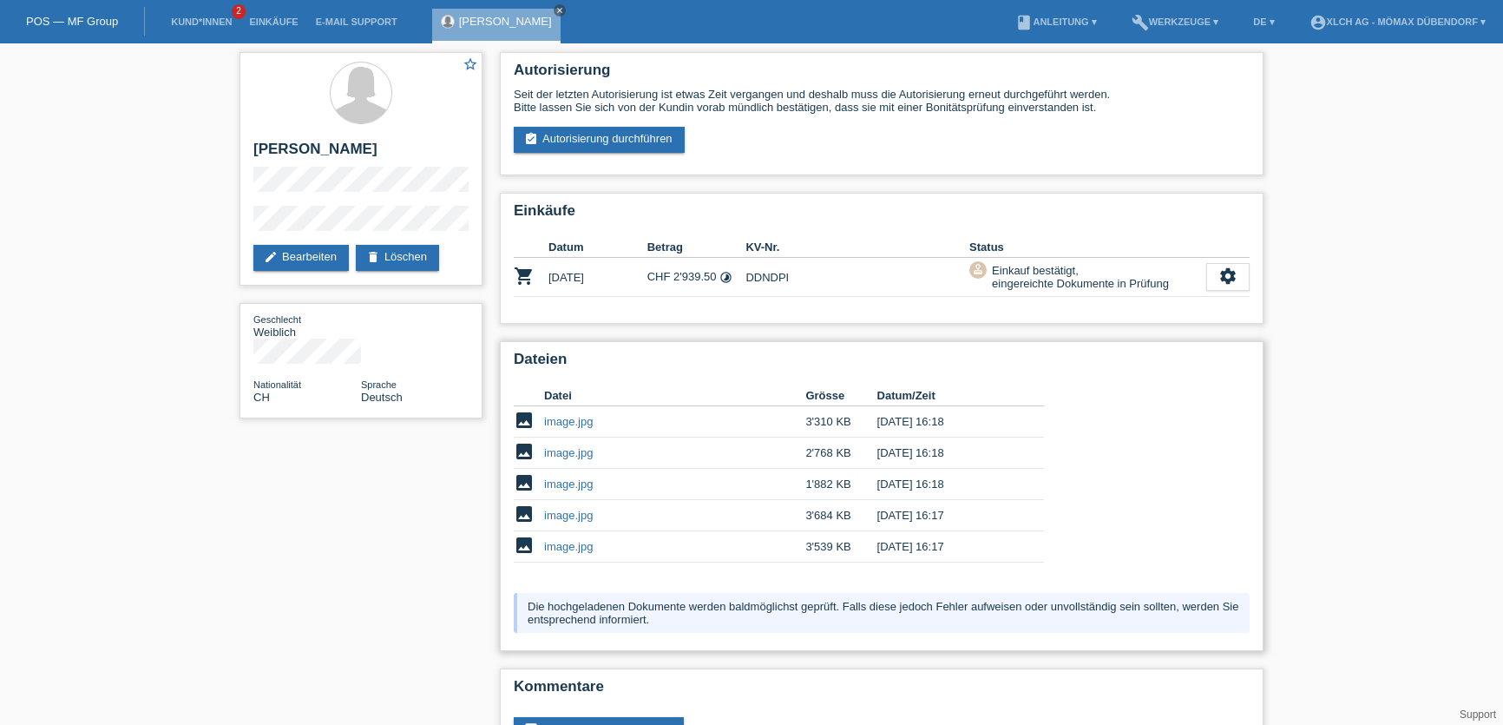
scroll to position [48, 0]
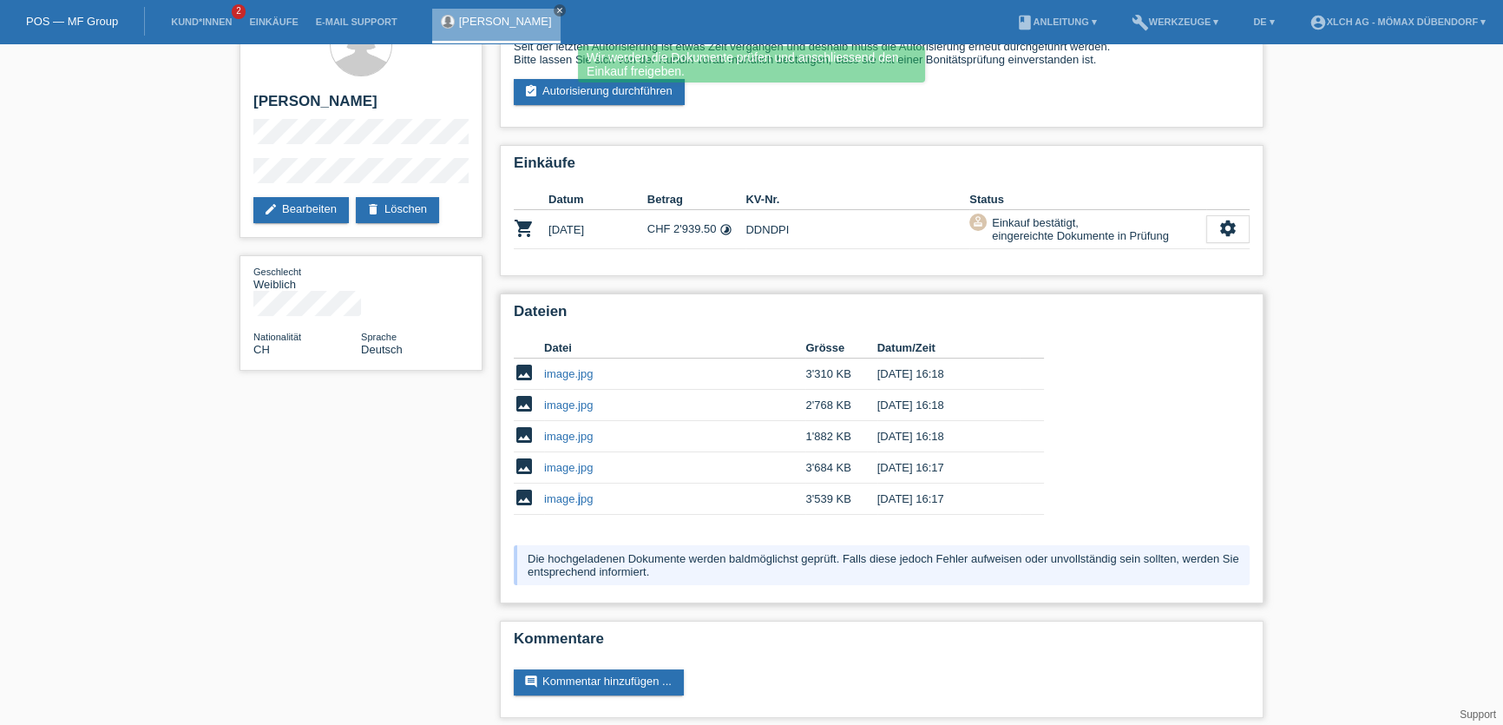
click at [578, 490] on td "image.jpg" at bounding box center [674, 498] width 261 height 31
click at [578, 492] on link "image.jpg" at bounding box center [568, 498] width 49 height 13
click at [572, 402] on link "image.jpg" at bounding box center [568, 404] width 49 height 13
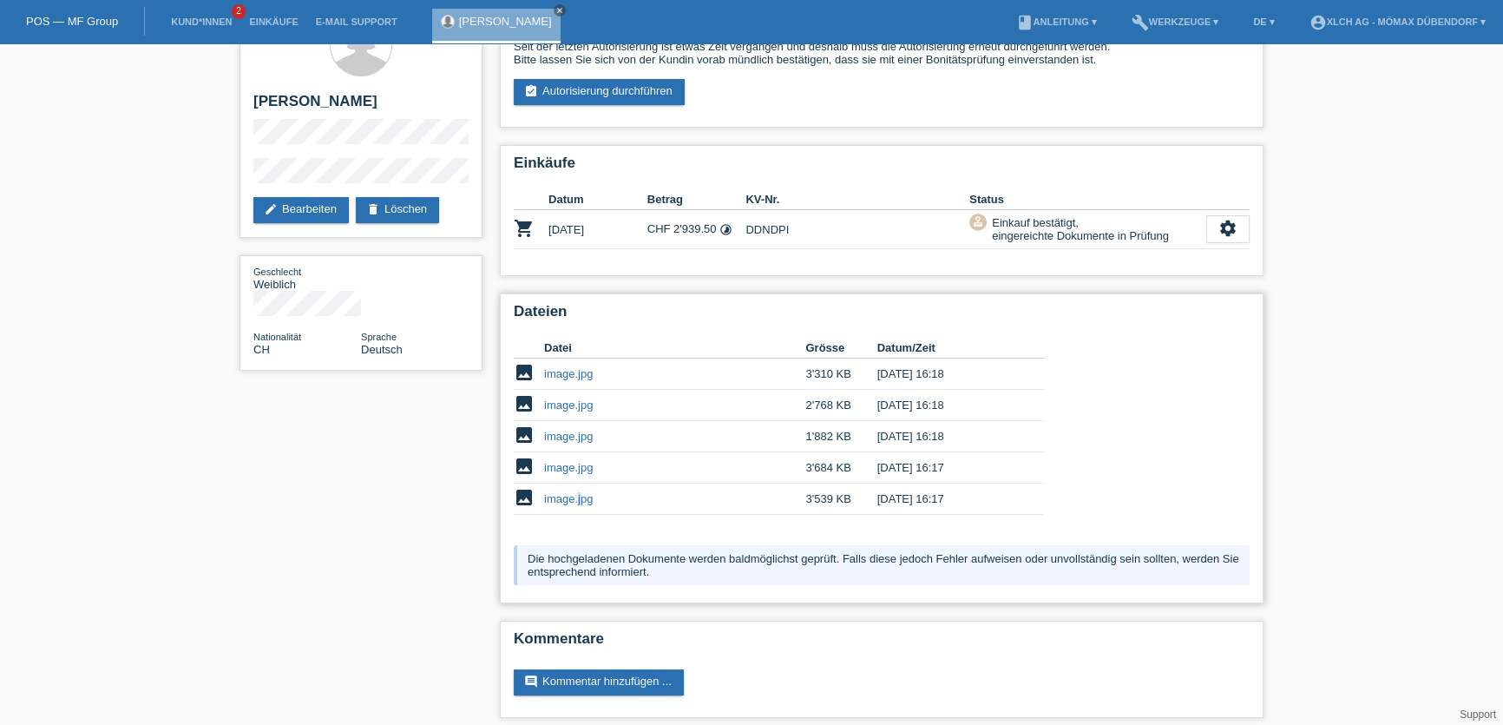
click at [556, 367] on link "image.jpg" at bounding box center [568, 373] width 49 height 13
click at [572, 465] on link "image.jpg" at bounding box center [568, 467] width 49 height 13
click at [569, 434] on link "image.jpg" at bounding box center [568, 436] width 49 height 13
click at [615, 516] on div "Datei Grösse Datum/Zeit image image.jpg 3'310 KB 27.08.2025 16:18 delete" at bounding box center [790, 430] width 552 height 203
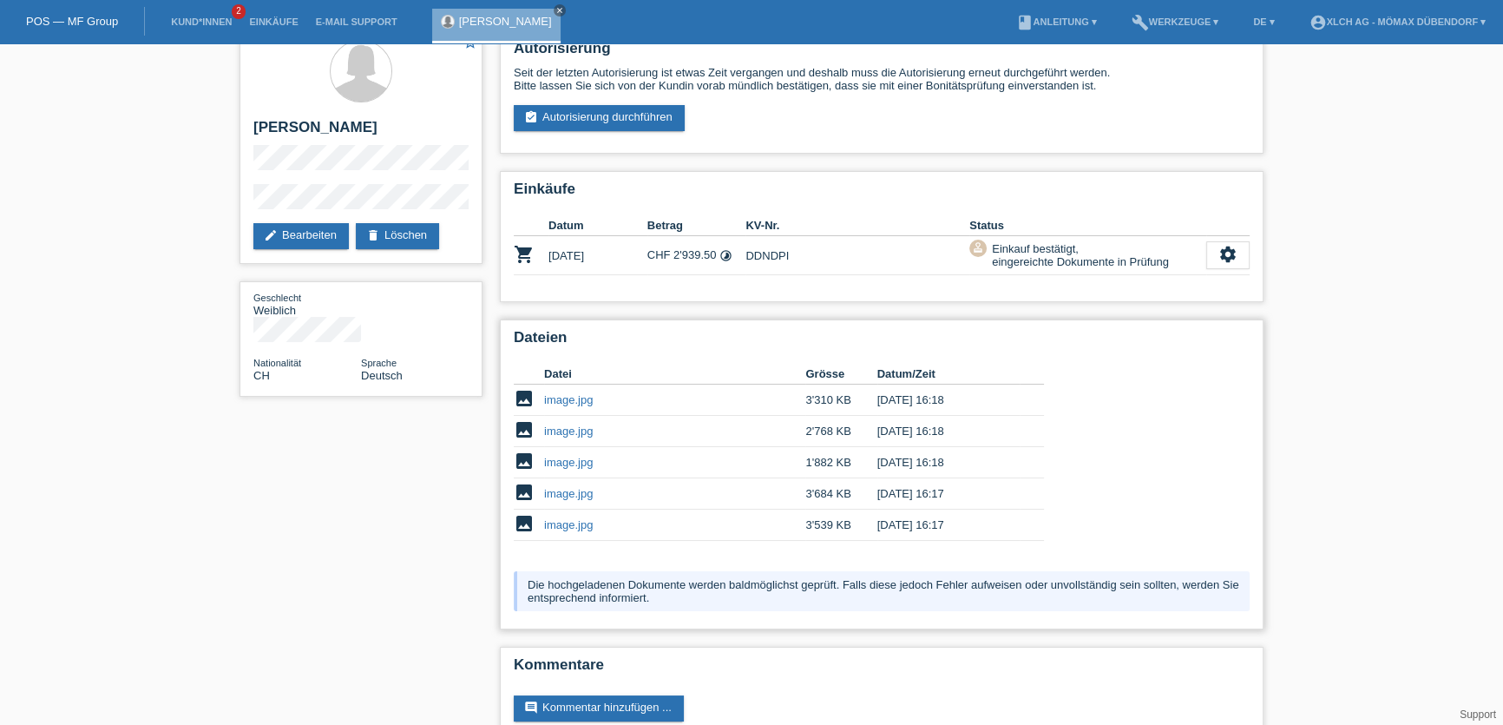
scroll to position [0, 0]
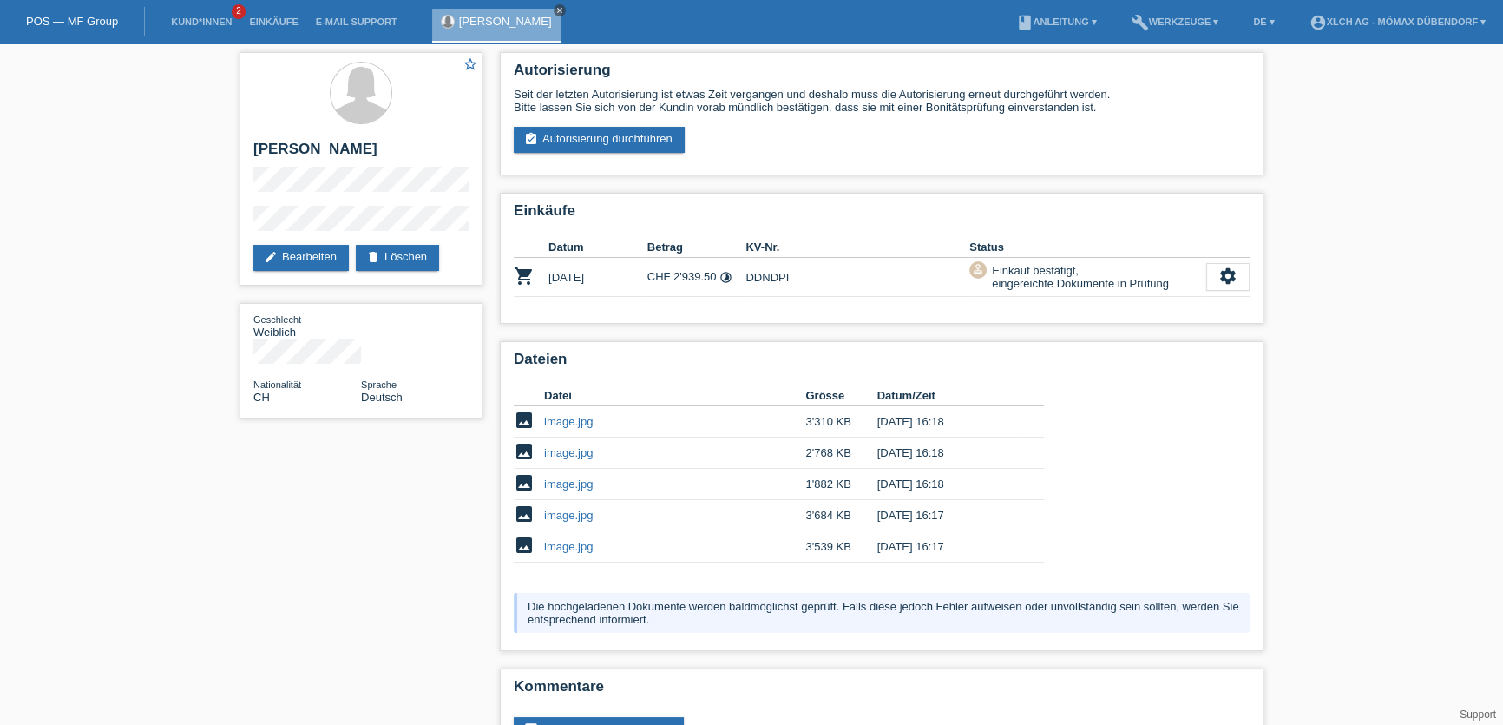
click at [564, 8] on icon "close" at bounding box center [560, 10] width 9 height 9
click at [210, 17] on link "Kund*innen" at bounding box center [201, 21] width 78 height 10
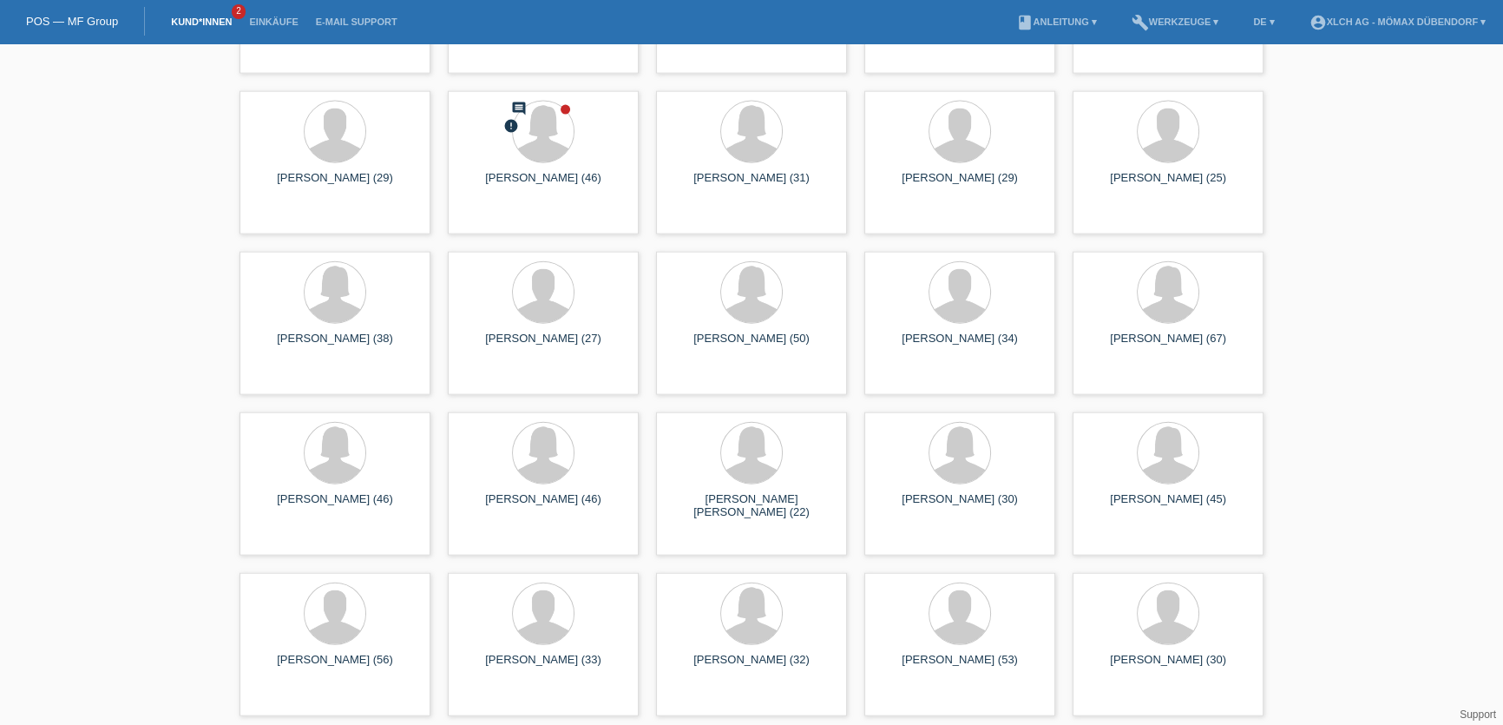
scroll to position [4813, 0]
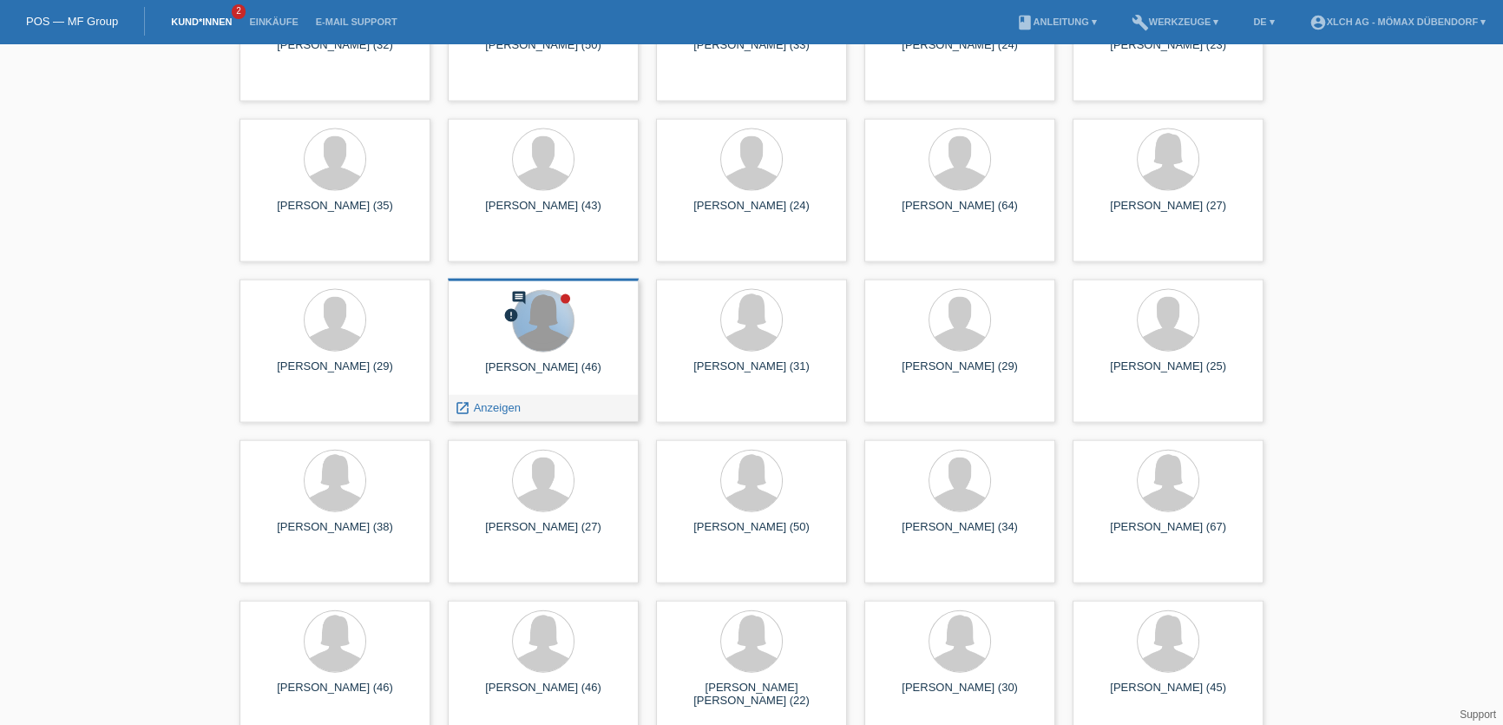
click at [542, 343] on div at bounding box center [543, 321] width 61 height 61
click at [510, 407] on span "Anzeigen" at bounding box center [497, 407] width 47 height 13
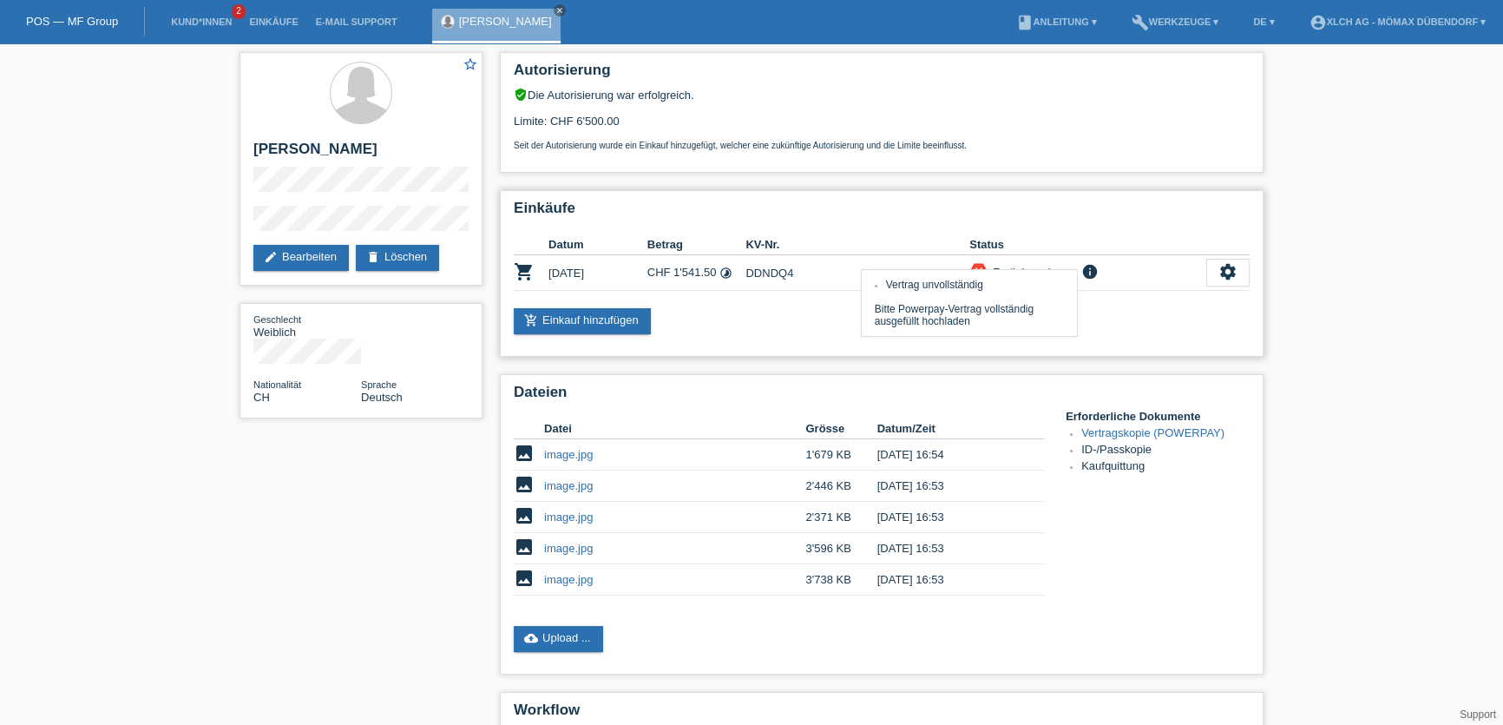
click at [1098, 269] on icon "info" at bounding box center [1090, 271] width 21 height 17
click at [573, 479] on link "image.jpg" at bounding box center [568, 485] width 49 height 13
click at [579, 573] on link "image.jpg" at bounding box center [568, 579] width 49 height 13
click at [565, 451] on link "image.jpg" at bounding box center [568, 454] width 49 height 13
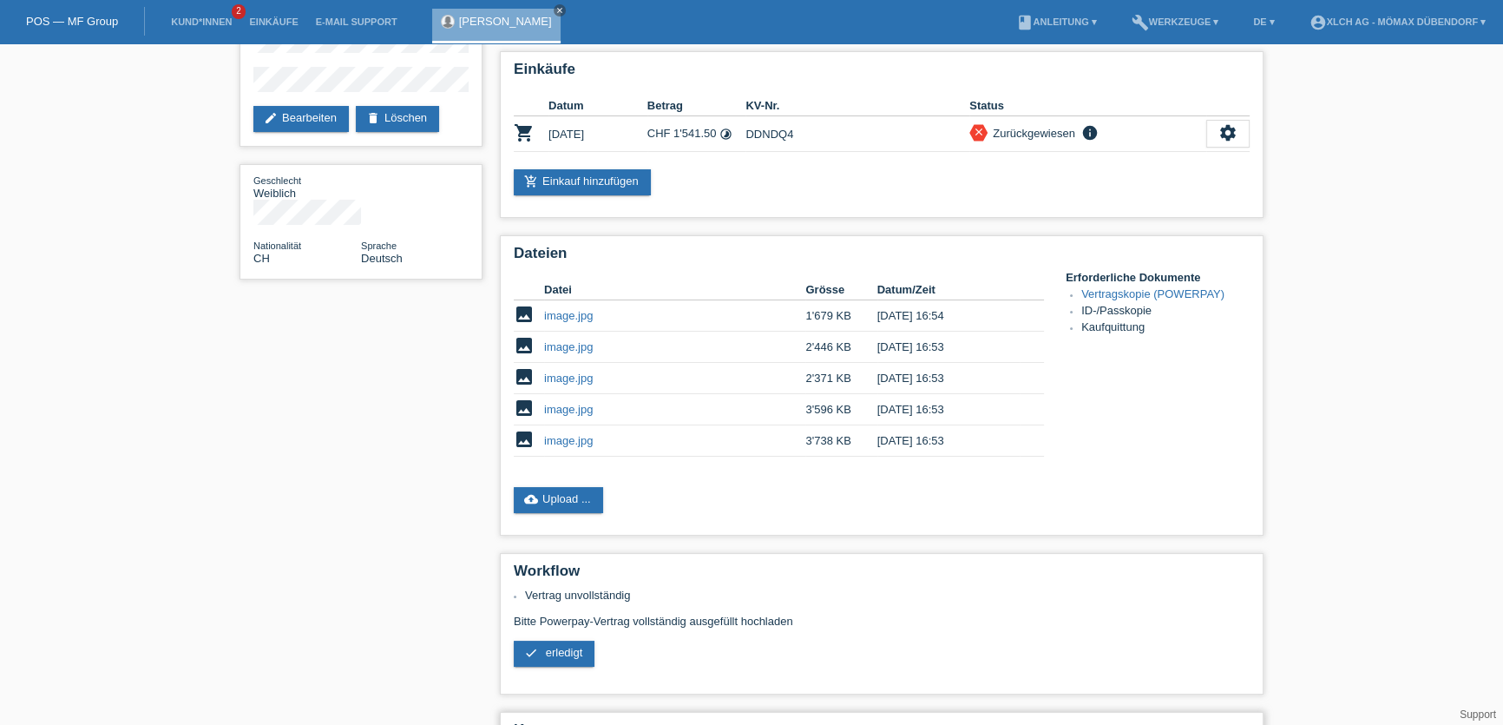
scroll to position [286, 0]
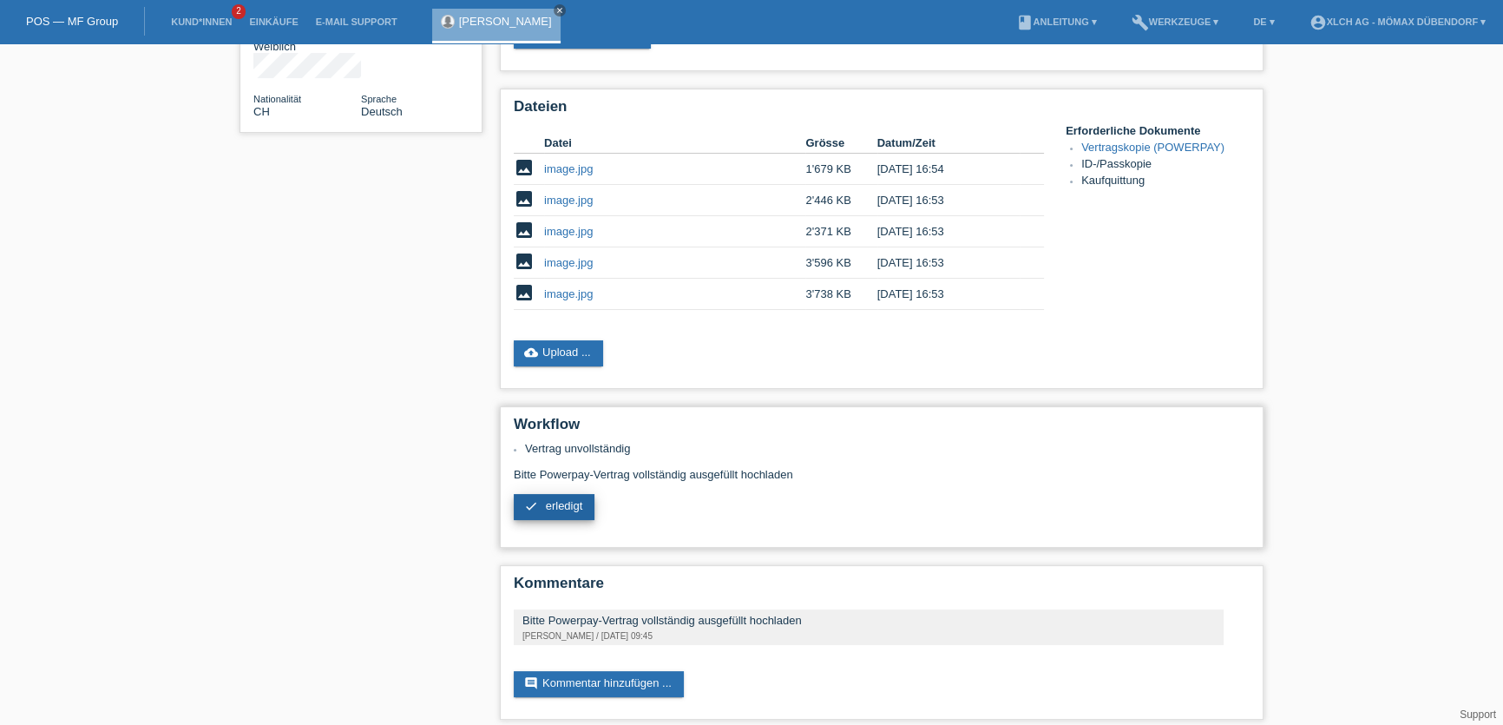
click at [554, 501] on span "erledigt" at bounding box center [564, 505] width 37 height 13
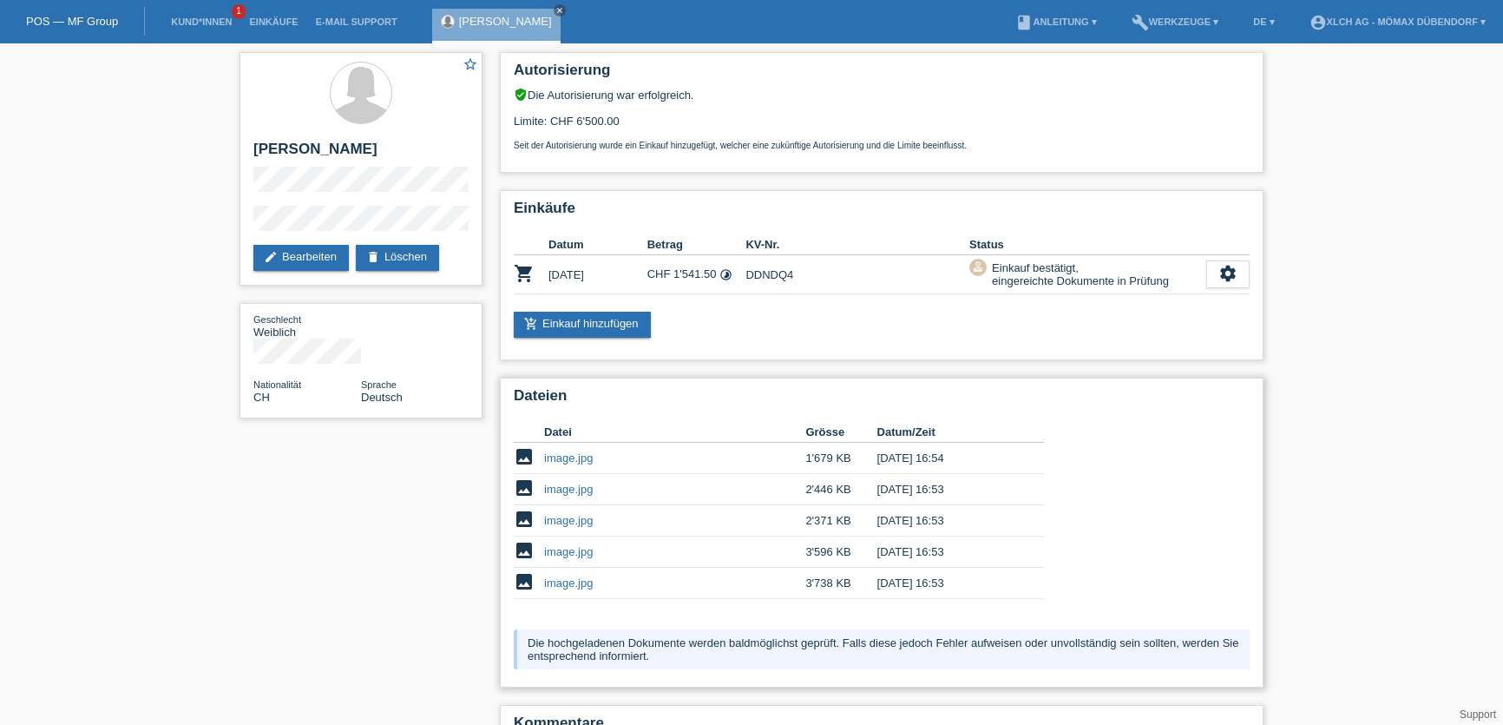
scroll to position [141, 0]
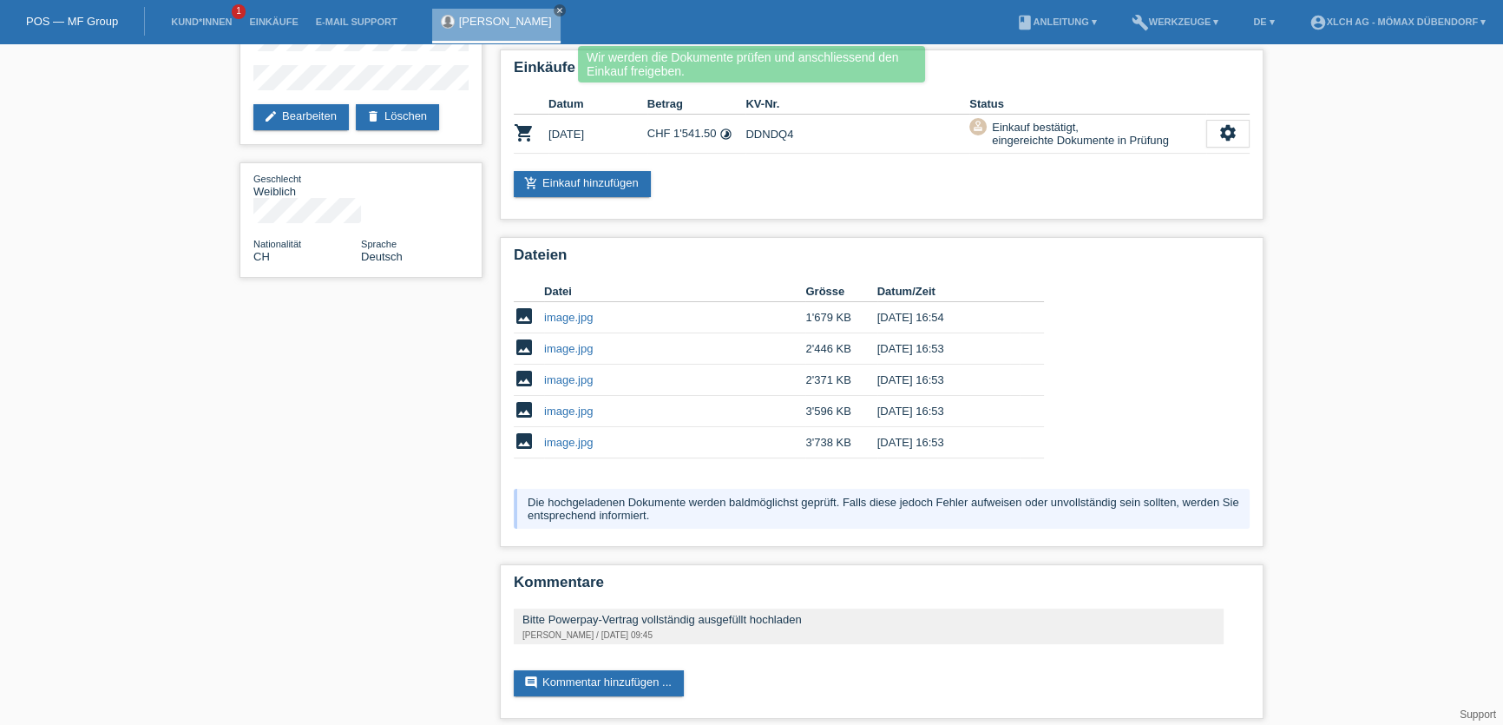
click at [555, 10] on div "[PERSON_NAME] close" at bounding box center [500, 21] width 137 height 43
click at [556, 10] on icon "close" at bounding box center [560, 10] width 9 height 9
click at [186, 18] on link "Kund*innen" at bounding box center [201, 21] width 78 height 10
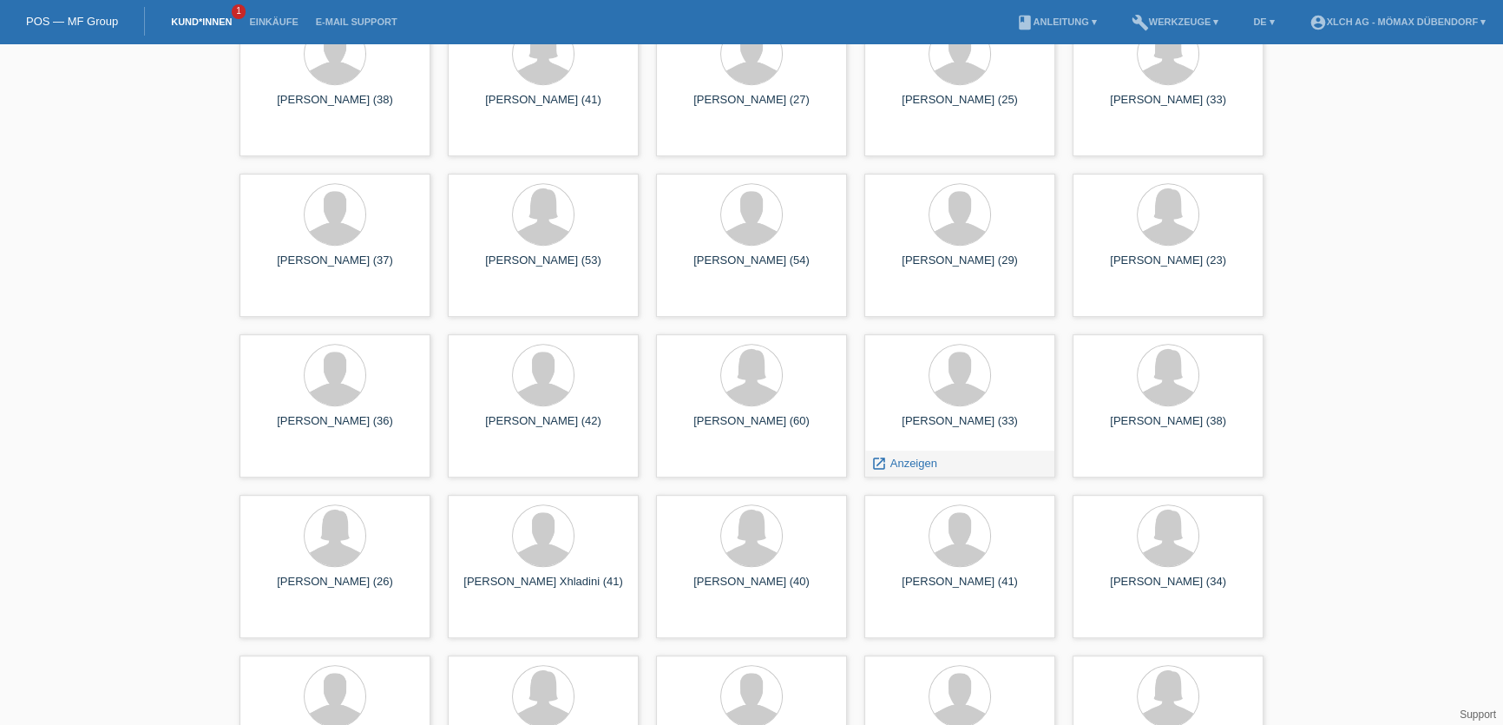
scroll to position [8861, 0]
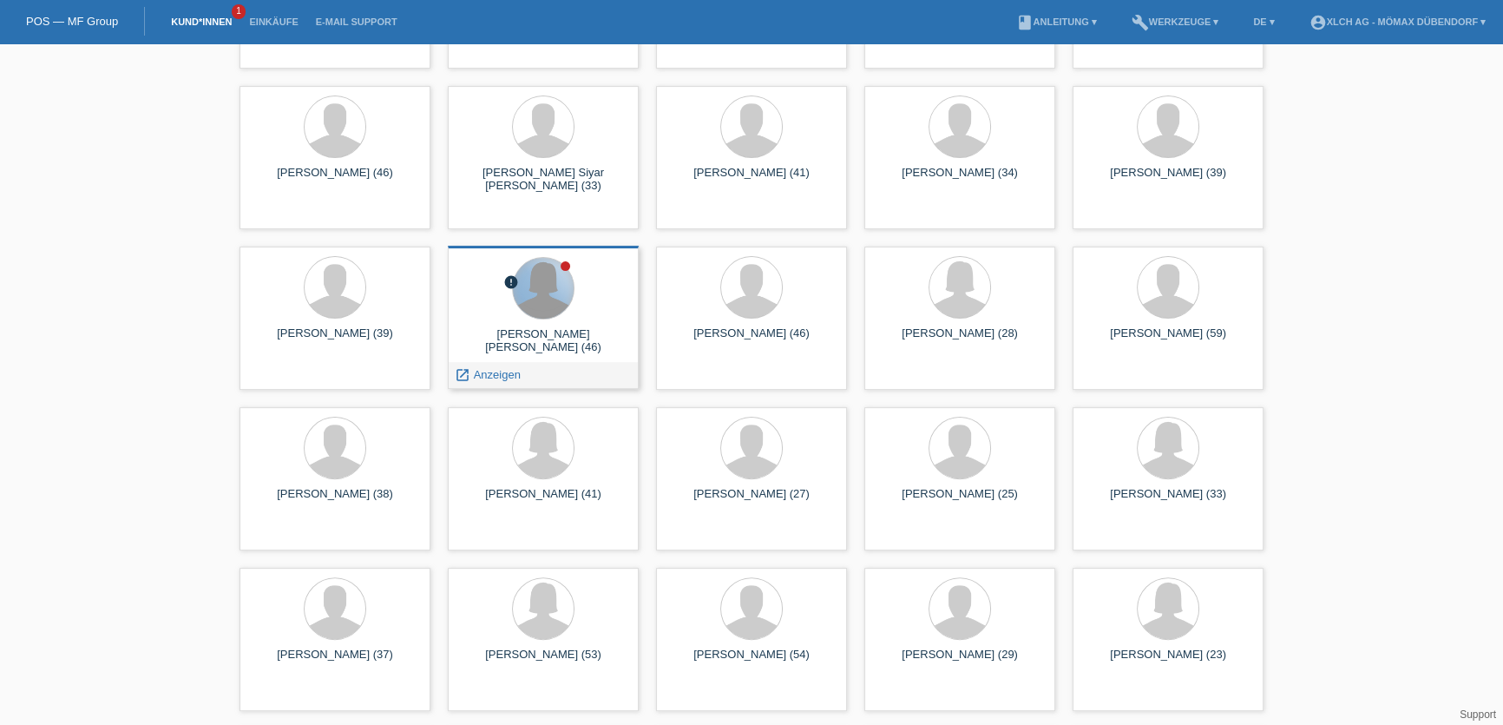
click at [560, 278] on div at bounding box center [543, 288] width 61 height 61
click at [486, 374] on span "Anzeigen" at bounding box center [497, 374] width 47 height 13
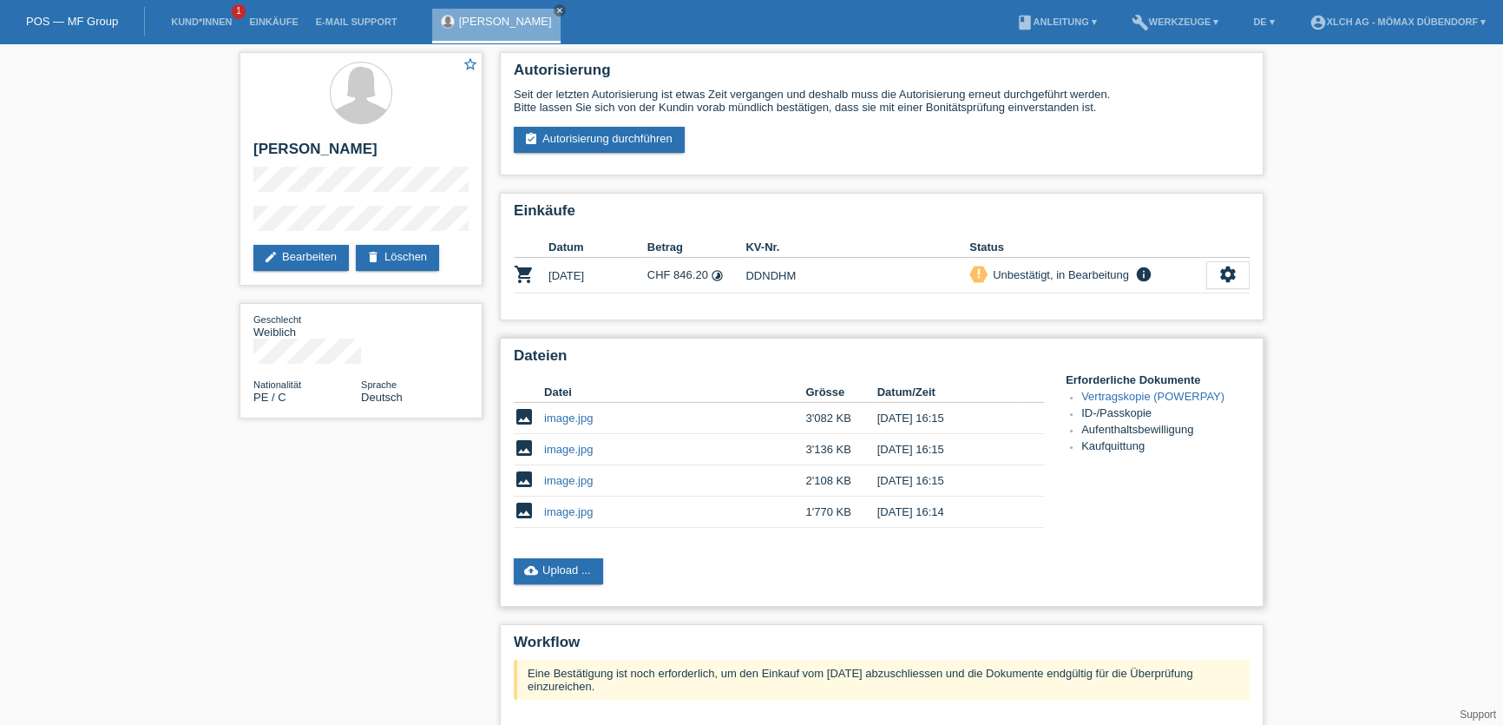
click at [573, 418] on link "image.jpg" at bounding box center [568, 417] width 49 height 13
click at [570, 478] on link "image.jpg" at bounding box center [568, 480] width 49 height 13
click at [592, 505] on link "image.jpg" at bounding box center [568, 511] width 49 height 13
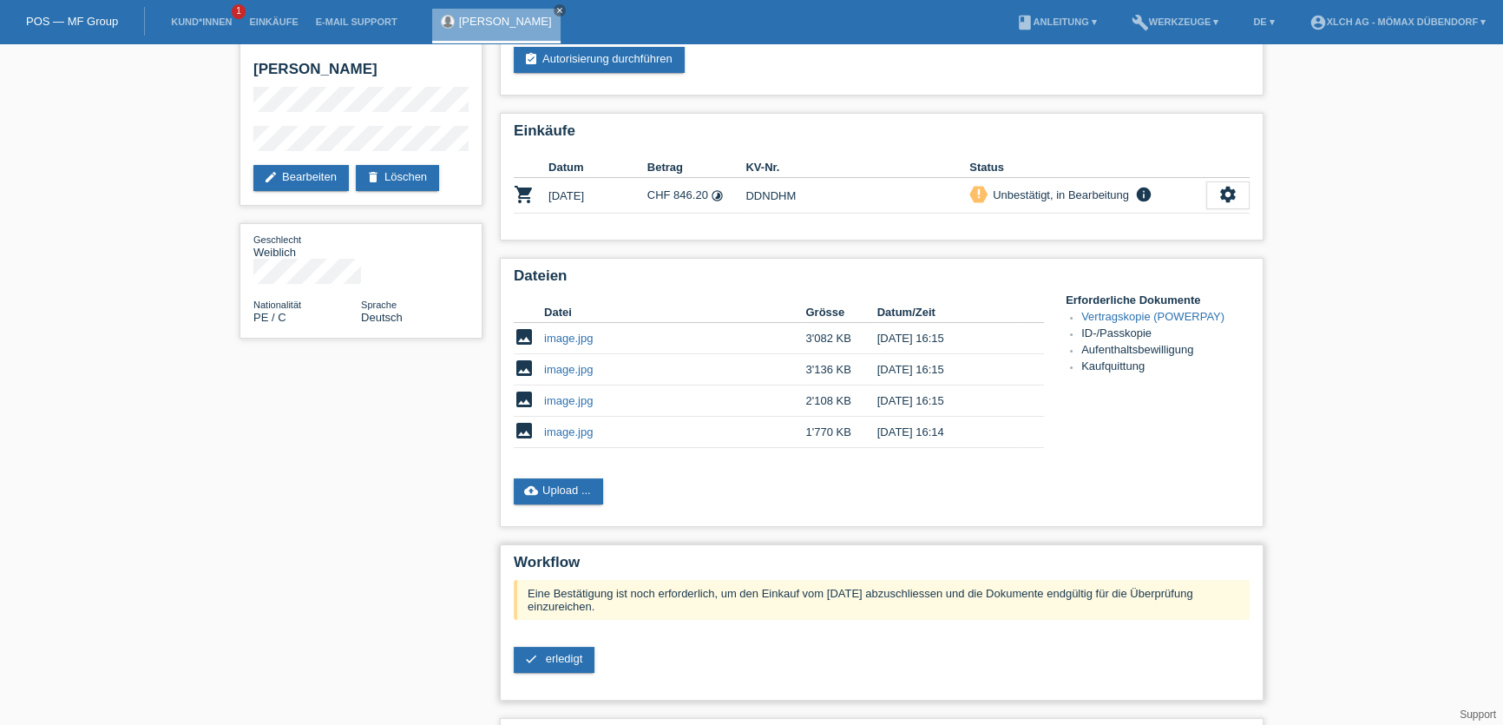
scroll to position [157, 0]
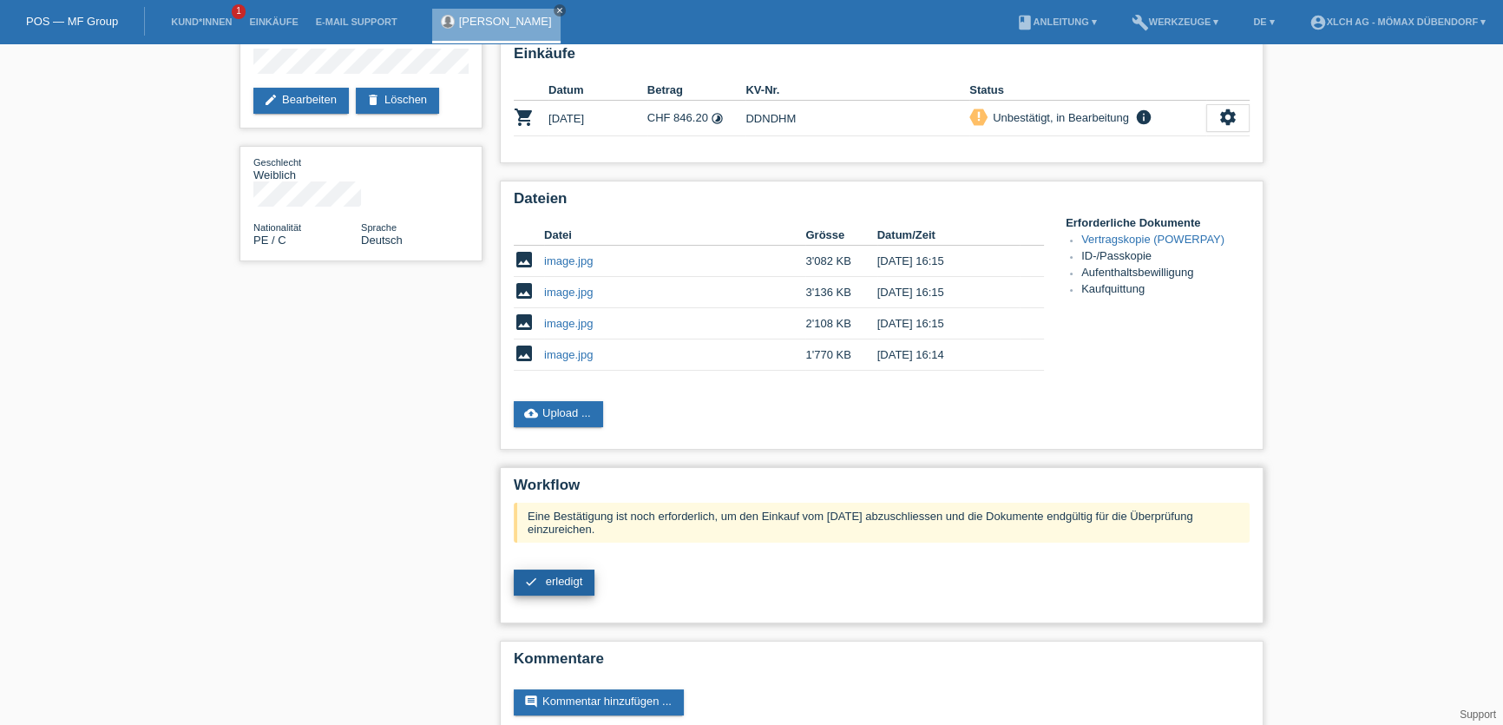
click at [545, 579] on link "check erledigt" at bounding box center [554, 582] width 81 height 26
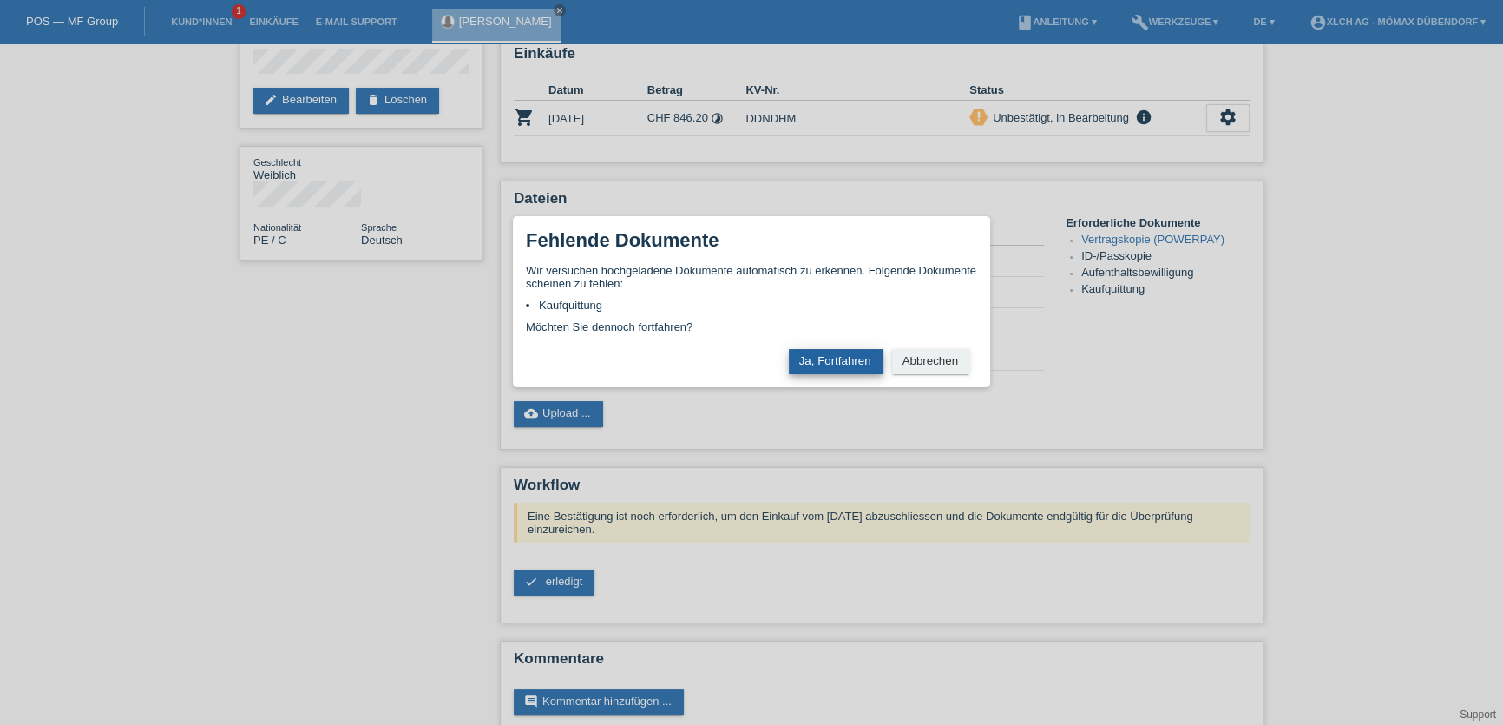
click at [848, 361] on button "Ja, Fortfahren" at bounding box center [836, 361] width 95 height 25
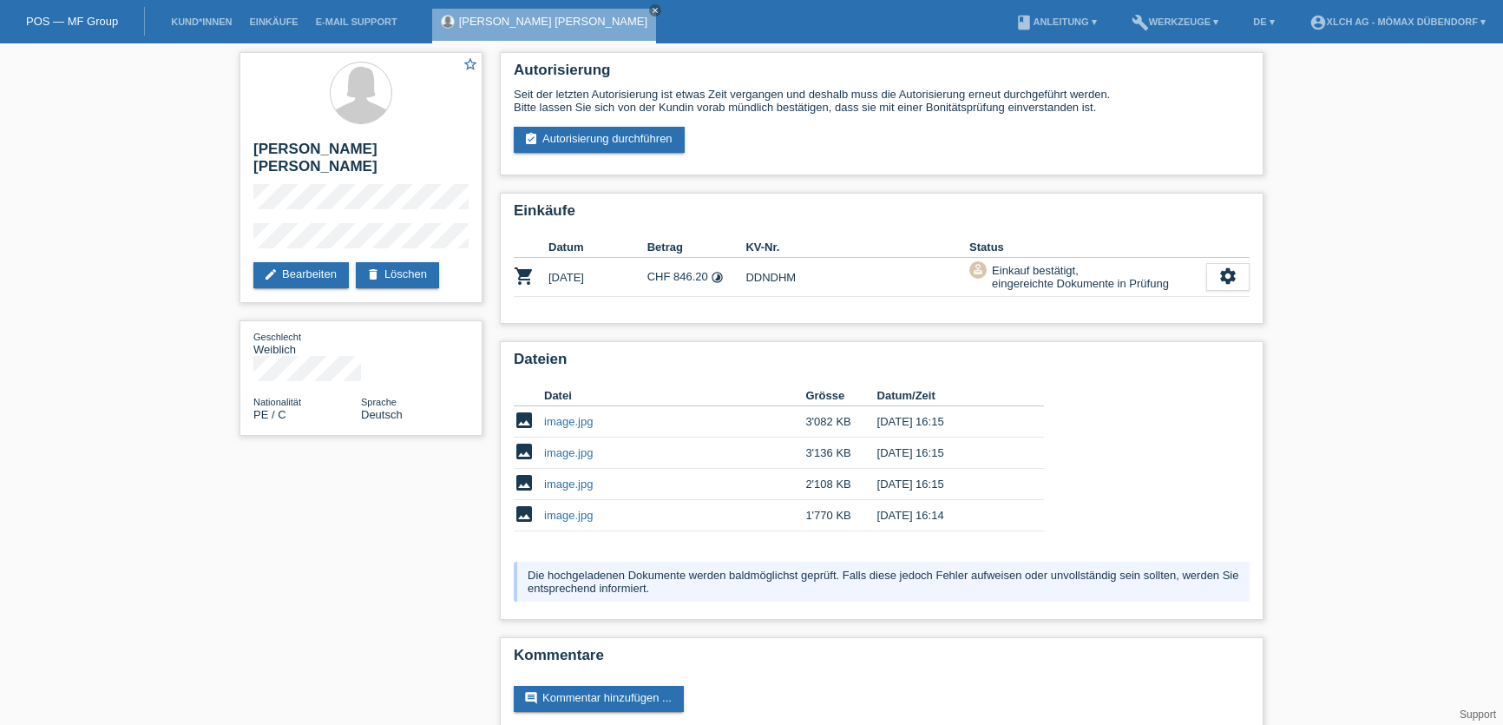
scroll to position [17, 0]
